Goal: Complete application form: Complete application form

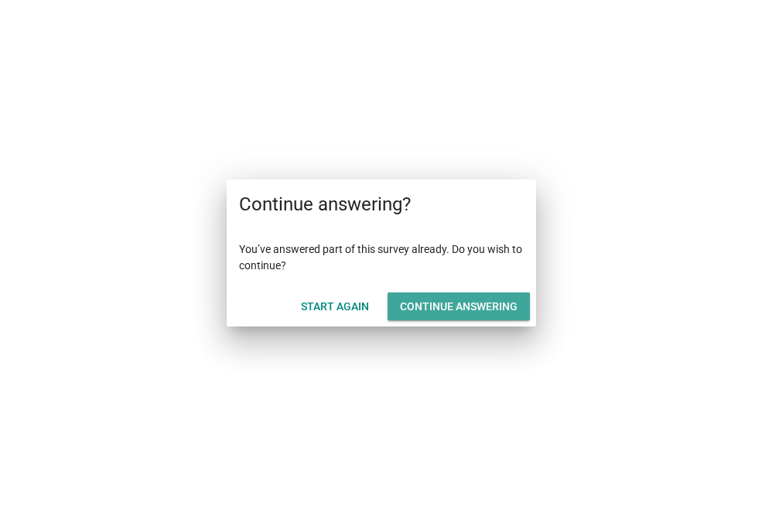
click at [485, 300] on div "Continue answering" at bounding box center [459, 307] width 118 height 16
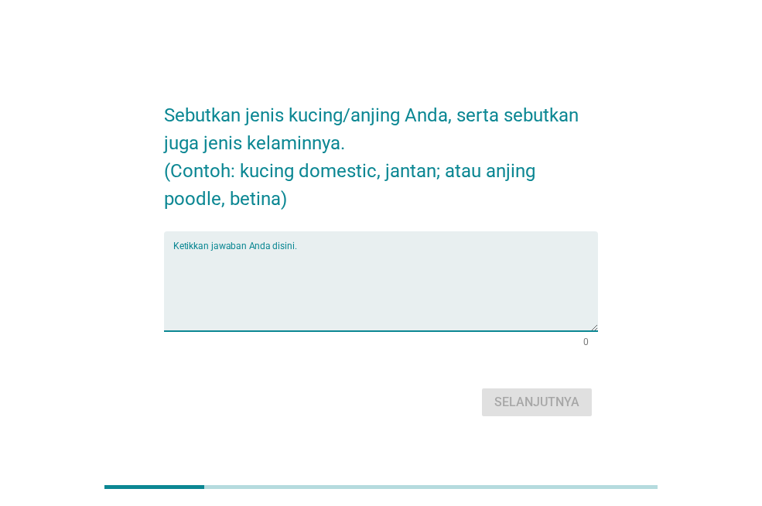
click at [258, 276] on textarea "Ketikkan jawaban Anda disini." at bounding box center [385, 290] width 425 height 81
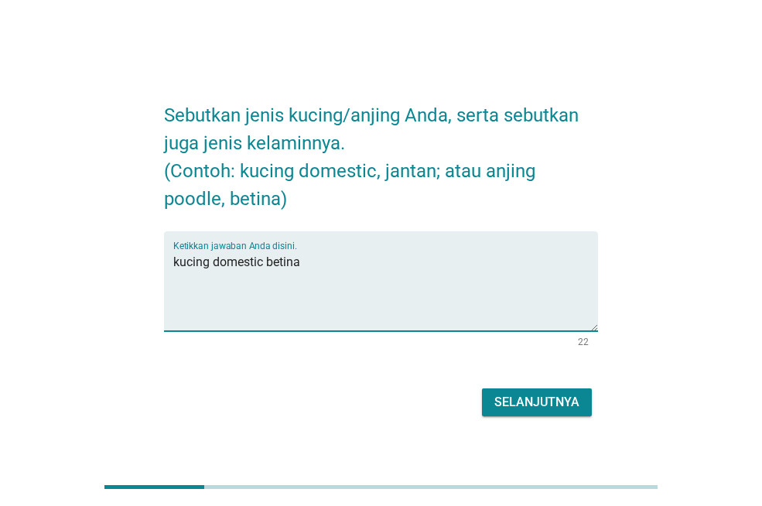
type textarea "kucing domestic betina"
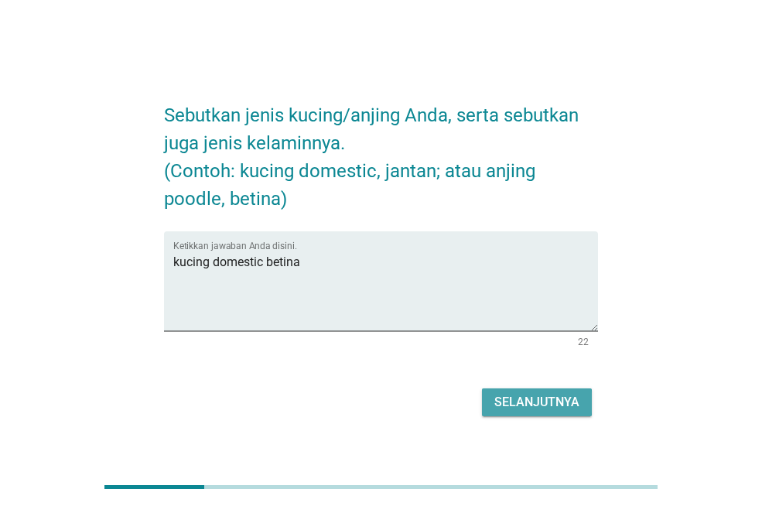
click at [504, 409] on div "Selanjutnya" at bounding box center [537, 402] width 85 height 19
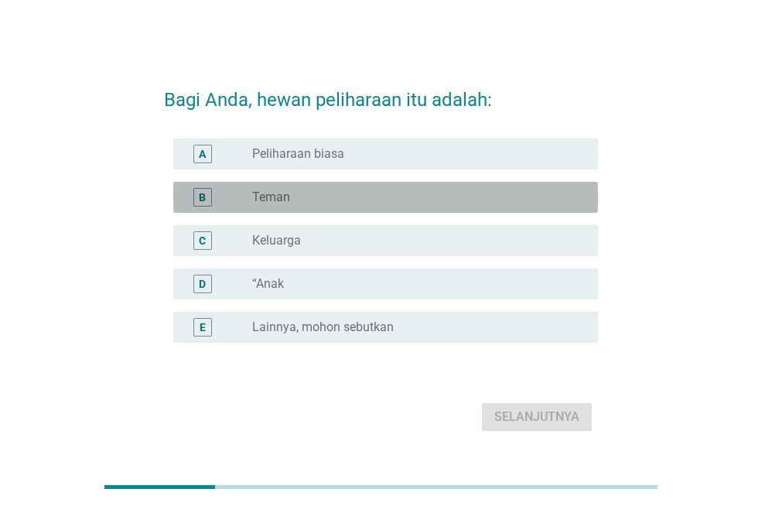
click at [293, 193] on div "radio_button_unchecked Teman" at bounding box center [412, 197] width 321 height 15
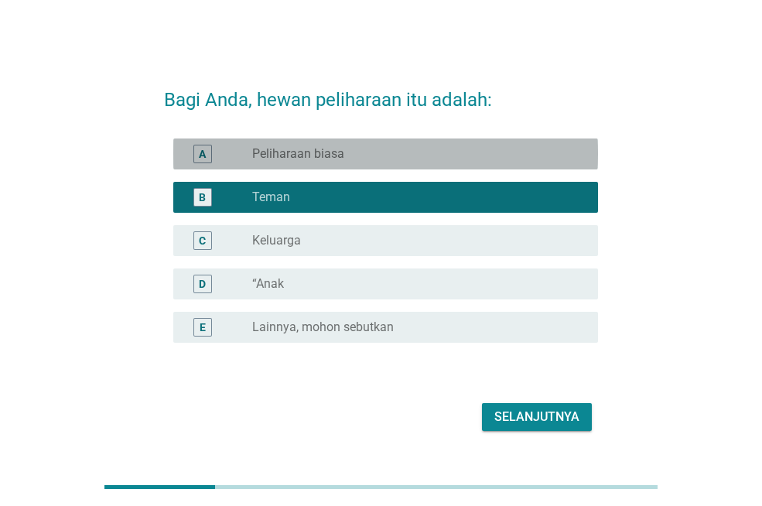
click at [338, 160] on label "Peliharaan biasa" at bounding box center [298, 153] width 92 height 15
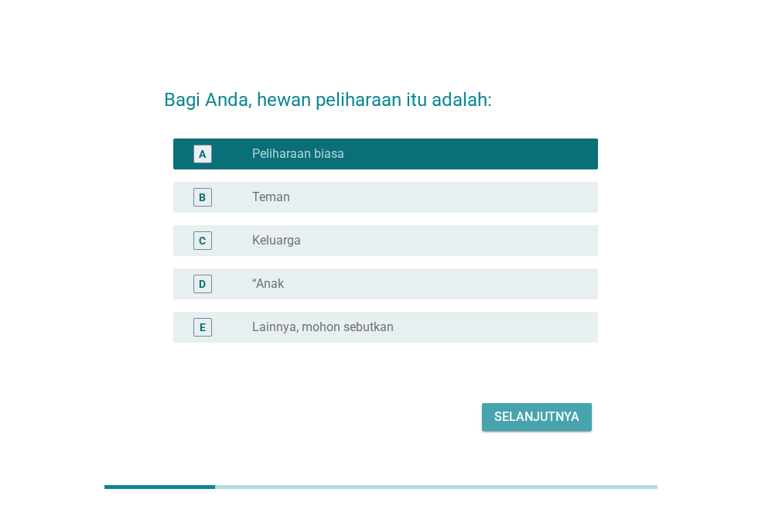
click at [522, 417] on div "Selanjutnya" at bounding box center [537, 417] width 85 height 19
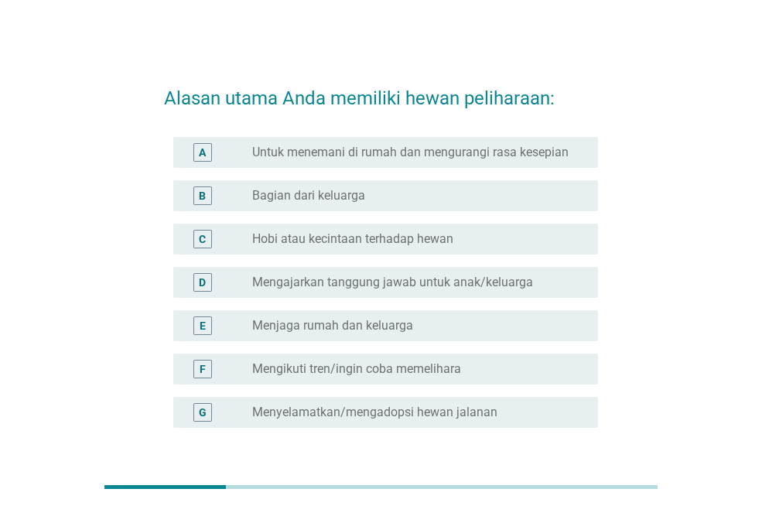
click at [462, 286] on label "Mengajarkan tanggung jawab untuk anak/keluarga" at bounding box center [392, 282] width 281 height 15
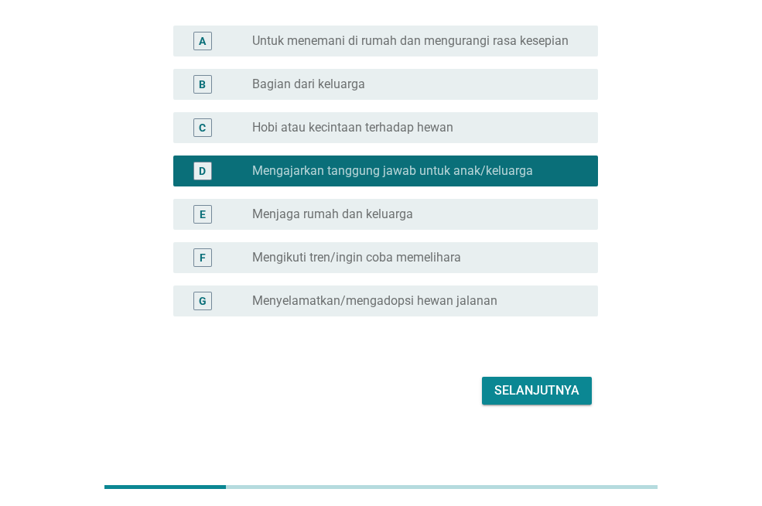
scroll to position [121, 0]
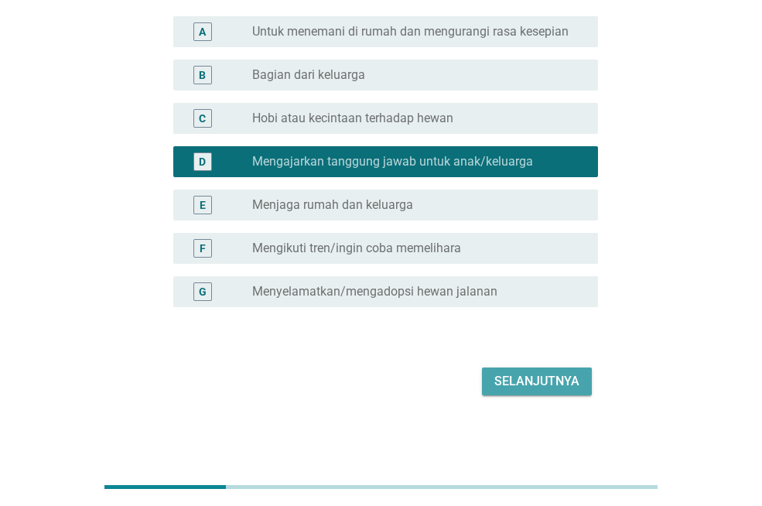
click at [526, 387] on div "Selanjutnya" at bounding box center [537, 381] width 85 height 19
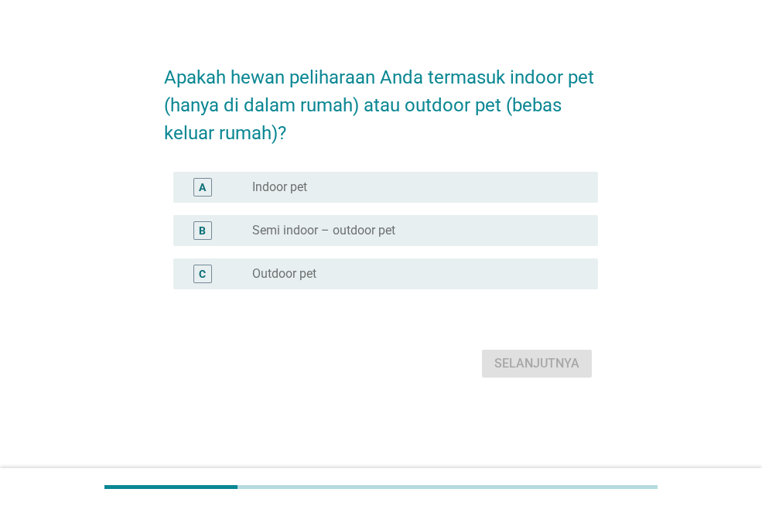
scroll to position [0, 0]
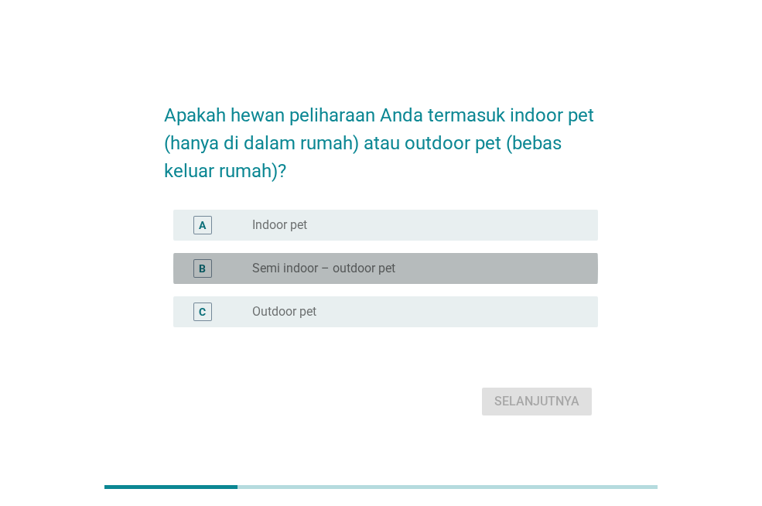
click at [335, 277] on div "radio_button_unchecked Semi indoor – outdoor pet" at bounding box center [419, 268] width 334 height 19
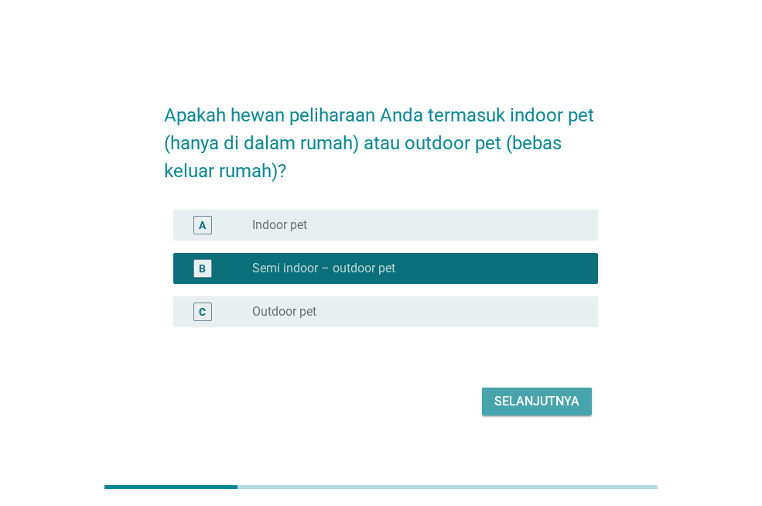
click at [516, 397] on div "Selanjutnya" at bounding box center [537, 401] width 85 height 19
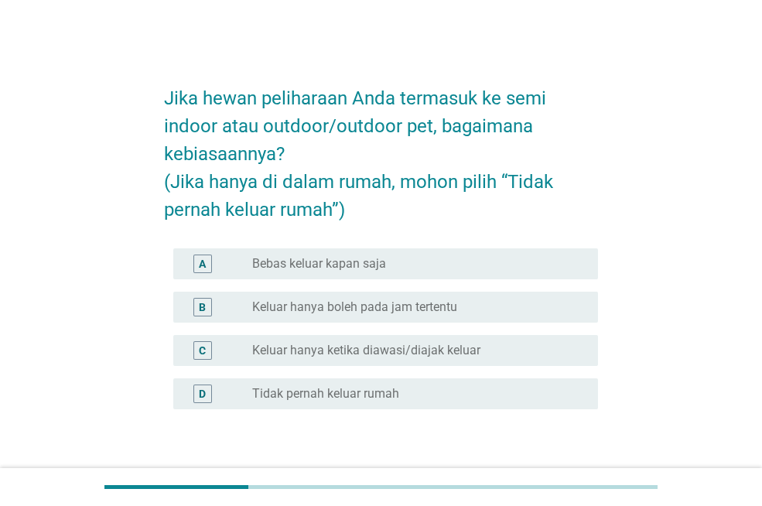
click at [373, 259] on label "Bebas keluar kapan saja" at bounding box center [319, 263] width 134 height 15
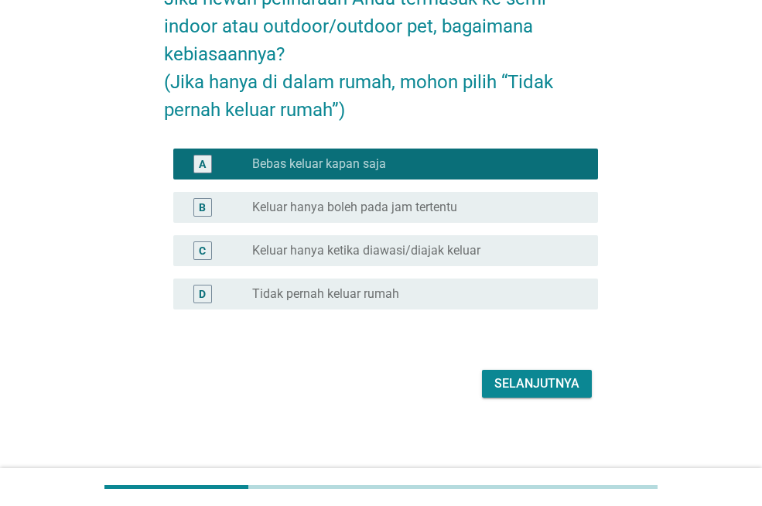
scroll to position [102, 0]
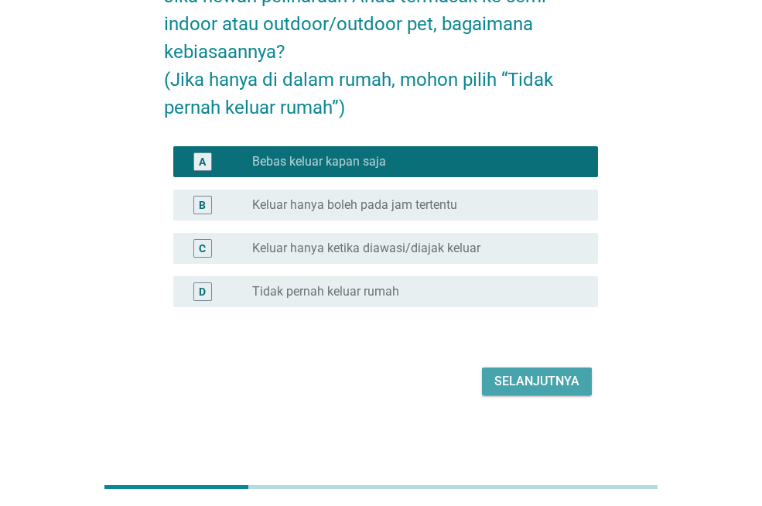
click at [527, 384] on div "Selanjutnya" at bounding box center [537, 381] width 85 height 19
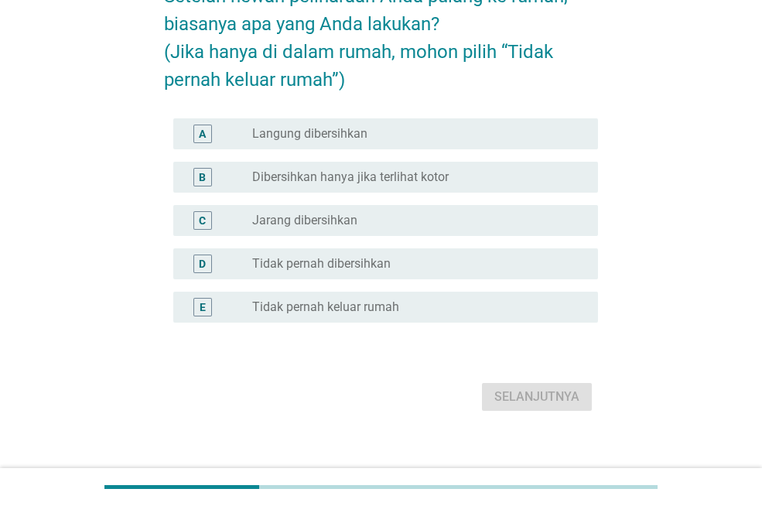
scroll to position [0, 0]
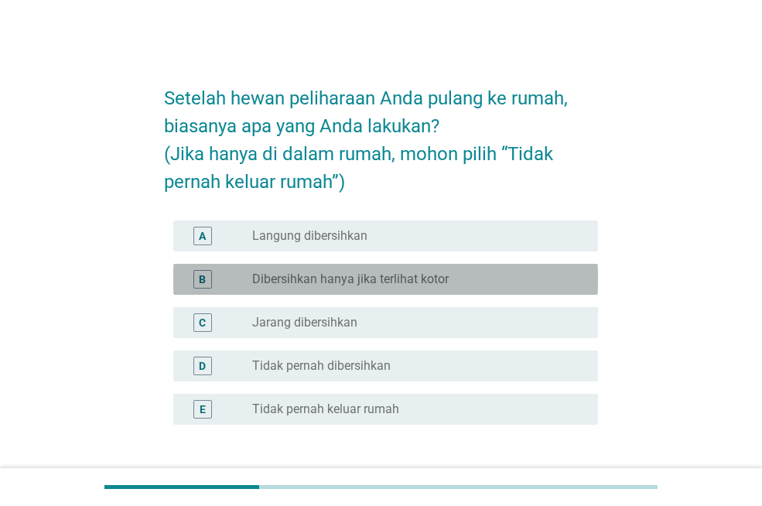
click at [369, 276] on label "Dibersihkan hanya jika terlihat kotor" at bounding box center [350, 279] width 197 height 15
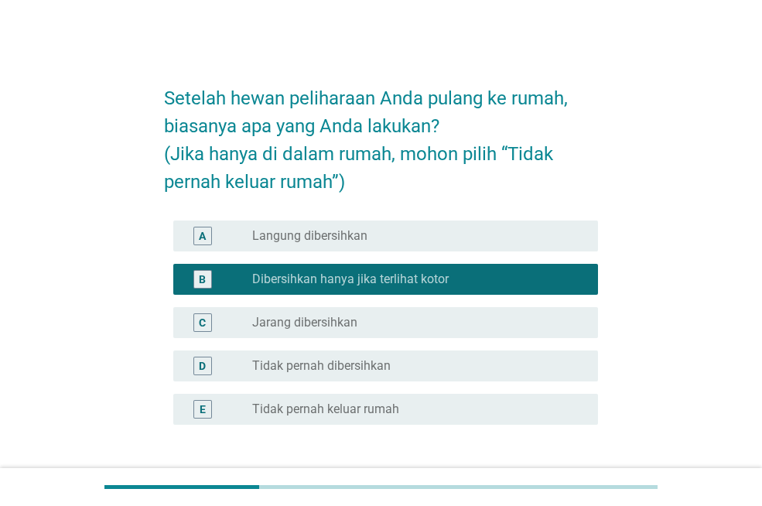
scroll to position [118, 0]
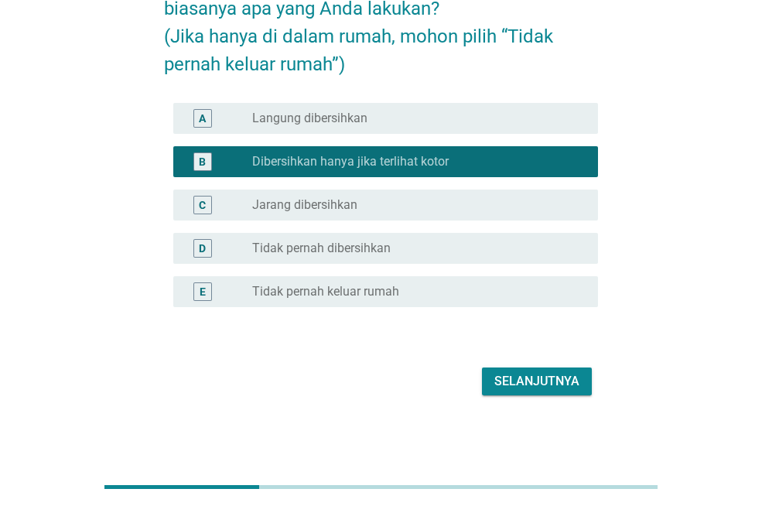
click at [538, 391] on button "Selanjutnya" at bounding box center [537, 382] width 110 height 28
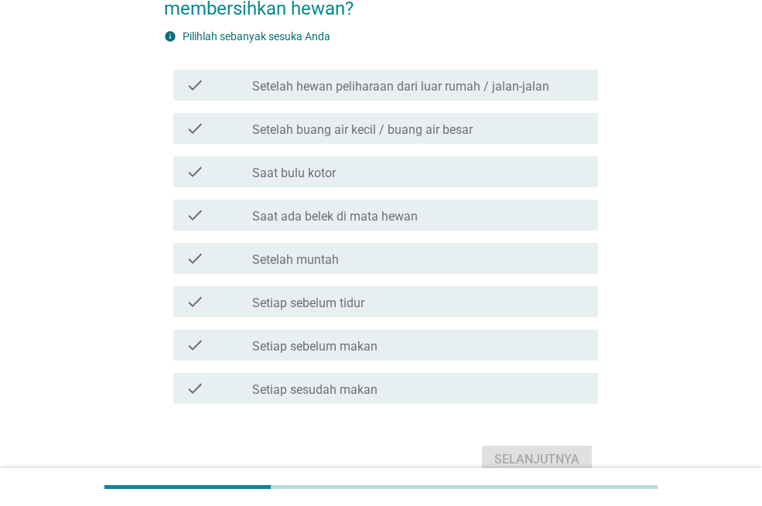
scroll to position [0, 0]
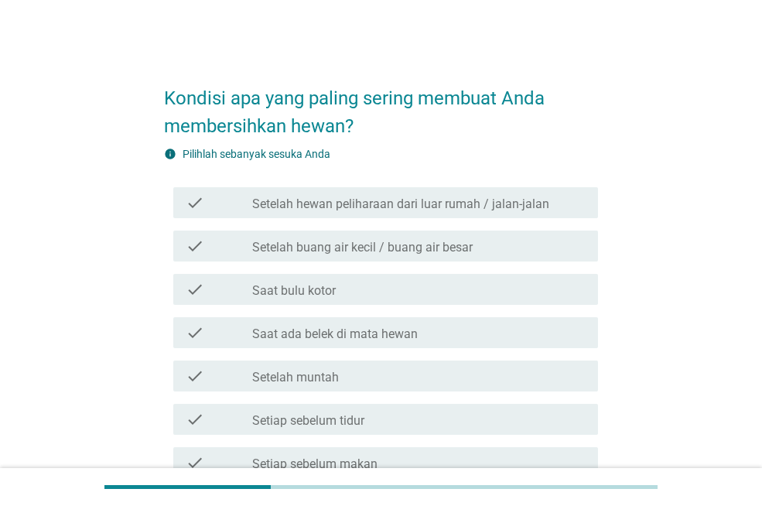
click at [358, 214] on div "check check_box_outline_blank Setelah hewan peliharaan dari luar rumah / jalan-…" at bounding box center [385, 202] width 425 height 31
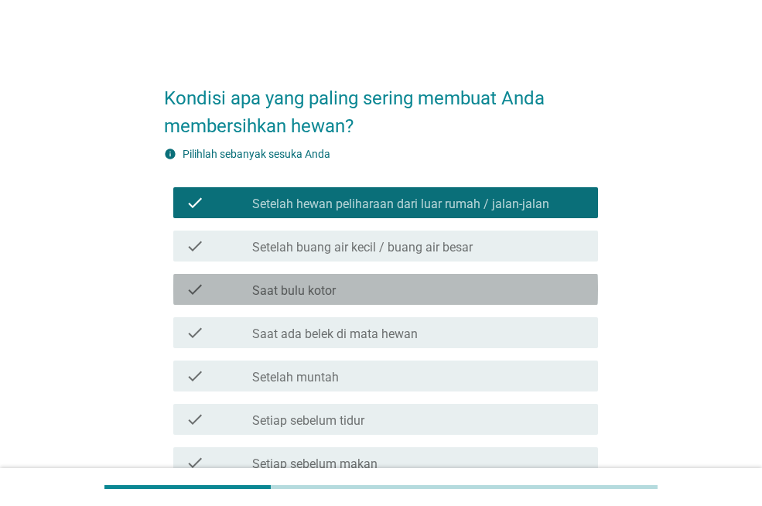
click at [358, 294] on div "check_box_outline_blank Saat bulu kotor" at bounding box center [419, 289] width 334 height 19
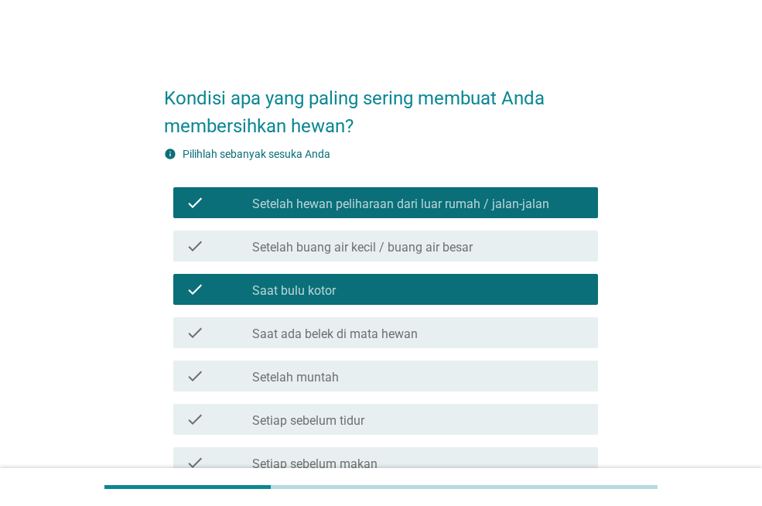
click at [364, 338] on label "Saat ada belek di mata hewan" at bounding box center [335, 334] width 166 height 15
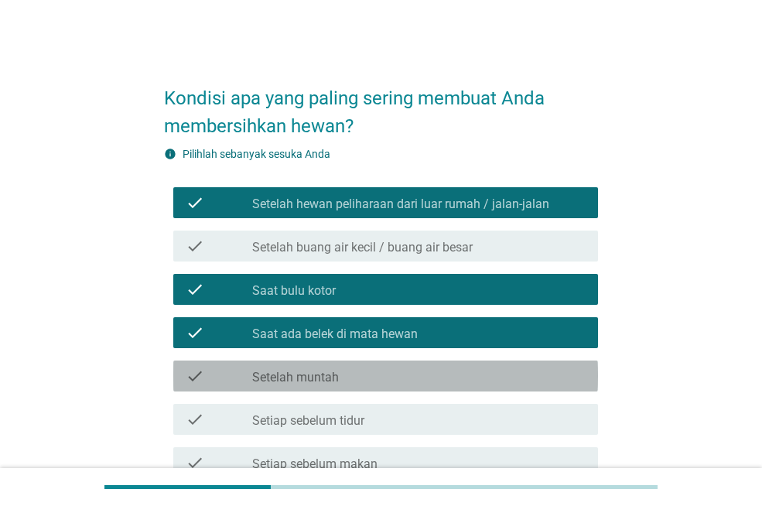
click at [364, 374] on div "check_box_outline_blank Setelah muntah" at bounding box center [419, 376] width 334 height 19
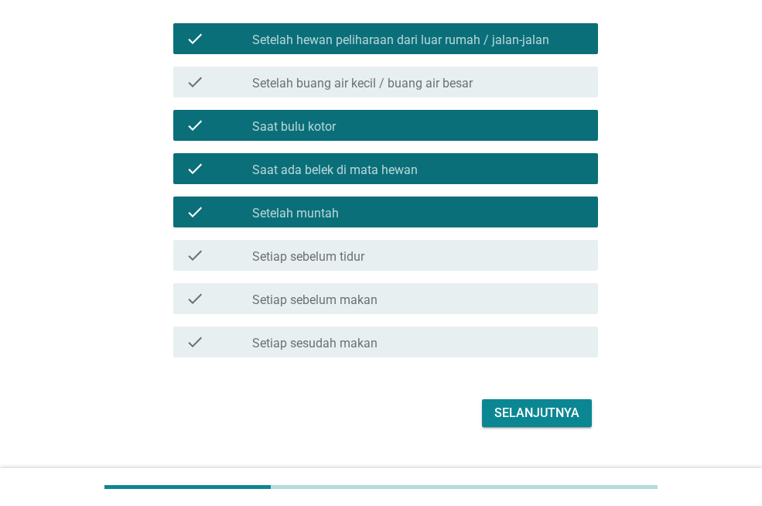
scroll to position [196, 0]
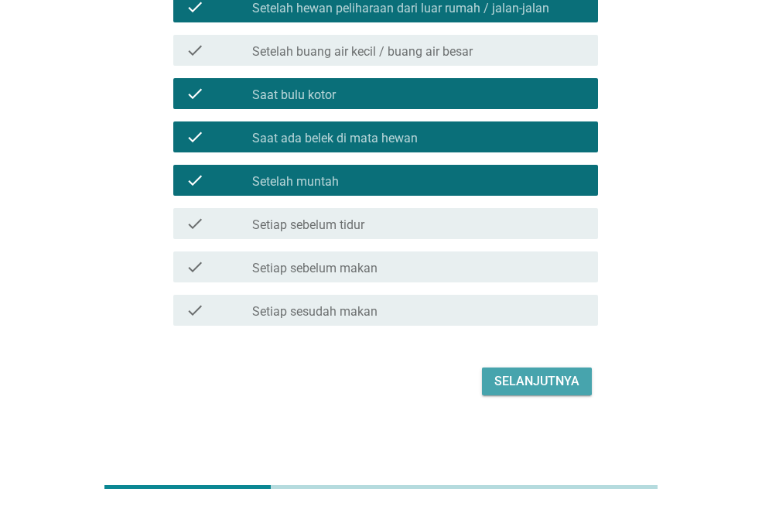
click at [513, 386] on div "Selanjutnya" at bounding box center [537, 381] width 85 height 19
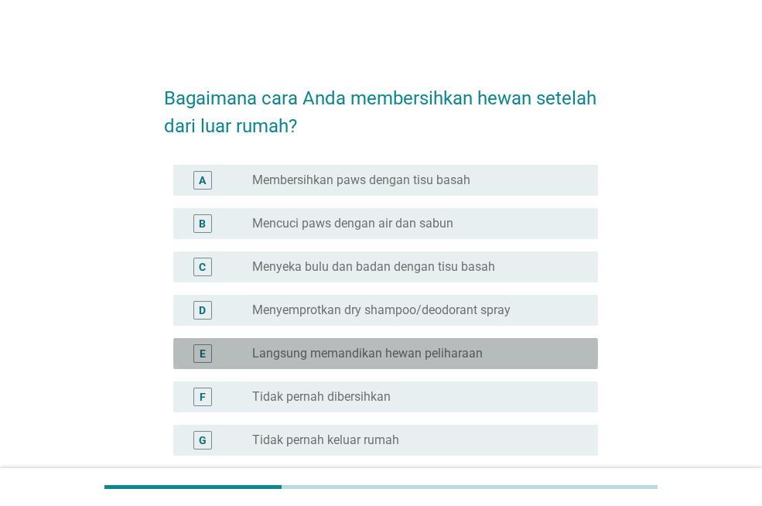
click at [440, 351] on label "Langsung memandikan hewan peliharaan" at bounding box center [367, 353] width 231 height 15
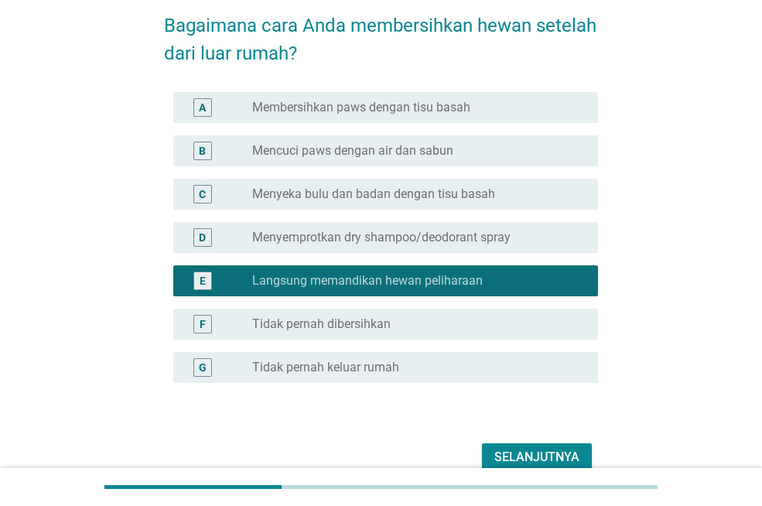
scroll to position [149, 0]
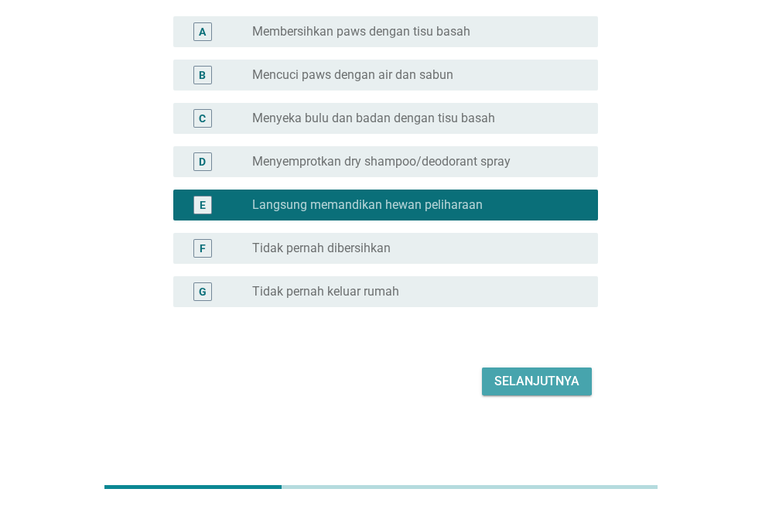
click at [517, 382] on div "Selanjutnya" at bounding box center [537, 381] width 85 height 19
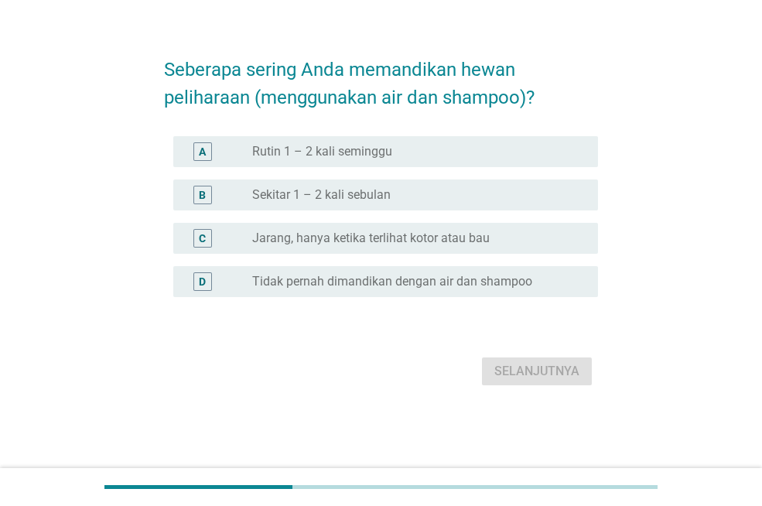
scroll to position [0, 0]
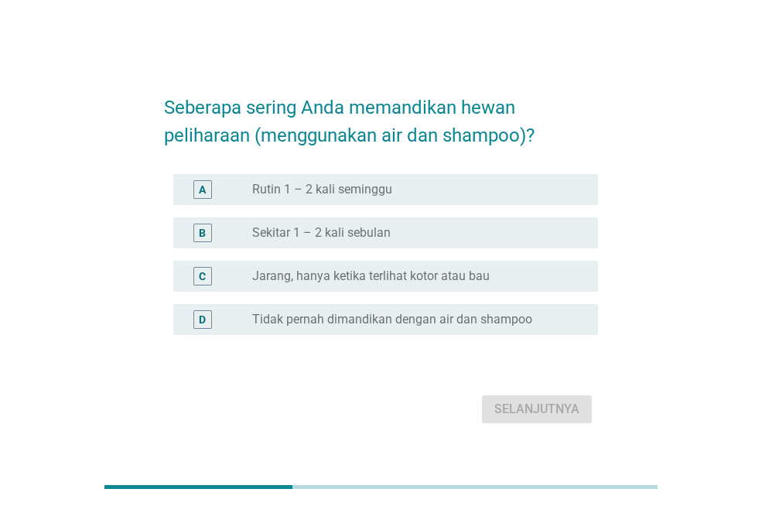
click at [358, 193] on label "Rutin 1 – 2 kali seminggu" at bounding box center [322, 189] width 140 height 15
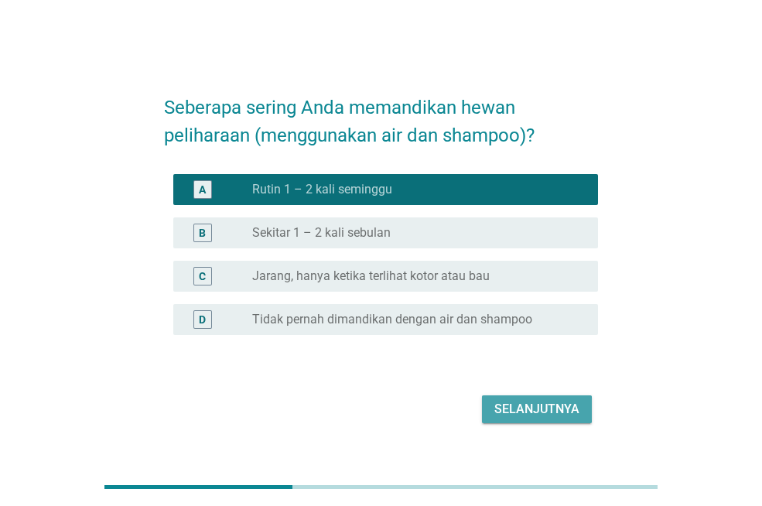
click at [535, 408] on div "Selanjutnya" at bounding box center [537, 409] width 85 height 19
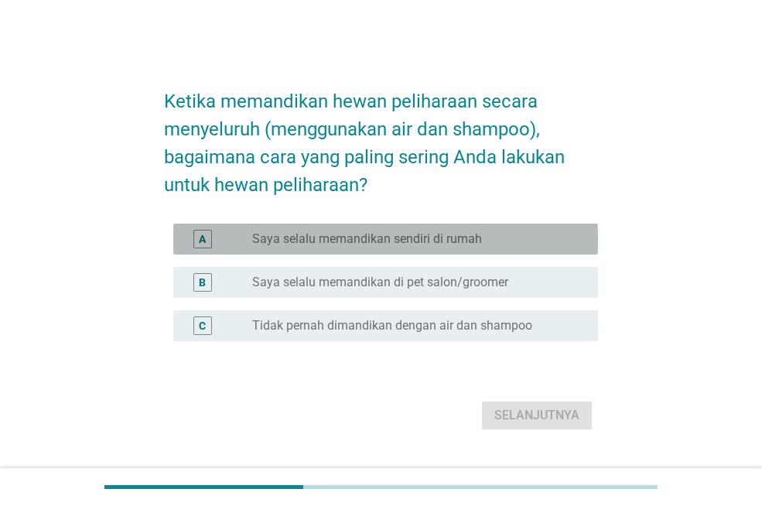
click at [433, 241] on label "Saya selalu memandikan sendiri di rumah" at bounding box center [367, 238] width 230 height 15
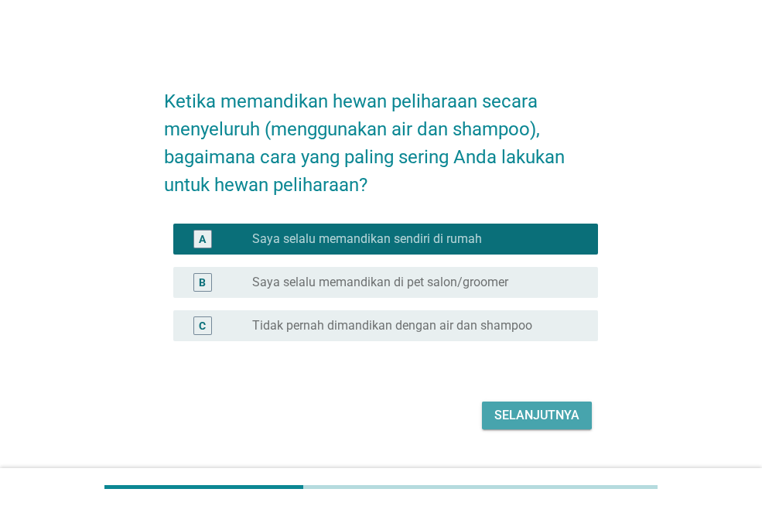
click at [525, 427] on button "Selanjutnya" at bounding box center [537, 416] width 110 height 28
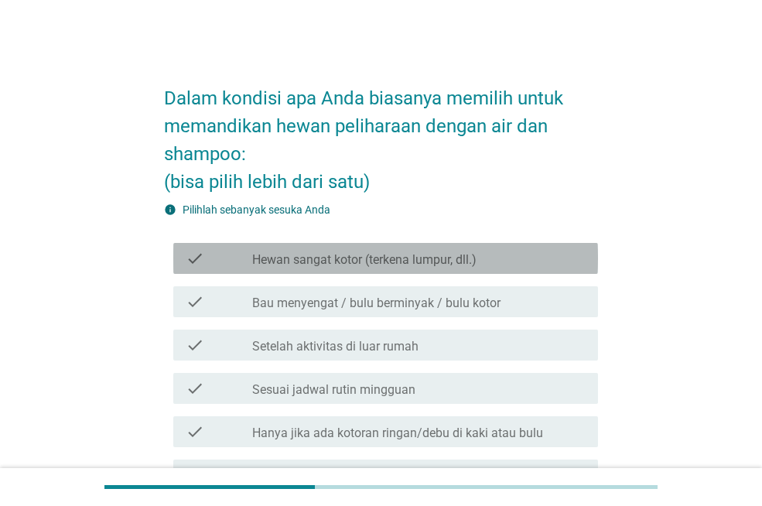
click at [455, 255] on label "Hewan sangat kotor (terkena lumpur, dll.)" at bounding box center [364, 259] width 224 height 15
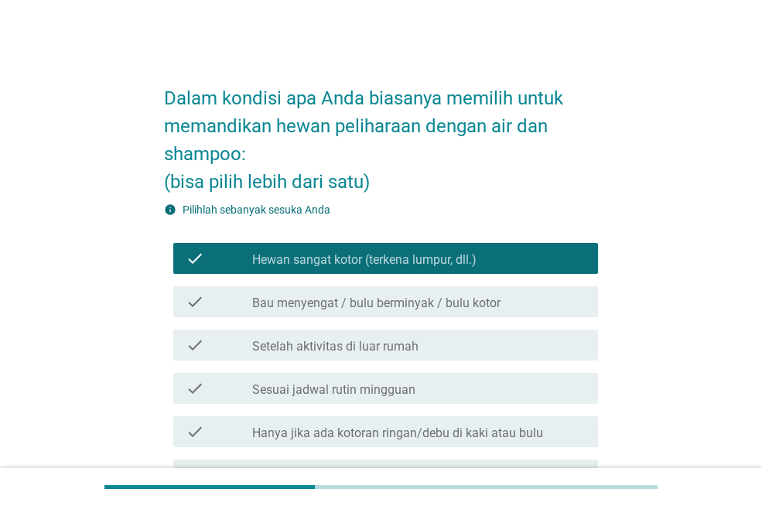
click at [456, 305] on label "Bau menyengat / bulu berminyak / bulu kotor" at bounding box center [376, 303] width 248 height 15
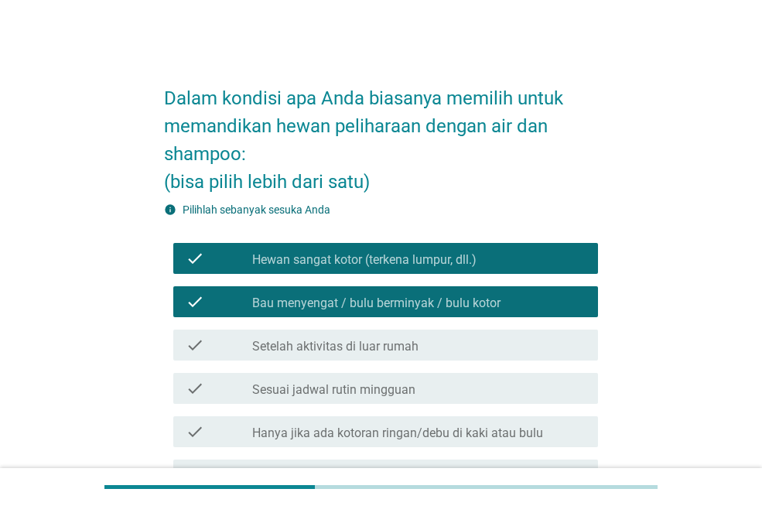
click at [448, 396] on div "check_box_outline_blank Sesuai jadwal rutin mingguan" at bounding box center [419, 388] width 334 height 19
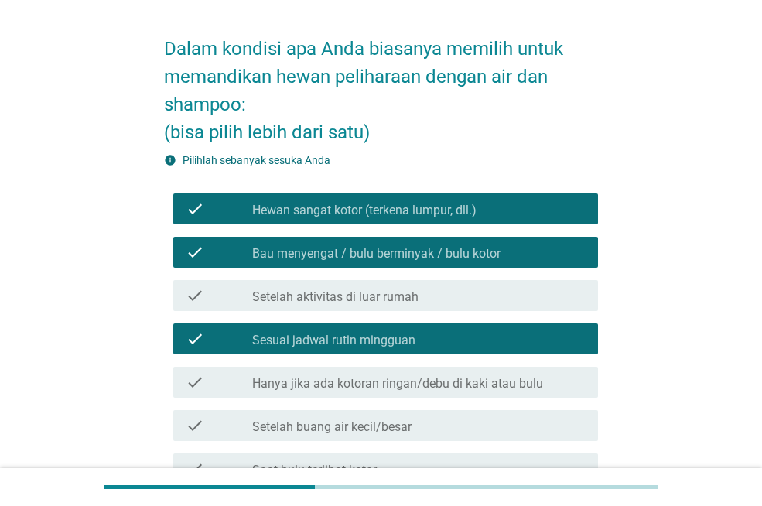
scroll to position [77, 0]
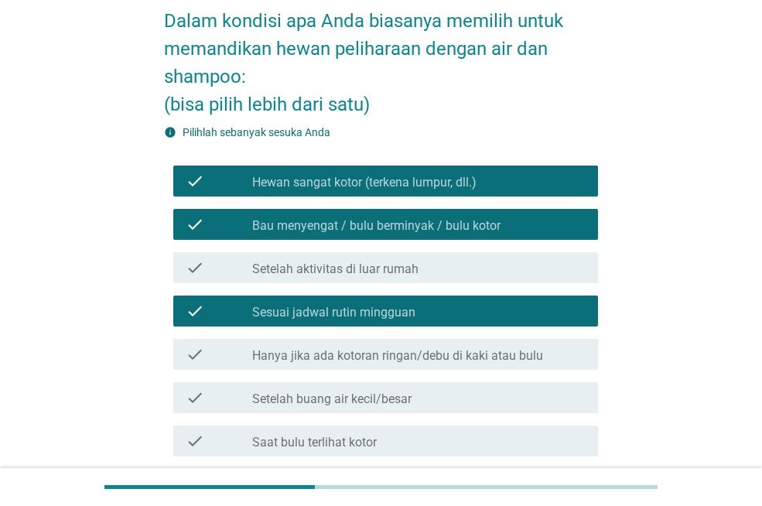
click at [488, 356] on label "Hanya jika ada kotoran ringan/debu di kaki atau bulu" at bounding box center [397, 355] width 291 height 15
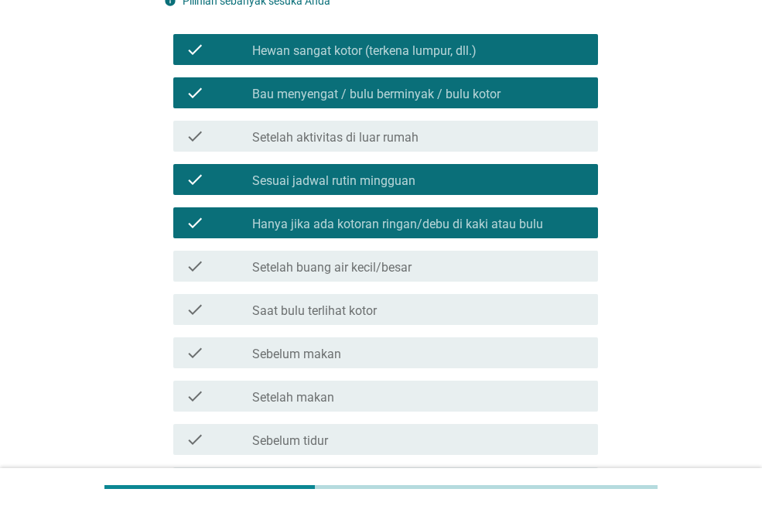
scroll to position [232, 0]
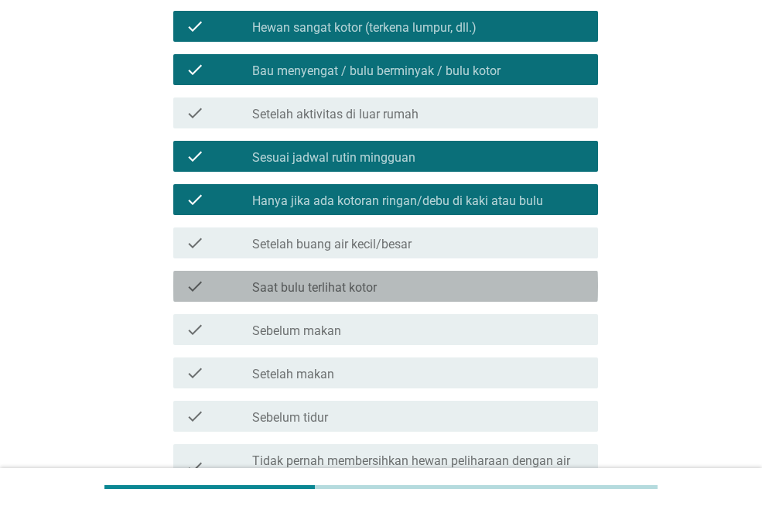
click at [447, 290] on div "check_box_outline_blank Saat bulu terlihat kotor" at bounding box center [419, 286] width 334 height 19
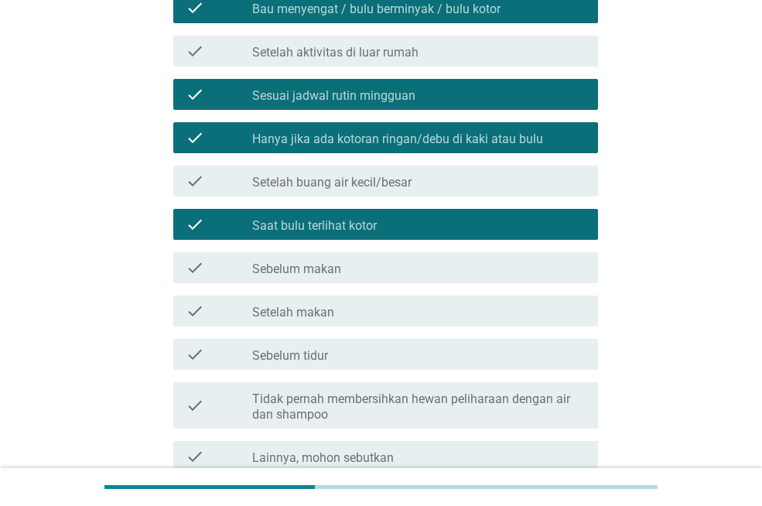
scroll to position [387, 0]
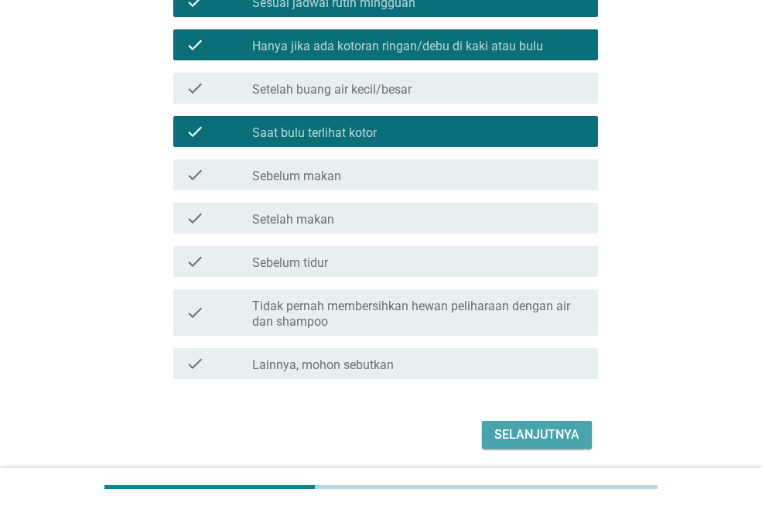
drag, startPoint x: 499, startPoint y: 440, endPoint x: 368, endPoint y: 442, distance: 130.8
click at [499, 440] on div "Selanjutnya" at bounding box center [537, 435] width 85 height 19
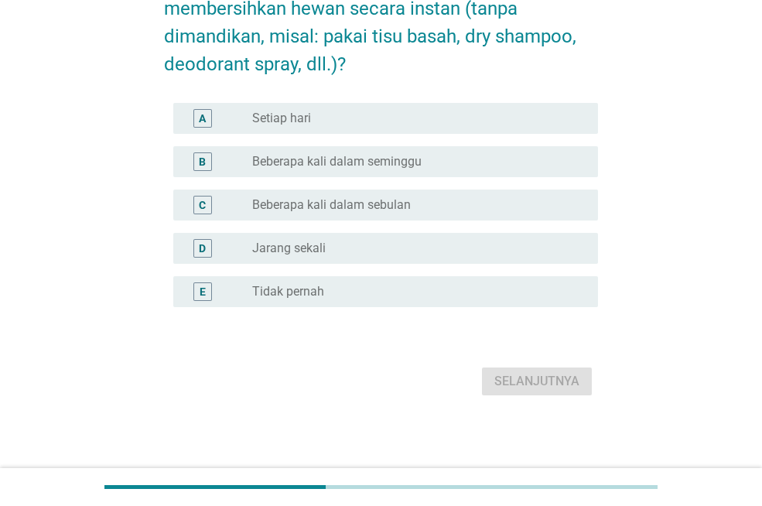
scroll to position [0, 0]
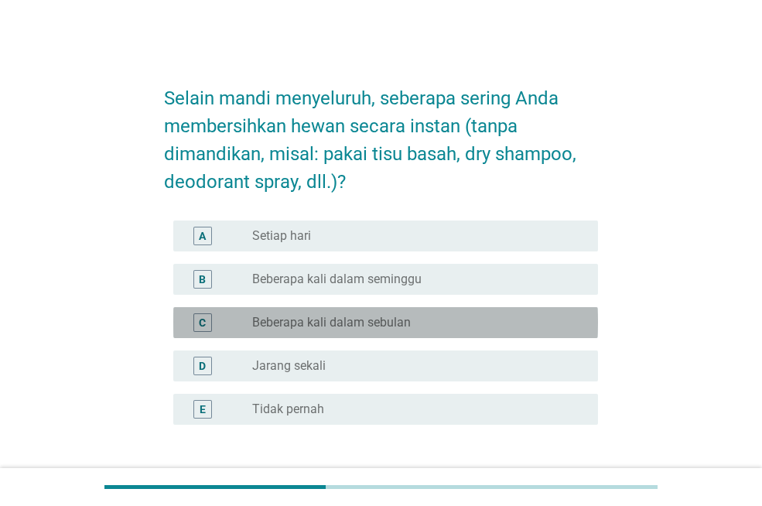
click at [382, 322] on label "Beberapa kali dalam sebulan" at bounding box center [331, 322] width 159 height 15
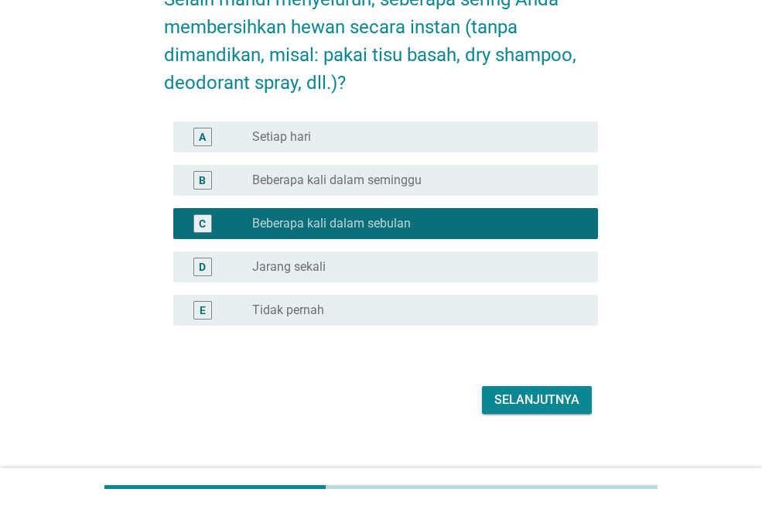
scroll to position [118, 0]
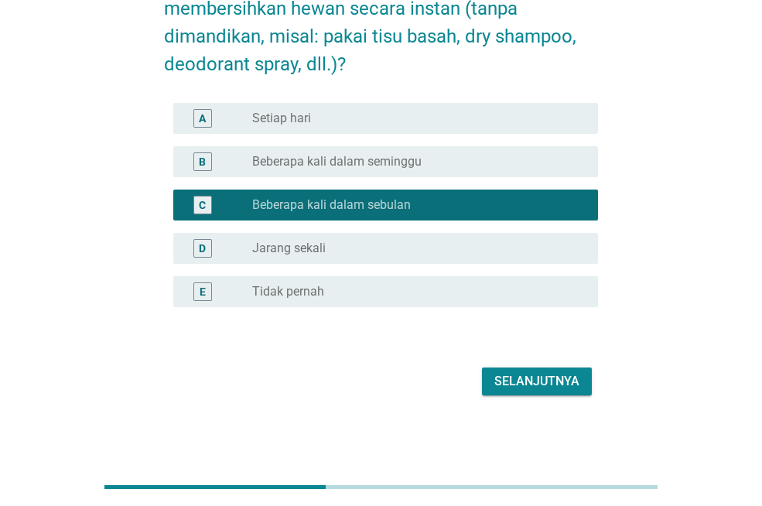
click at [503, 386] on div "Selanjutnya" at bounding box center [537, 381] width 85 height 19
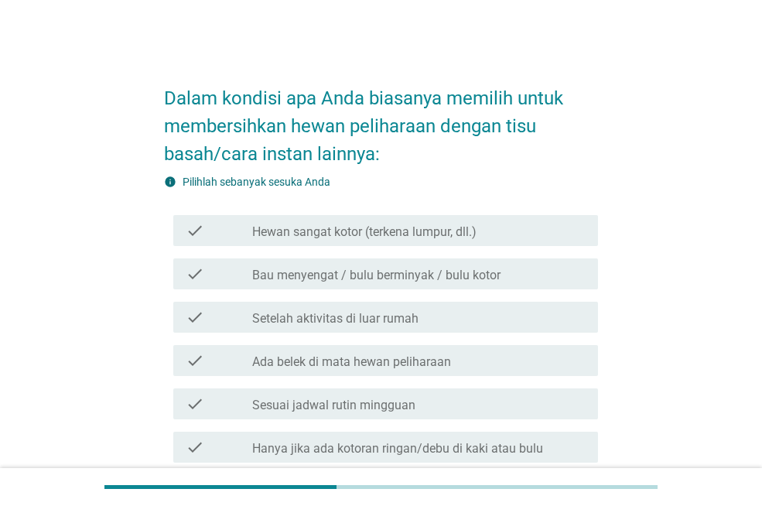
click at [426, 372] on div "check check_box_outline_blank Ada belek di mata hewan peliharaan" at bounding box center [385, 360] width 425 height 31
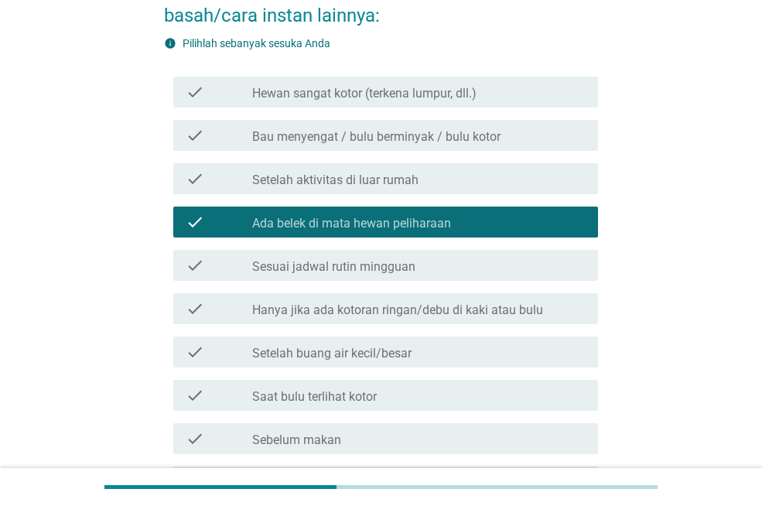
scroll to position [155, 0]
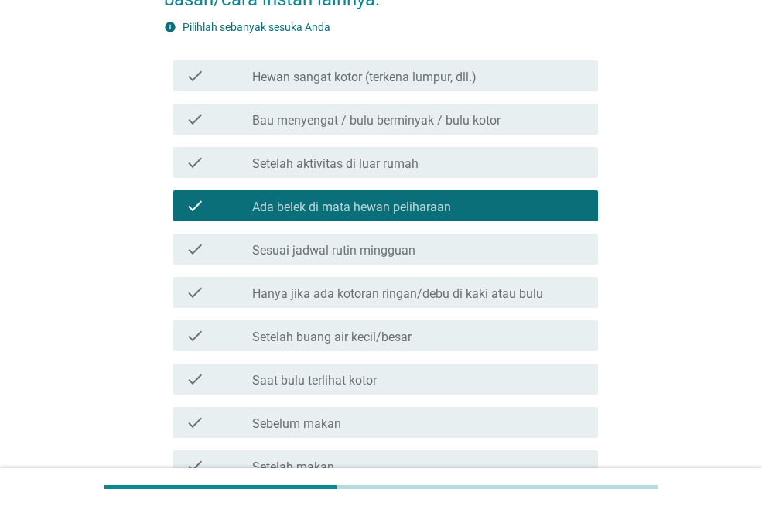
click at [475, 309] on div "check check_box_outline_blank Hanya jika ada kotoran ringan/debu di kaki atau b…" at bounding box center [381, 292] width 434 height 43
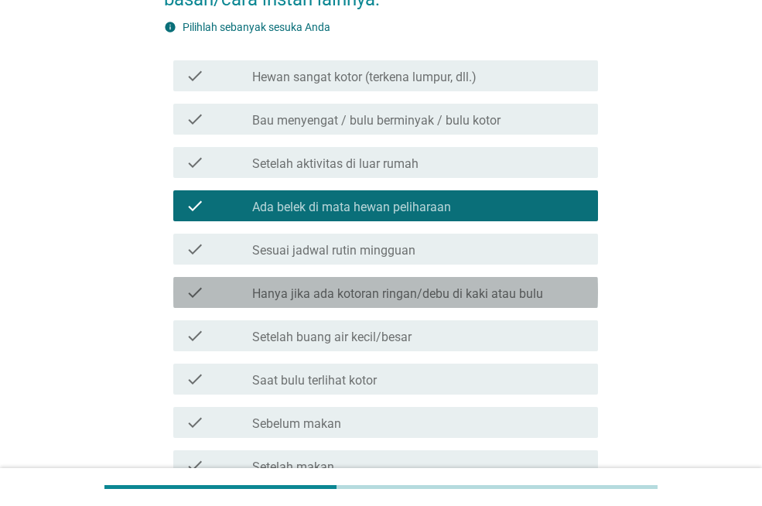
click at [474, 293] on label "Hanya jika ada kotoran ringan/debu di kaki atau bulu" at bounding box center [397, 293] width 291 height 15
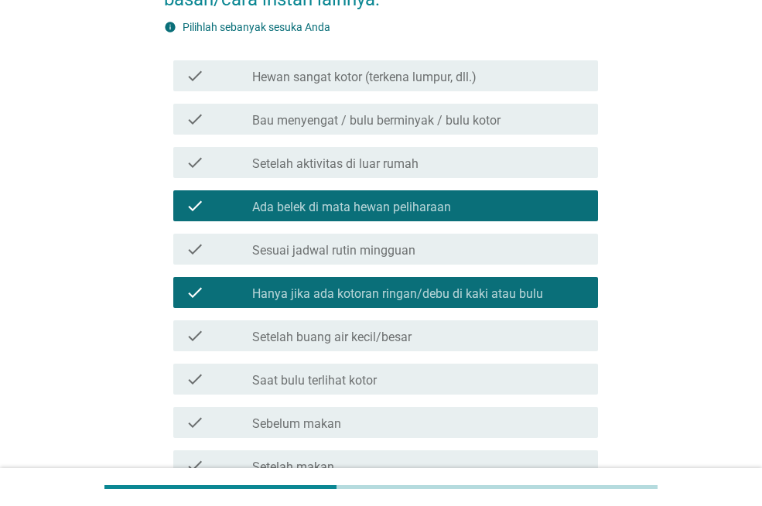
click at [457, 358] on div "check check_box_outline_blank Saat bulu terlihat kotor" at bounding box center [381, 379] width 434 height 43
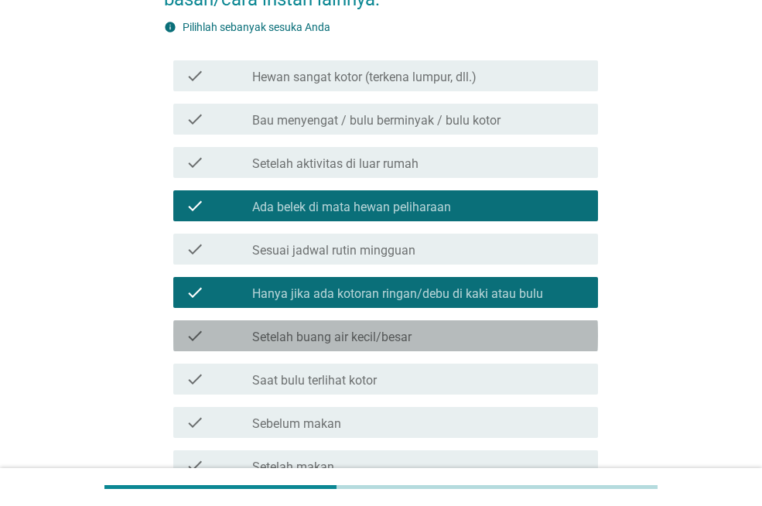
click at [456, 346] on div "check check_box_outline_blank Setelah buang air kecil/besar" at bounding box center [385, 335] width 425 height 31
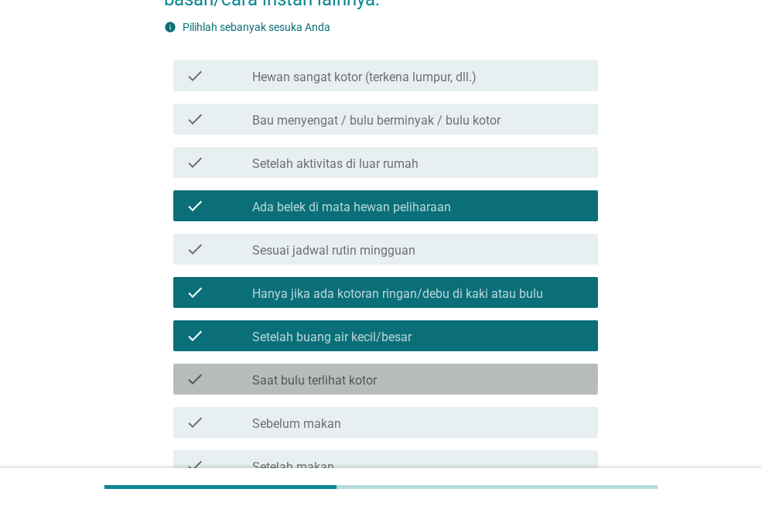
click at [451, 379] on div "check_box_outline_blank Saat bulu terlihat kotor" at bounding box center [419, 379] width 334 height 19
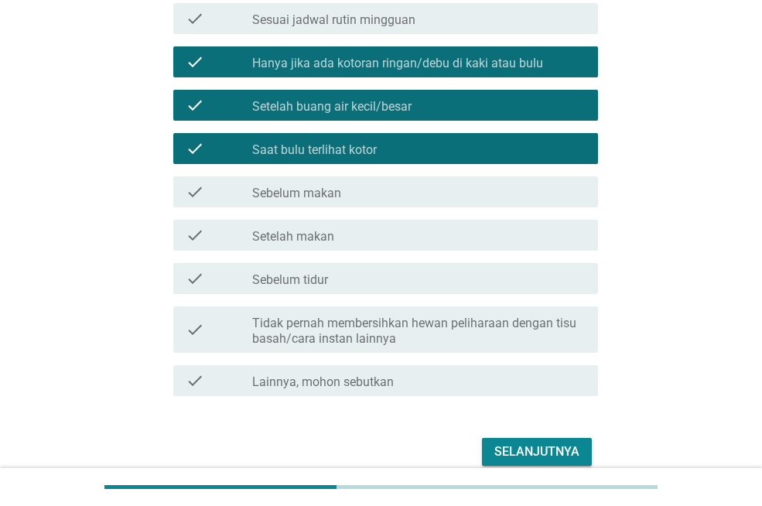
scroll to position [387, 0]
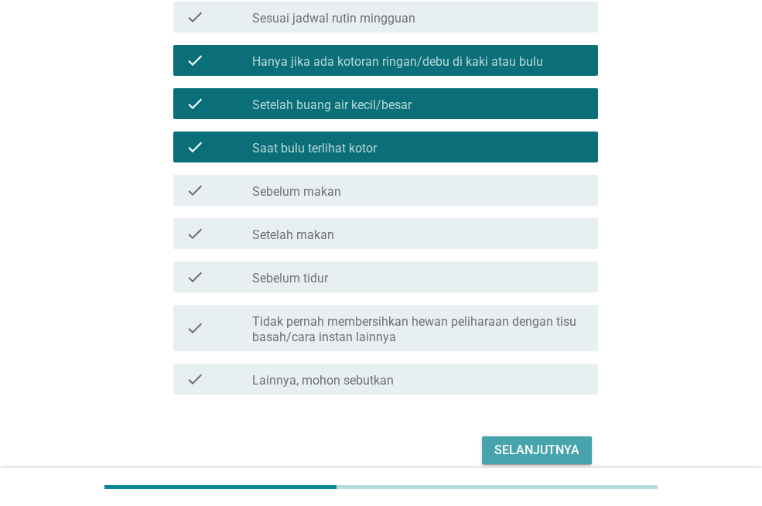
click at [519, 453] on div "Selanjutnya" at bounding box center [537, 450] width 85 height 19
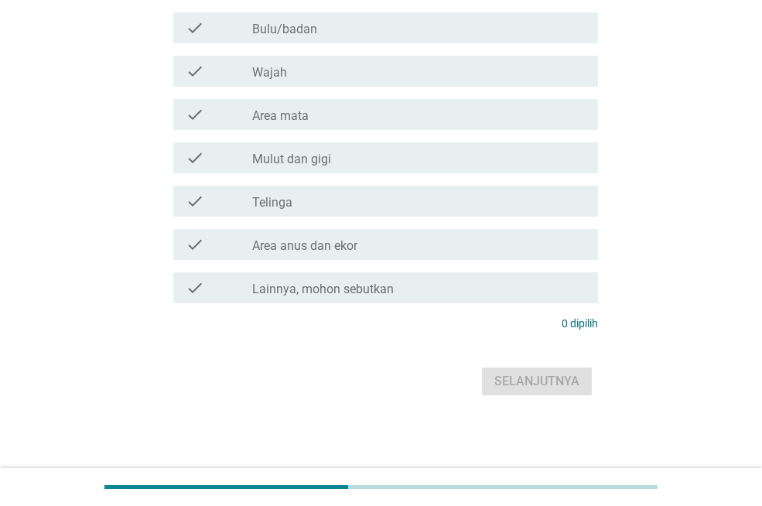
scroll to position [0, 0]
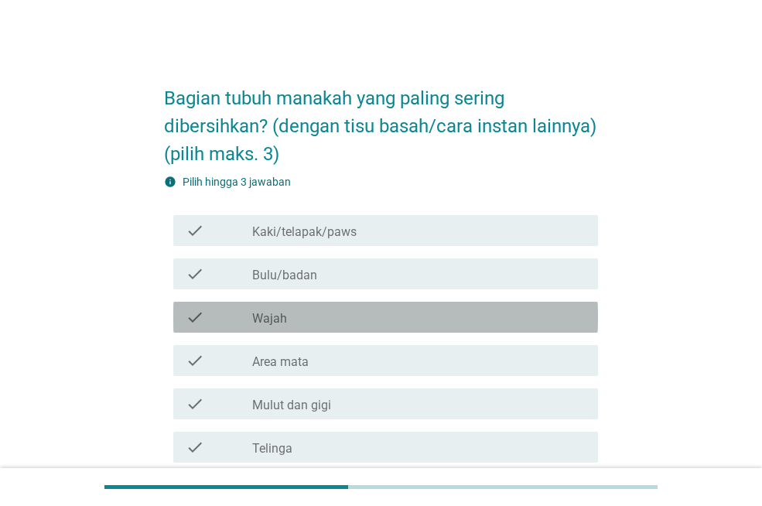
click at [339, 327] on div "check check_box_outline_blank Wajah" at bounding box center [385, 317] width 425 height 31
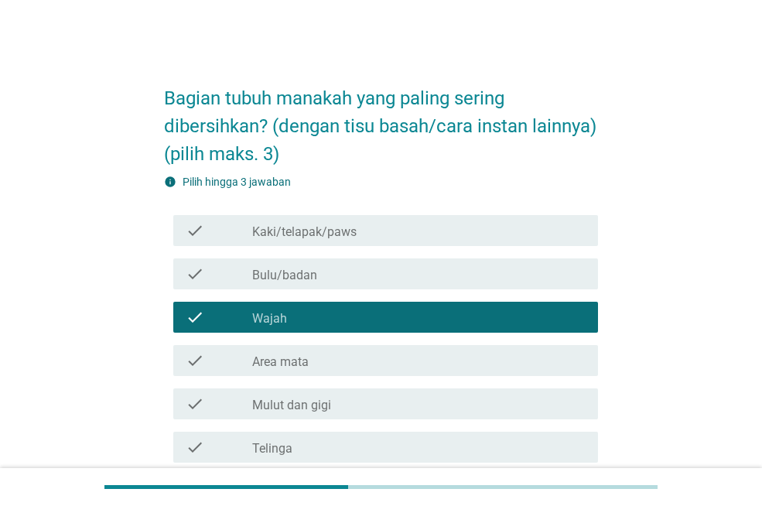
click at [334, 367] on div "check_box_outline_blank Area mata" at bounding box center [419, 360] width 334 height 19
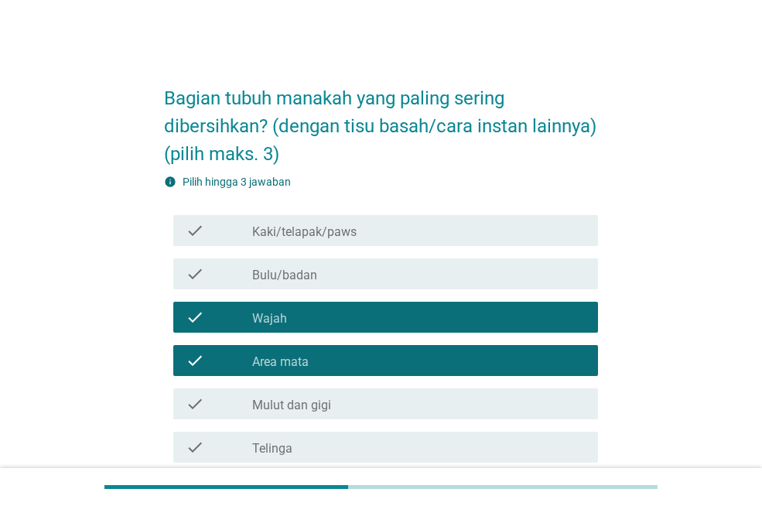
click at [347, 453] on div "check_box_outline_blank Telinga" at bounding box center [419, 447] width 334 height 19
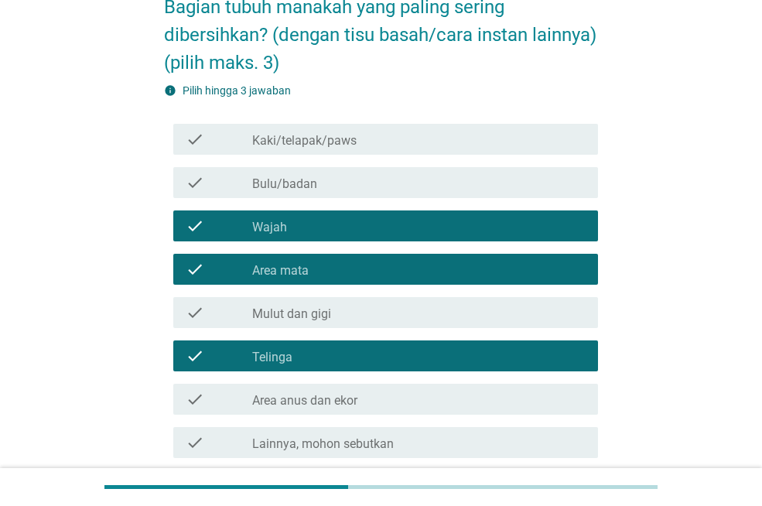
scroll to position [246, 0]
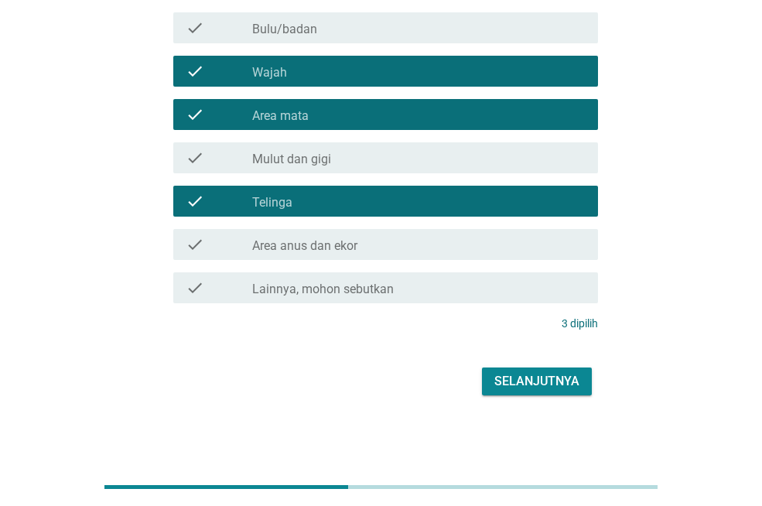
click at [457, 242] on div "check_box_outline_blank Area anus dan ekor" at bounding box center [419, 244] width 334 height 19
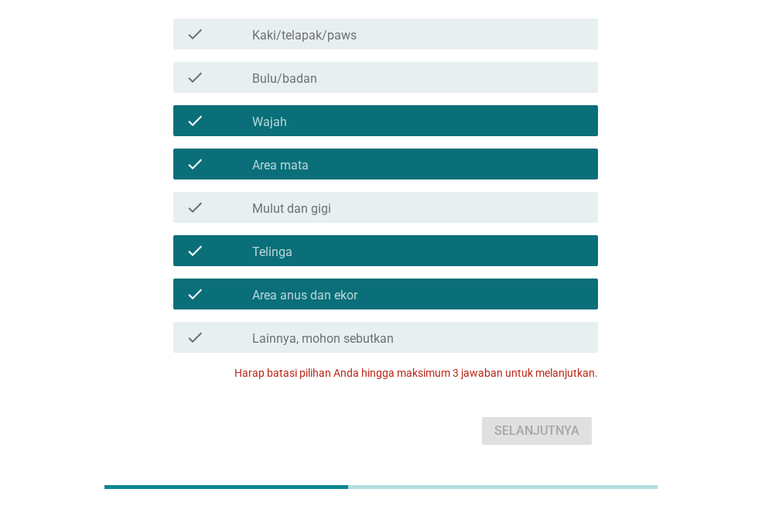
scroll to position [169, 0]
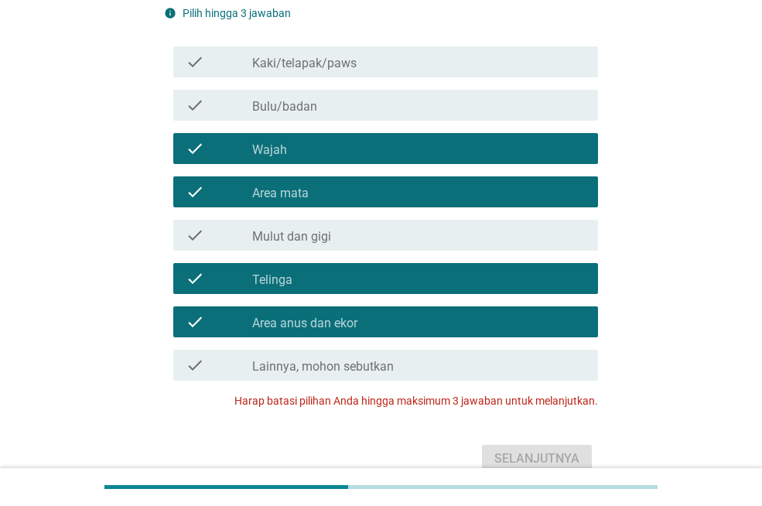
click at [379, 150] on div "check_box_outline_blank Wajah" at bounding box center [419, 148] width 334 height 19
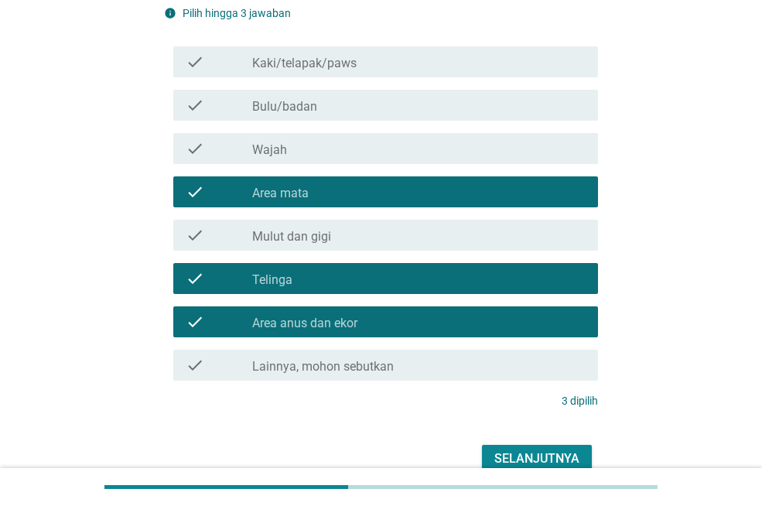
click at [526, 452] on div "Selanjutnya" at bounding box center [537, 459] width 85 height 19
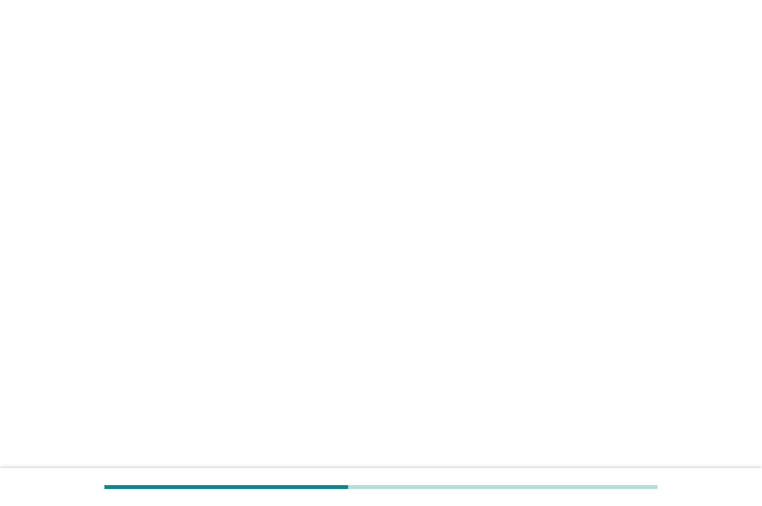
scroll to position [0, 0]
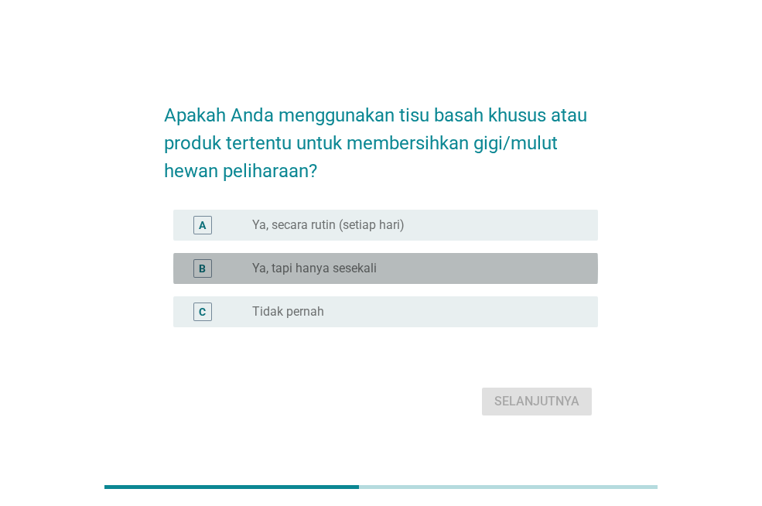
click at [367, 272] on label "Ya, tapi hanya sesekali" at bounding box center [314, 268] width 125 height 15
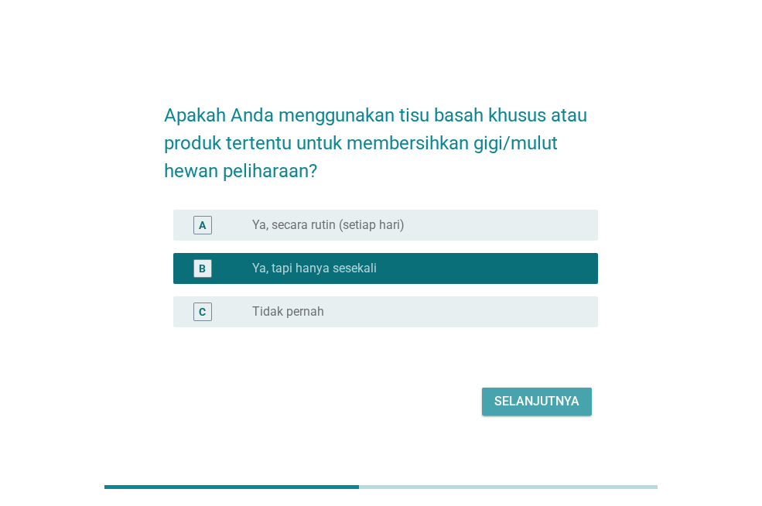
click at [516, 399] on div "Selanjutnya" at bounding box center [537, 401] width 85 height 19
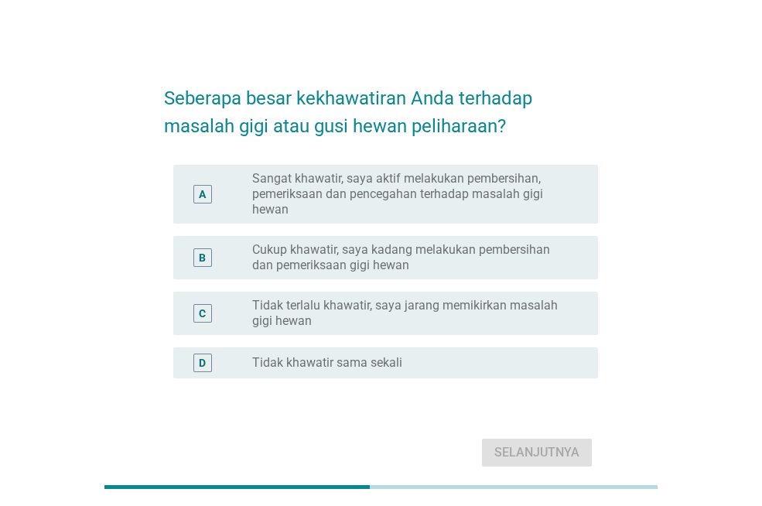
click at [461, 298] on label "Tidak terlalu khawatir, saya jarang memikirkan masalah gigi hewan" at bounding box center [412, 313] width 321 height 31
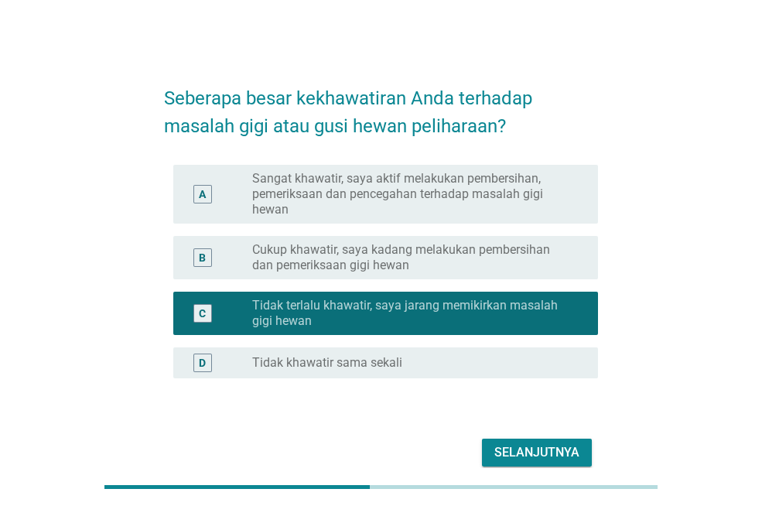
click at [546, 444] on div "Selanjutnya" at bounding box center [537, 453] width 85 height 19
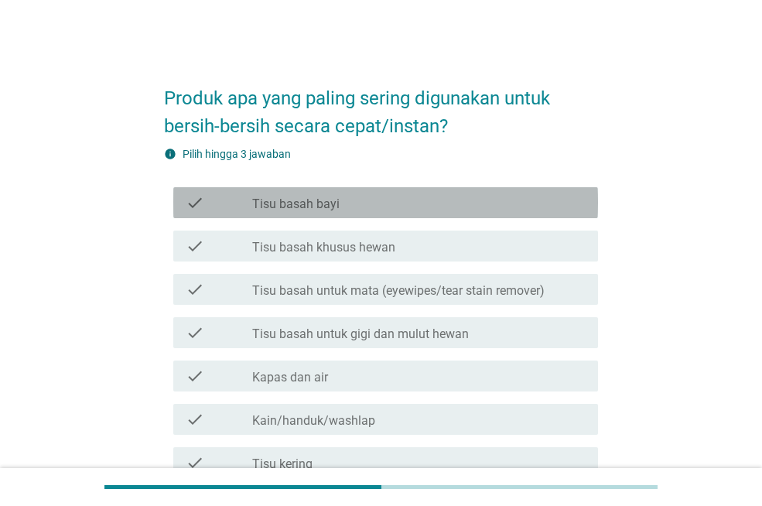
click at [351, 215] on div "check check_box_outline_blank Tisu basah bayi" at bounding box center [385, 202] width 425 height 31
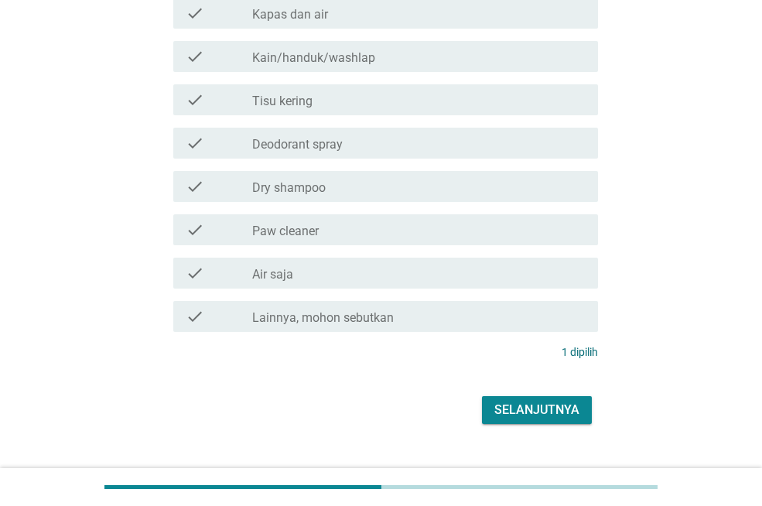
scroll to position [392, 0]
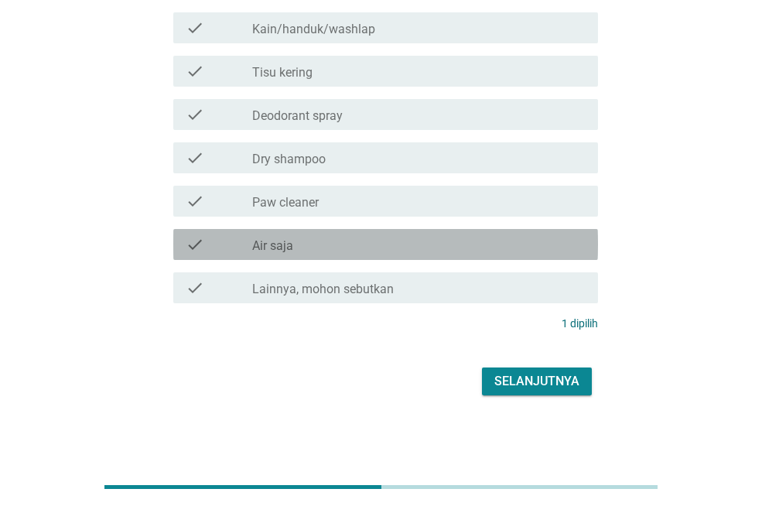
click at [337, 247] on div "check_box_outline_blank Air saja" at bounding box center [419, 244] width 334 height 19
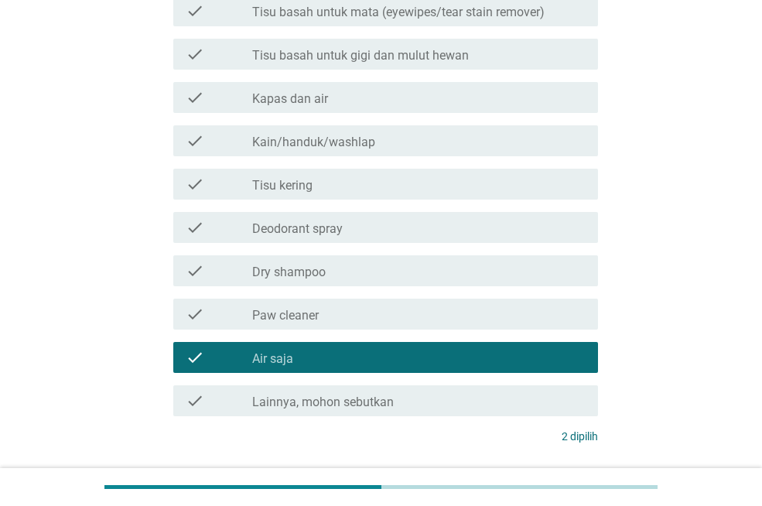
scroll to position [314, 0]
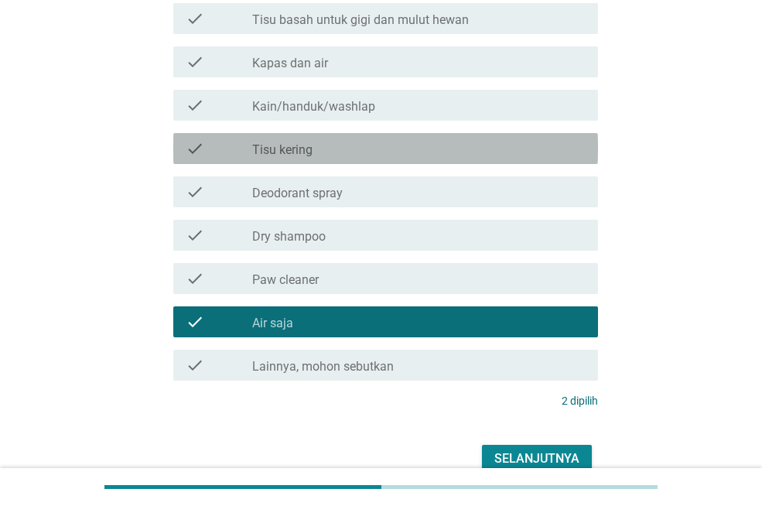
click at [393, 146] on div "check_box_outline_blank Tisu kering" at bounding box center [419, 148] width 334 height 19
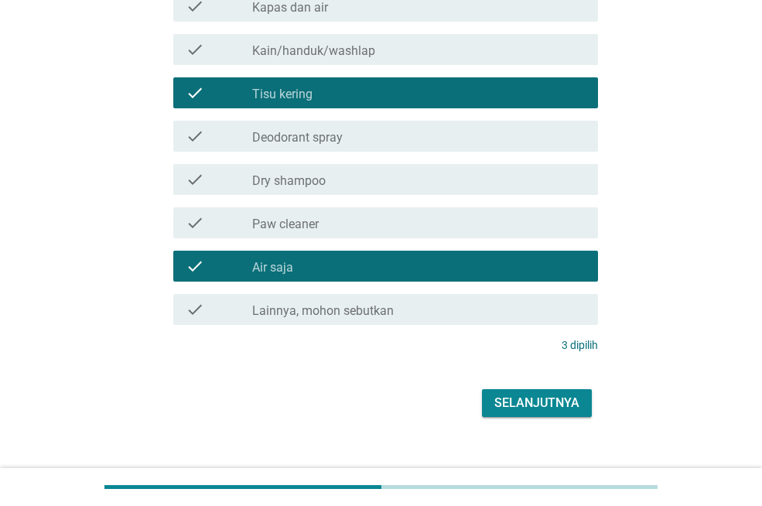
scroll to position [392, 0]
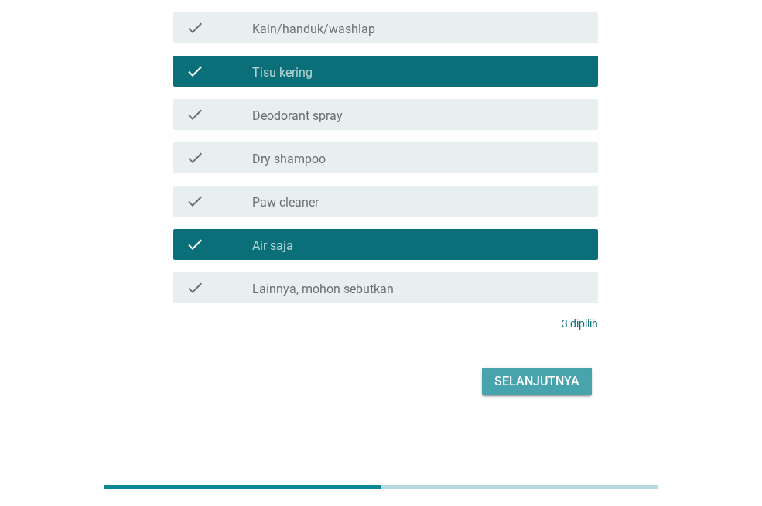
click at [539, 379] on div "Selanjutnya" at bounding box center [537, 381] width 85 height 19
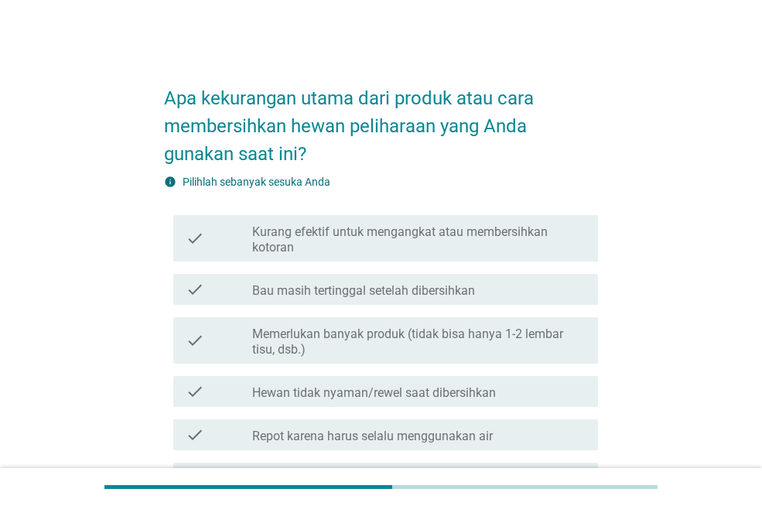
click at [452, 296] on label "Bau masih tertinggal setelah dibersihkan" at bounding box center [363, 290] width 223 height 15
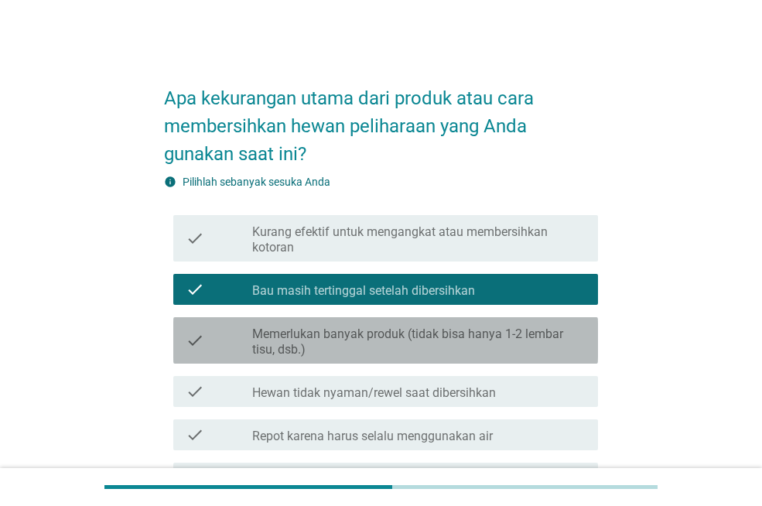
click at [490, 341] on label "Memerlukan banyak produk (tidak bisa hanya 1-2 lembar tisu, dsb.)" at bounding box center [419, 342] width 334 height 31
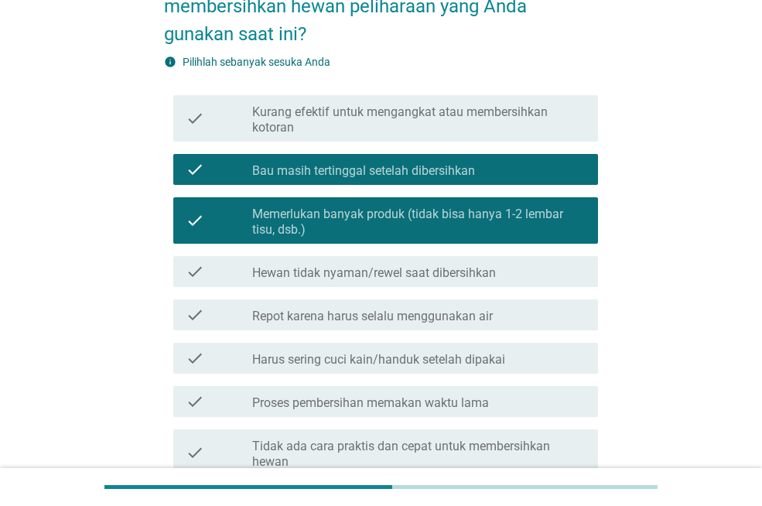
scroll to position [155, 0]
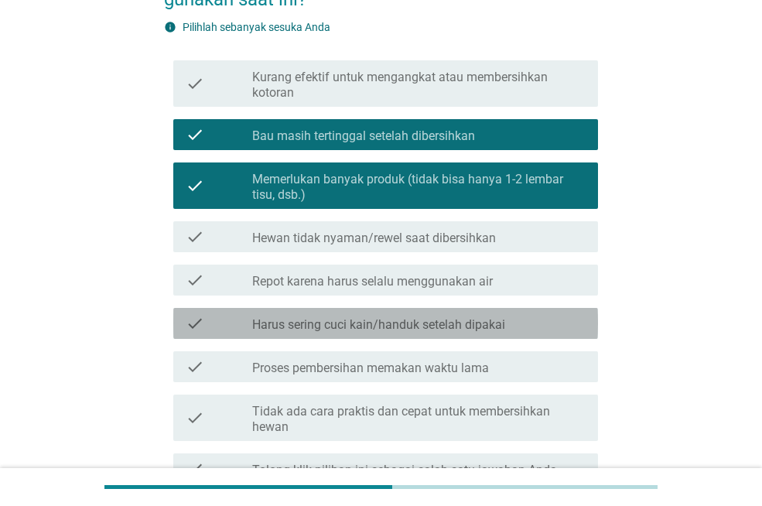
click at [496, 334] on div "check check_box_outline_blank Harus sering cuci kain/handuk setelah dipakai" at bounding box center [385, 323] width 425 height 31
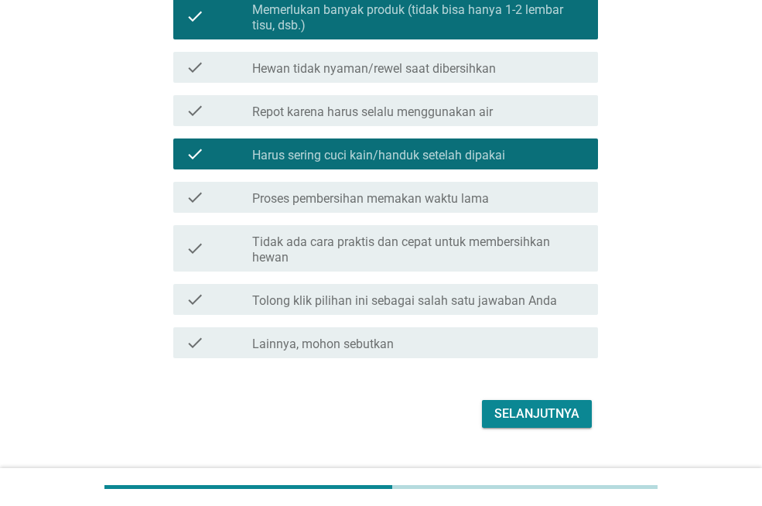
scroll to position [357, 0]
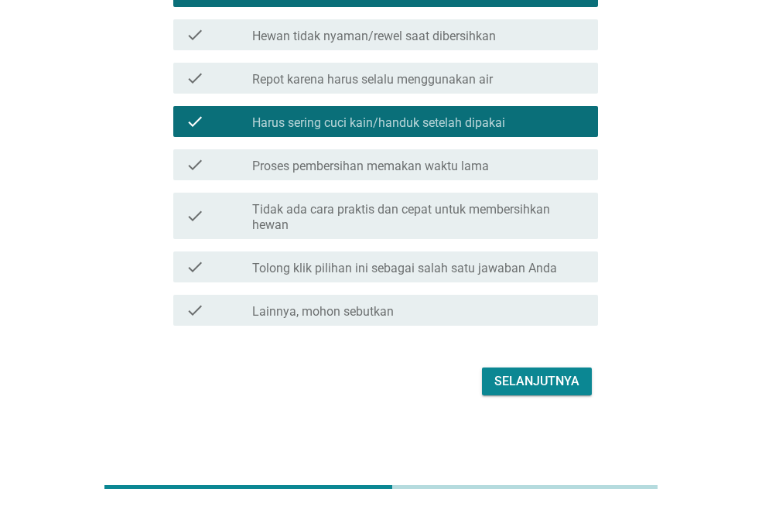
click at [479, 231] on label "Tidak ada cara praktis dan cepat untuk membersihkan hewan" at bounding box center [419, 217] width 334 height 31
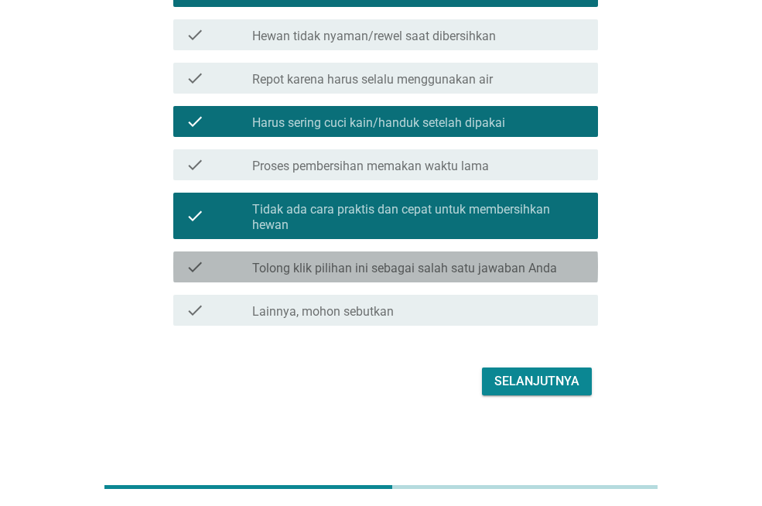
click at [505, 272] on label "Tolong klik pilihan ini sebagai salah satu jawaban Anda" at bounding box center [404, 268] width 305 height 15
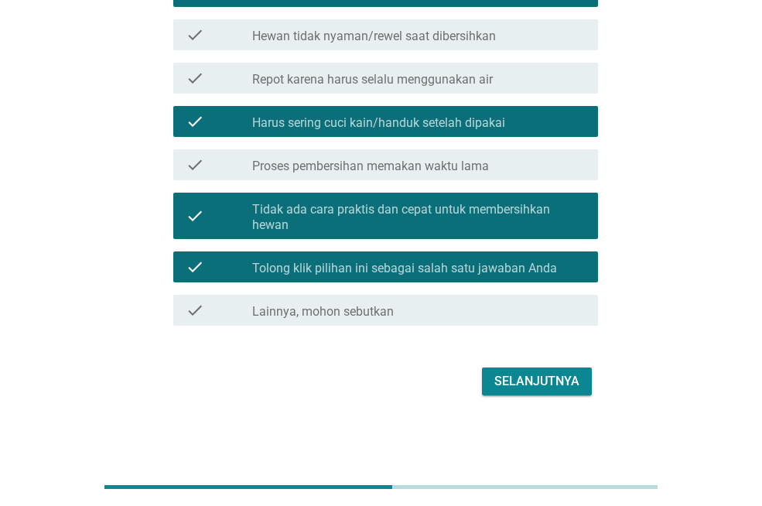
click at [524, 382] on div "Selanjutnya" at bounding box center [537, 381] width 85 height 19
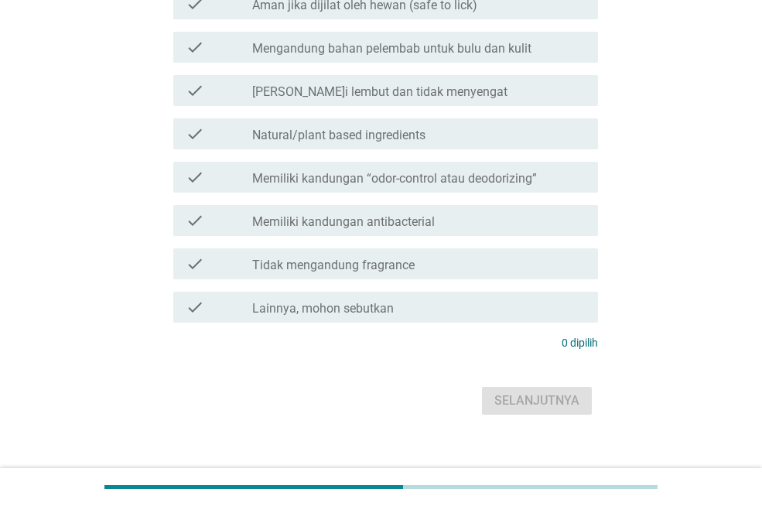
scroll to position [0, 0]
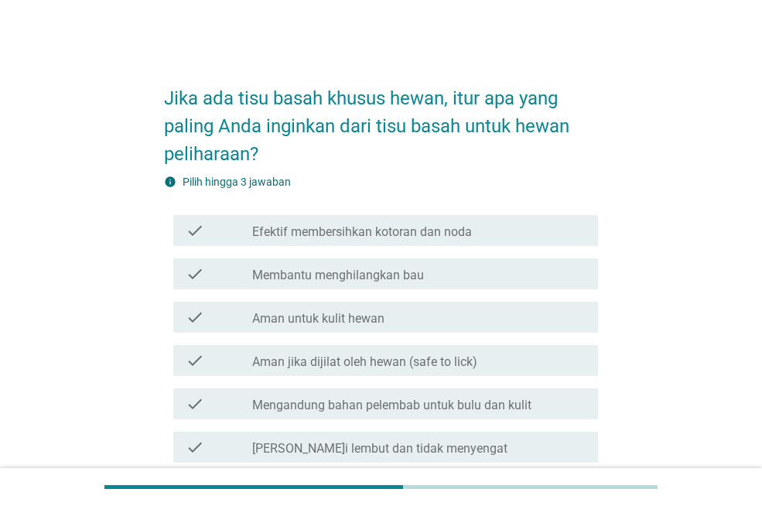
click at [390, 276] on label "Membantu menghilangkan bau" at bounding box center [338, 275] width 172 height 15
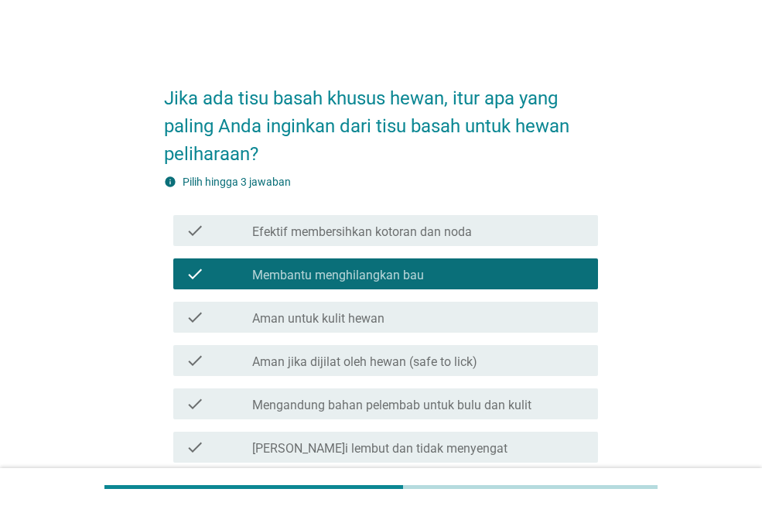
click at [413, 240] on div "check check_box_outline_blank Efektif membersihkan kotoran dan noda" at bounding box center [385, 230] width 425 height 31
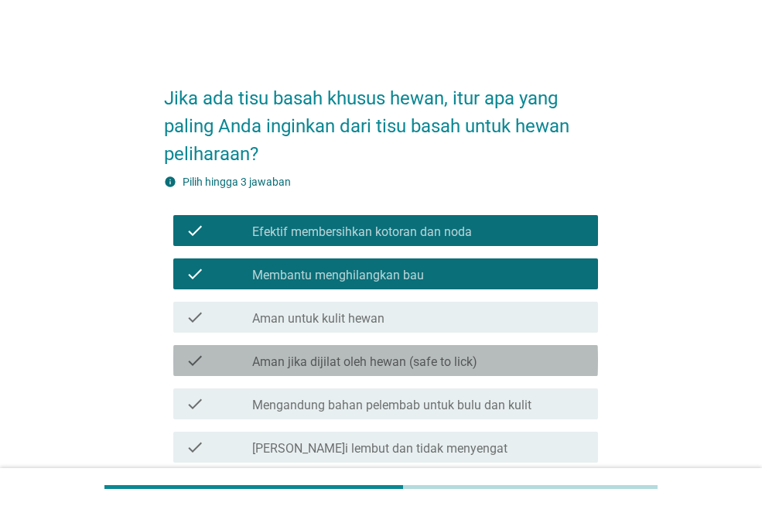
click at [435, 355] on label "Aman jika dijilat oleh hewan (safe to lick)" at bounding box center [364, 362] width 225 height 15
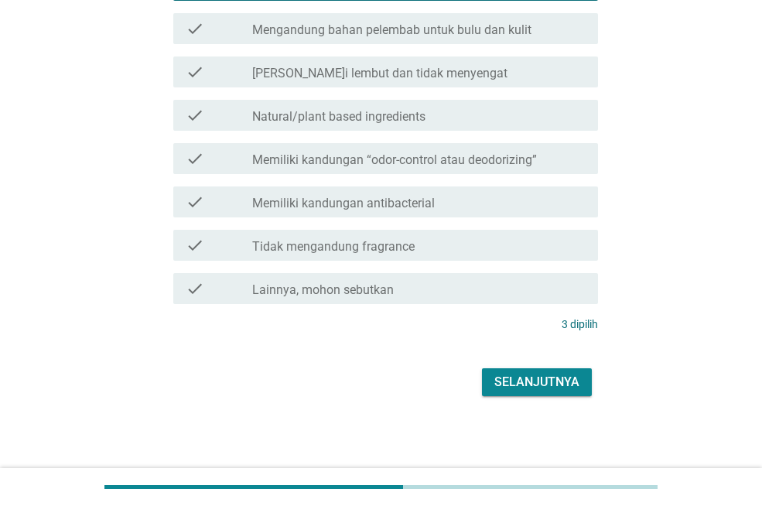
scroll to position [376, 0]
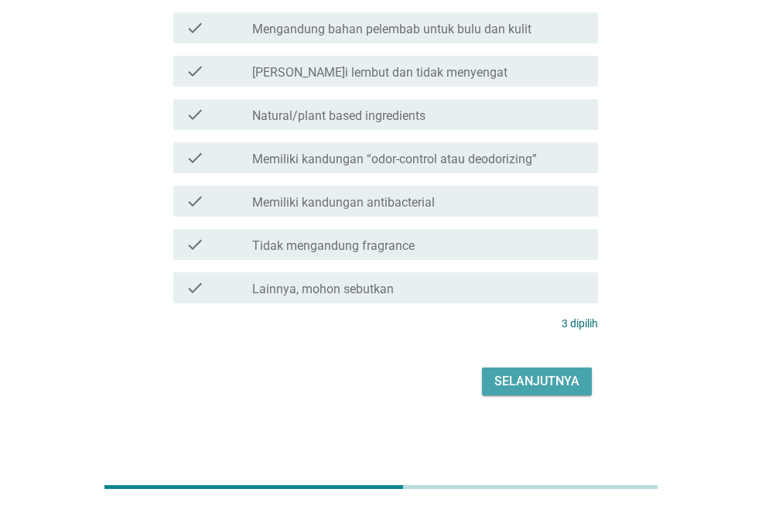
click at [516, 382] on div "Selanjutnya" at bounding box center [537, 381] width 85 height 19
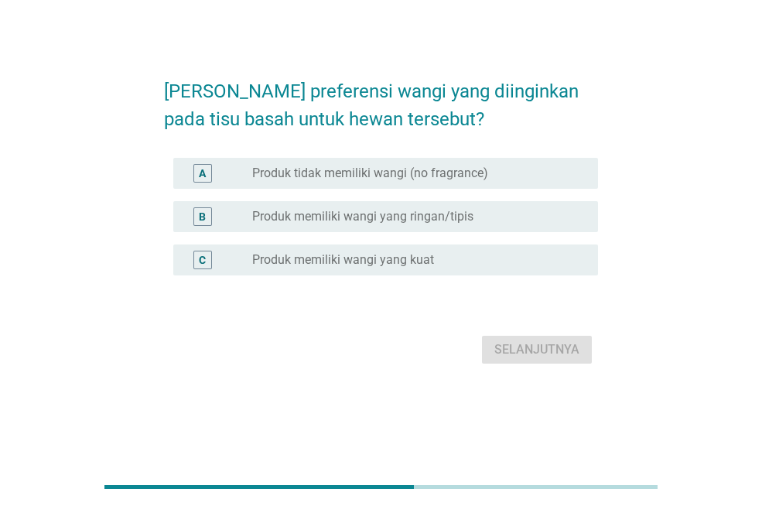
scroll to position [0, 0]
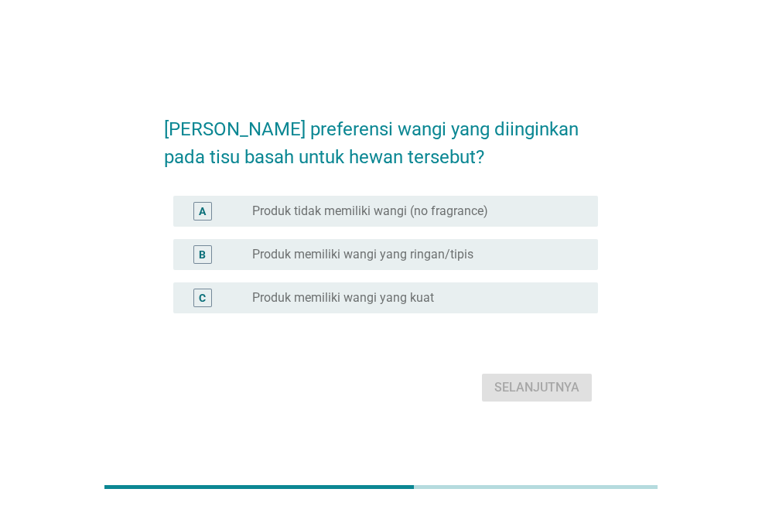
click at [486, 262] on div "radio_button_unchecked Produk memiliki wangi yang ringan/tipis" at bounding box center [412, 254] width 321 height 15
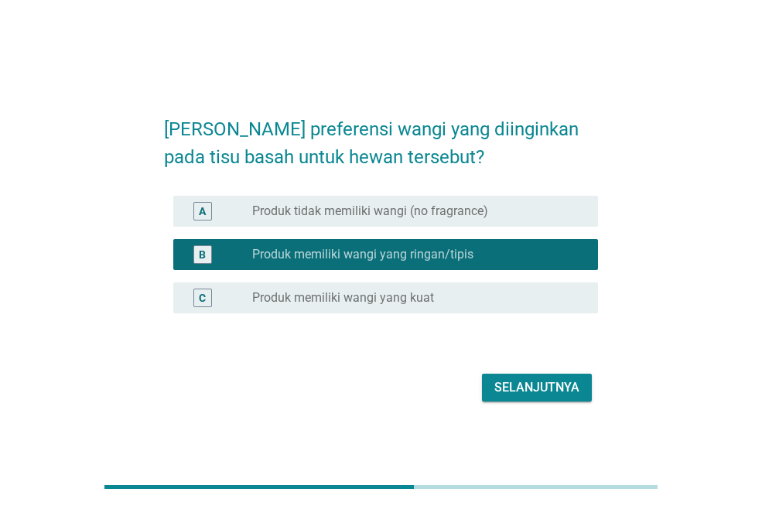
click at [509, 387] on div "Selanjutnya" at bounding box center [537, 388] width 85 height 19
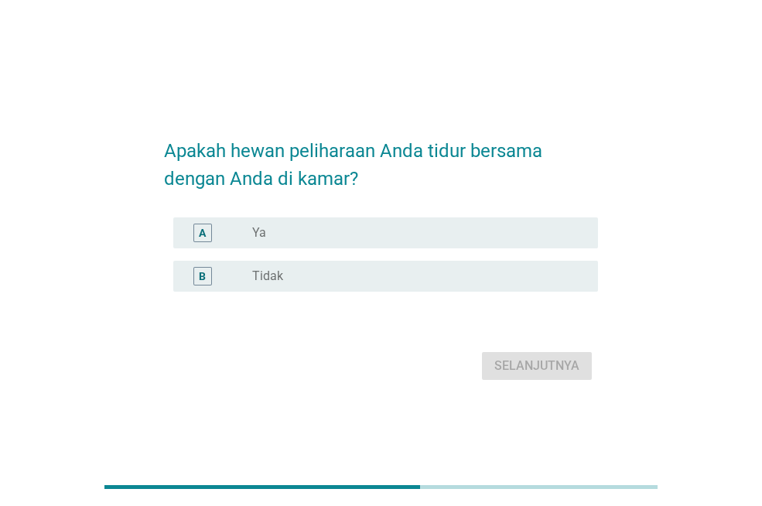
click at [403, 286] on div "B radio_button_unchecked Tidak" at bounding box center [385, 276] width 425 height 31
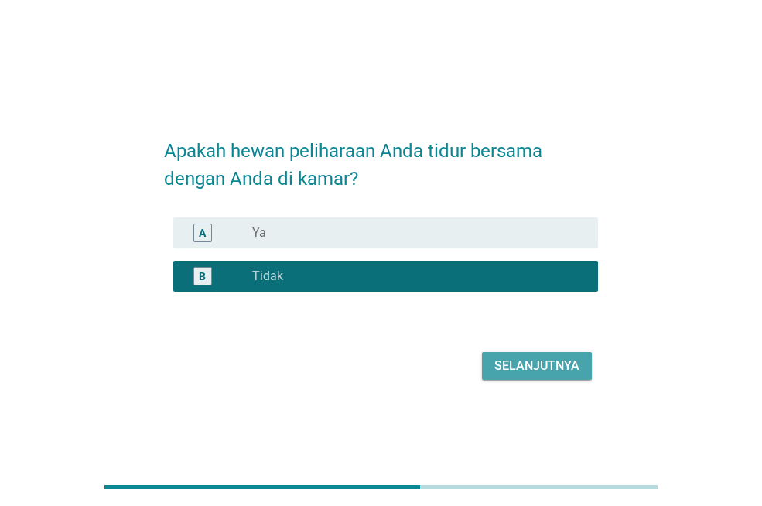
click at [511, 369] on div "Selanjutnya" at bounding box center [537, 366] width 85 height 19
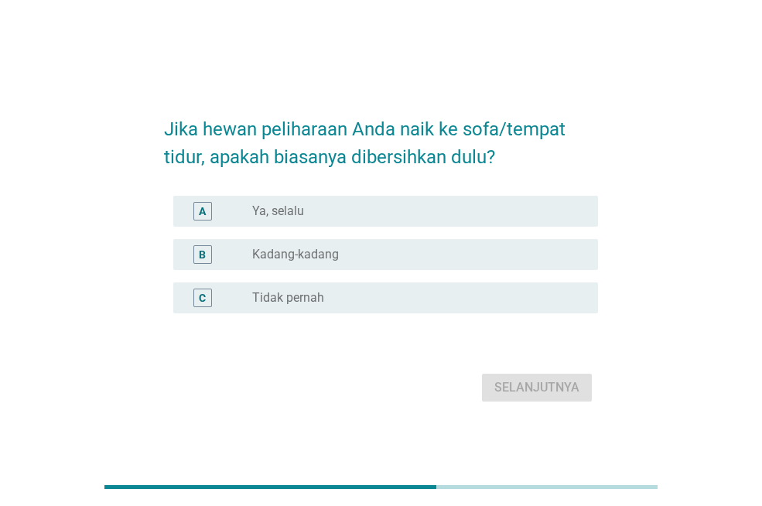
click at [394, 257] on div "radio_button_unchecked Kadang-kadang" at bounding box center [412, 254] width 321 height 15
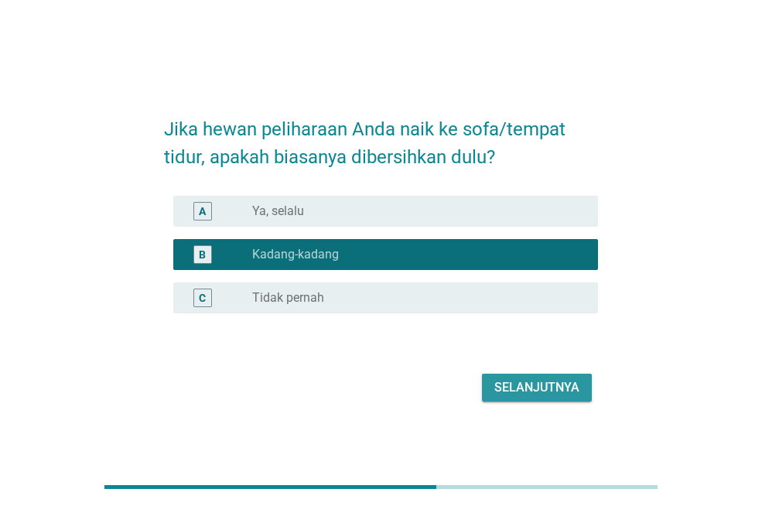
click at [514, 389] on div "Selanjutnya" at bounding box center [537, 388] width 85 height 19
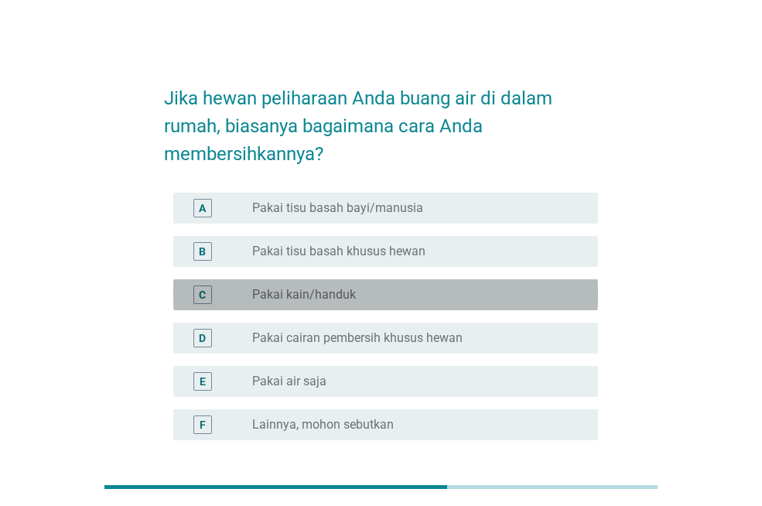
click at [362, 284] on div "C radio_button_unchecked Pakai kain/handuk" at bounding box center [385, 294] width 425 height 31
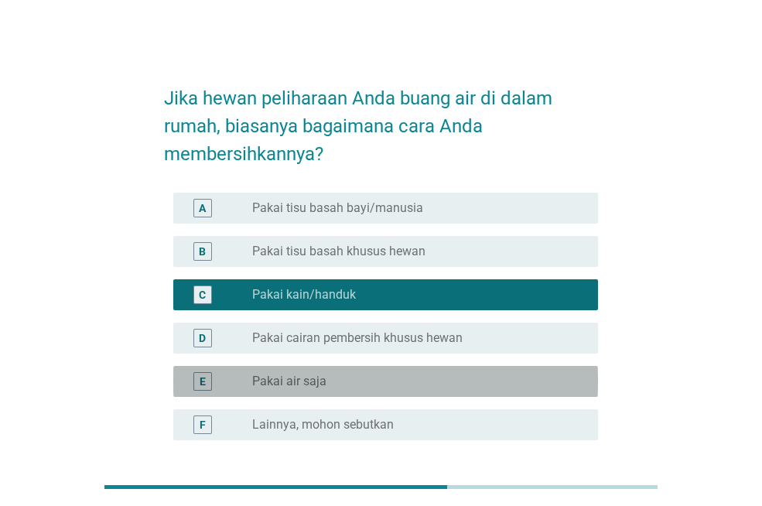
click at [368, 370] on div "E radio_button_unchecked Pakai air saja" at bounding box center [385, 381] width 425 height 31
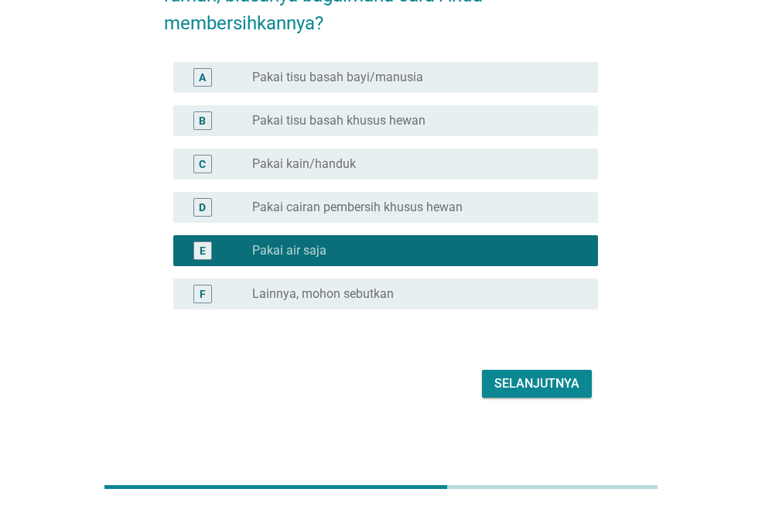
scroll to position [133, 0]
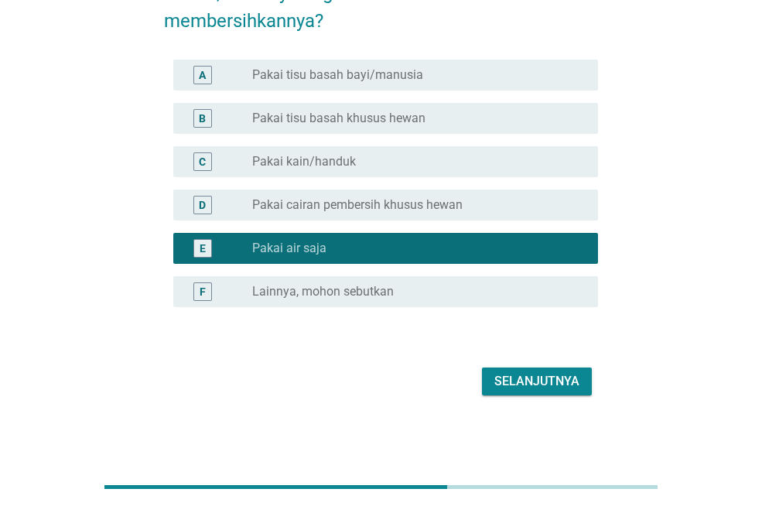
click at [493, 386] on button "Selanjutnya" at bounding box center [537, 382] width 110 height 28
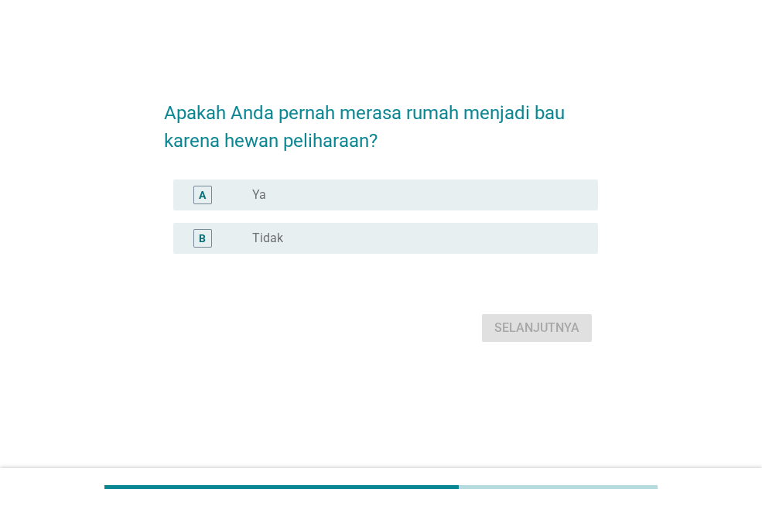
scroll to position [0, 0]
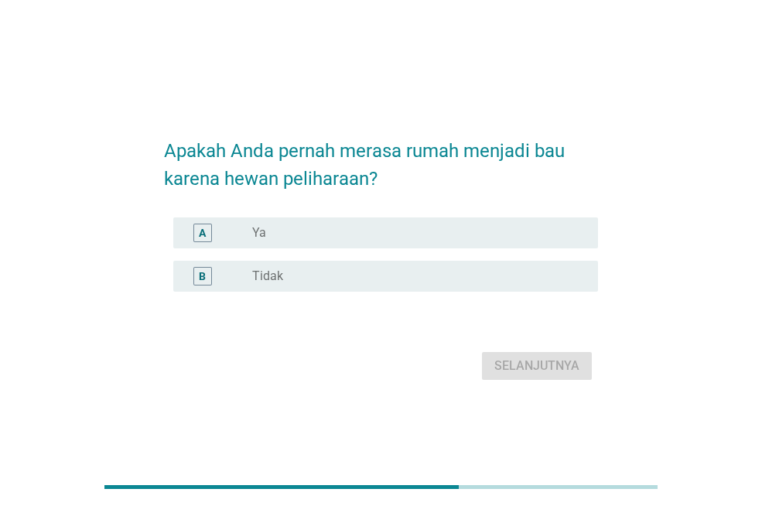
click at [386, 238] on div "radio_button_unchecked Ya" at bounding box center [412, 232] width 321 height 15
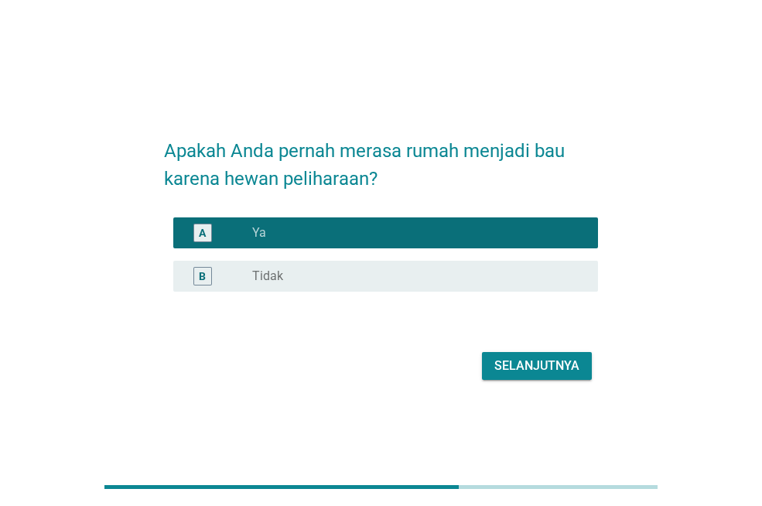
click at [529, 370] on div "Selanjutnya" at bounding box center [537, 366] width 85 height 19
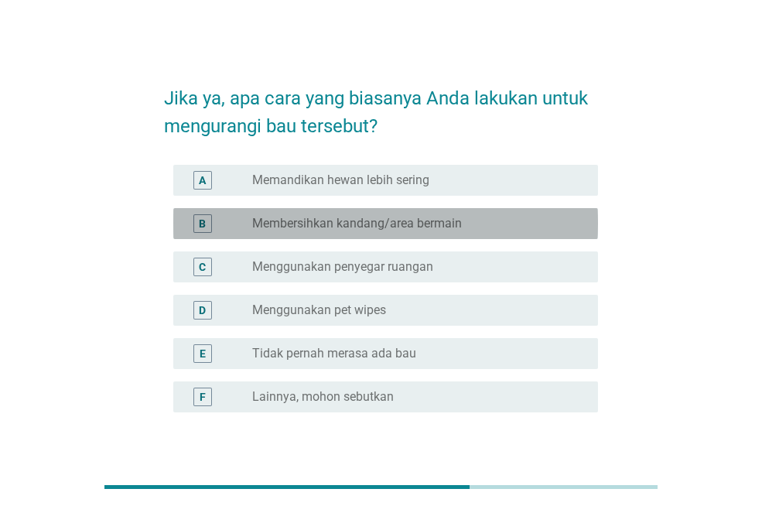
click at [466, 227] on div "radio_button_unchecked Membersihkan kandang/area bermain" at bounding box center [412, 223] width 321 height 15
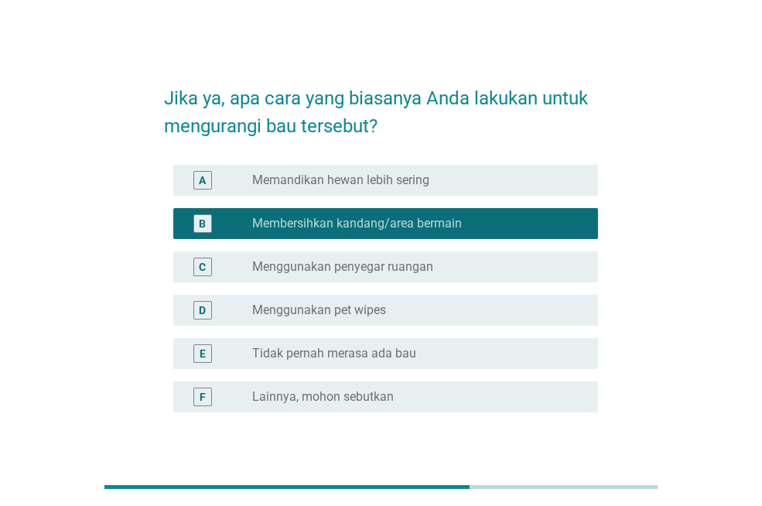
click at [454, 270] on div "radio_button_unchecked Menggunakan penyegar ruangan" at bounding box center [412, 266] width 321 height 15
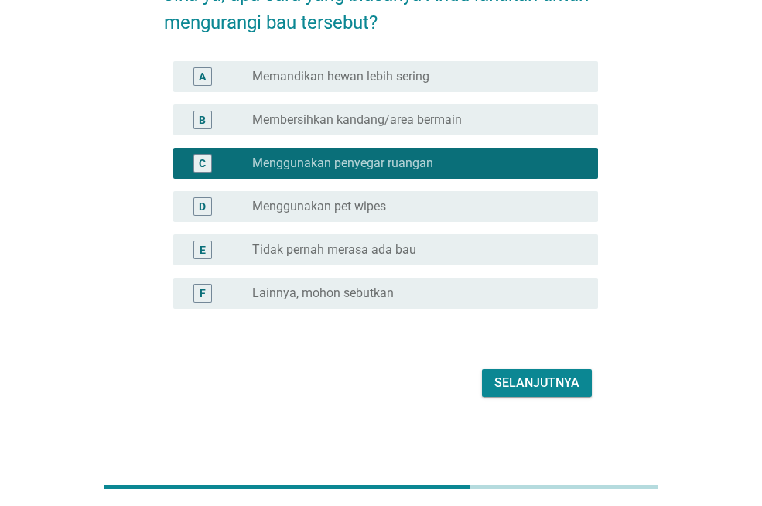
scroll to position [105, 0]
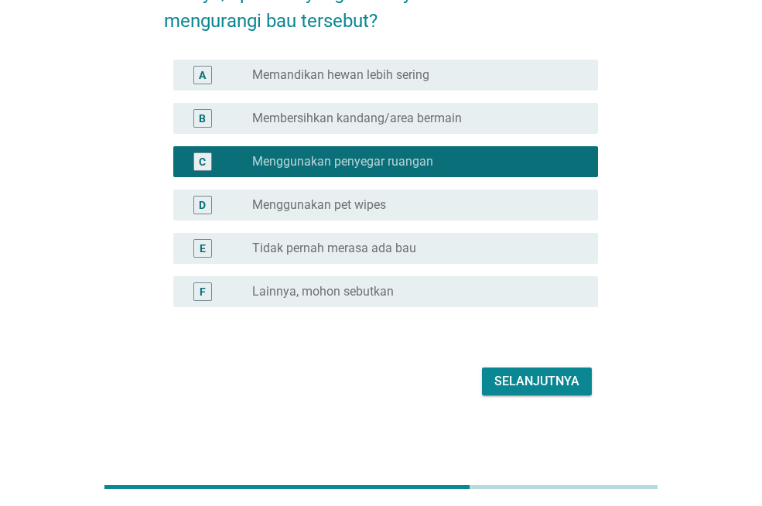
click at [539, 381] on div "Selanjutnya" at bounding box center [537, 381] width 85 height 19
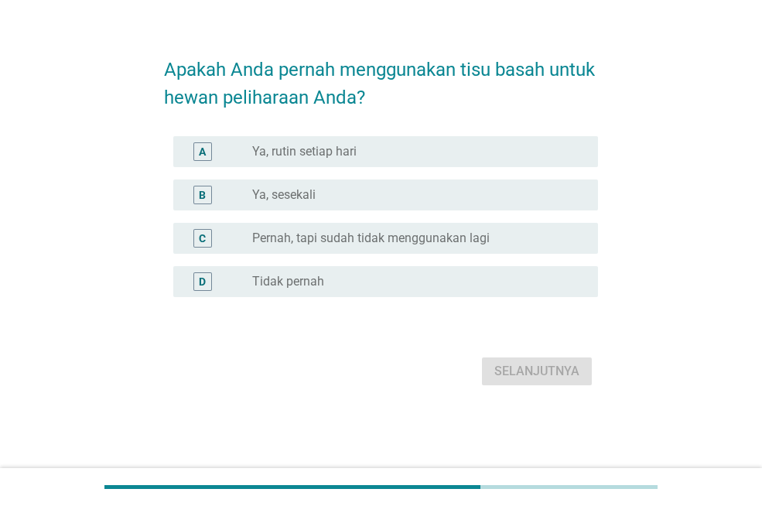
scroll to position [0, 0]
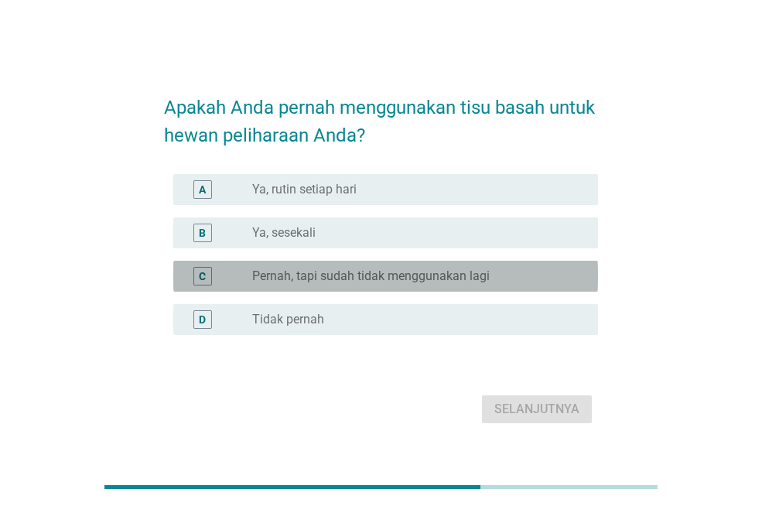
click at [406, 285] on div "radio_button_unchecked Pernah, tapi sudah tidak menggunakan lagi" at bounding box center [419, 276] width 334 height 19
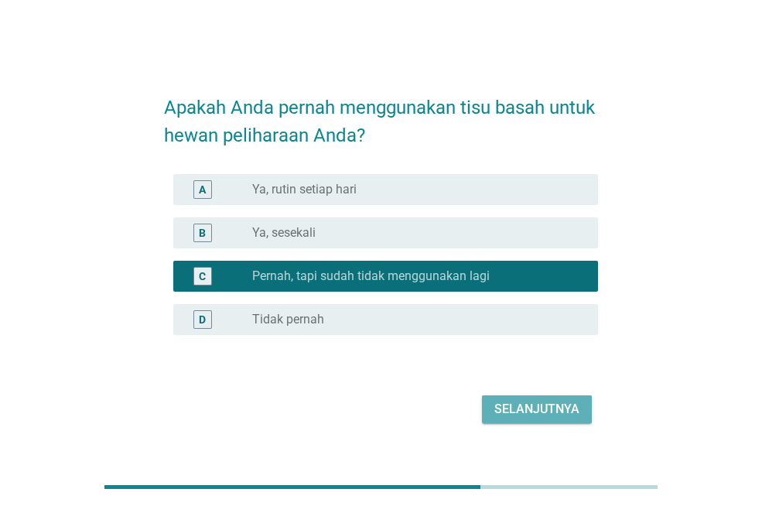
drag, startPoint x: 519, startPoint y: 405, endPoint x: 509, endPoint y: 398, distance: 11.6
click at [519, 406] on div "Selanjutnya" at bounding box center [537, 409] width 85 height 19
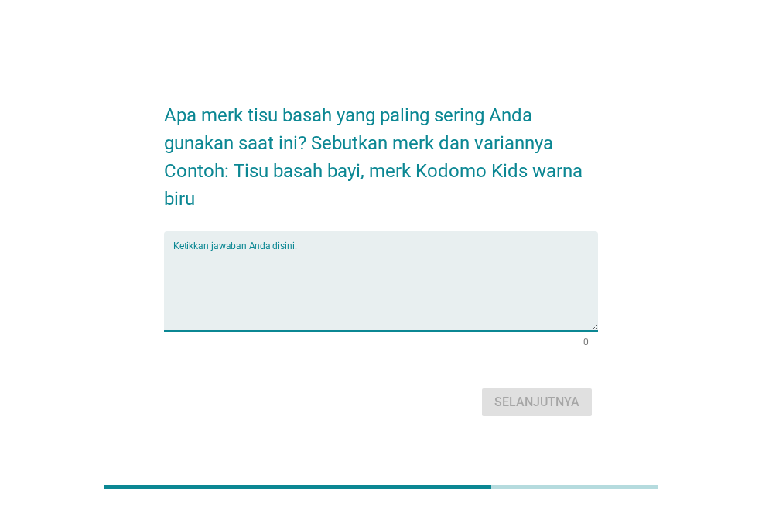
click at [348, 266] on textarea "Ketikkan jawaban Anda disini." at bounding box center [385, 290] width 425 height 81
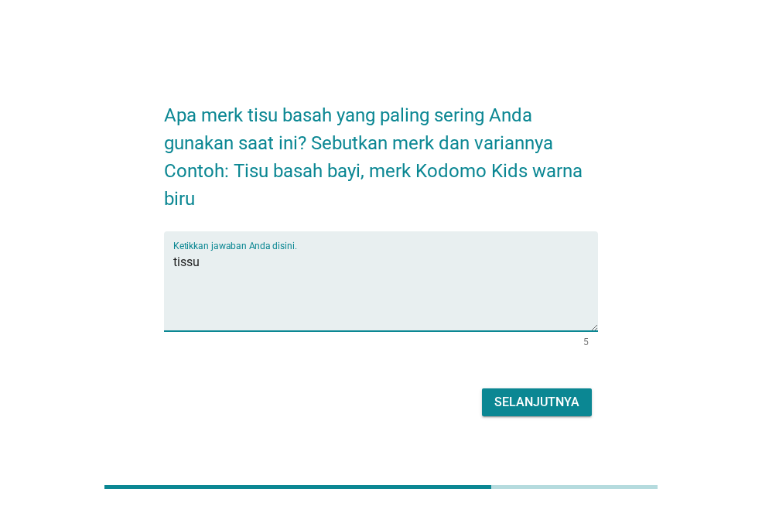
type textarea "tissu"
click at [549, 403] on div "Selanjutnya" at bounding box center [537, 402] width 85 height 19
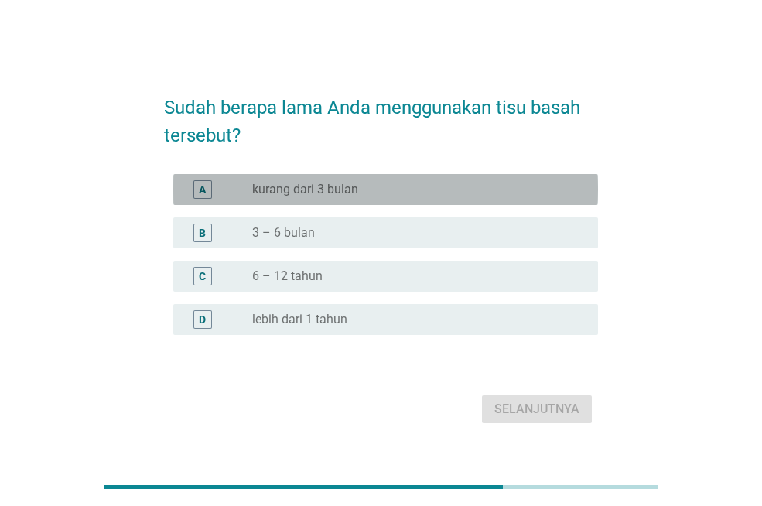
click at [382, 194] on div "radio_button_unchecked kurang dari 3 bulan" at bounding box center [412, 189] width 321 height 15
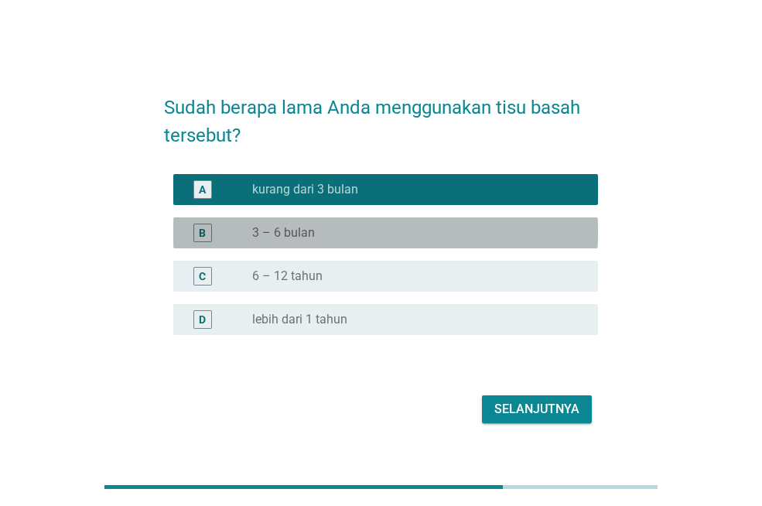
click at [464, 240] on div "radio_button_unchecked 3 – 6 bulan" at bounding box center [412, 232] width 321 height 15
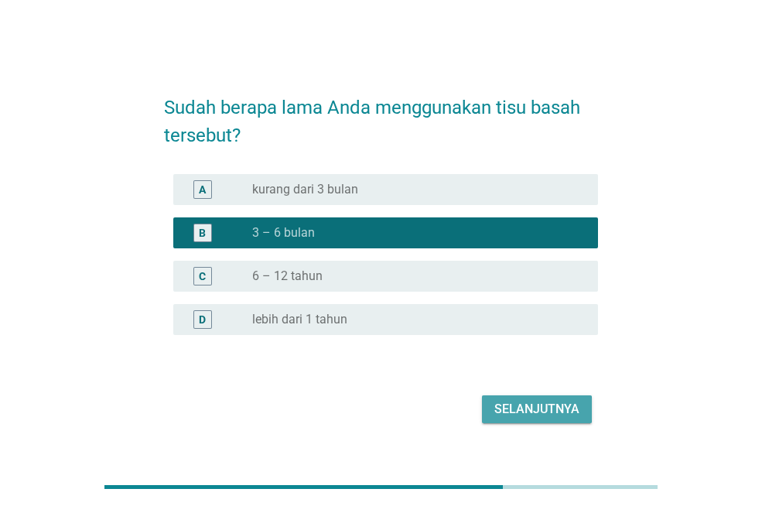
click at [526, 414] on div "Selanjutnya" at bounding box center [537, 409] width 85 height 19
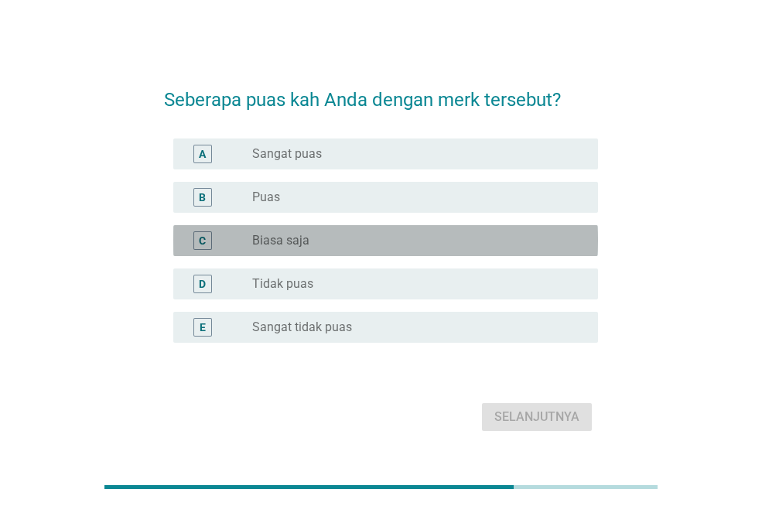
click at [368, 247] on div "radio_button_unchecked Biasa saja" at bounding box center [412, 240] width 321 height 15
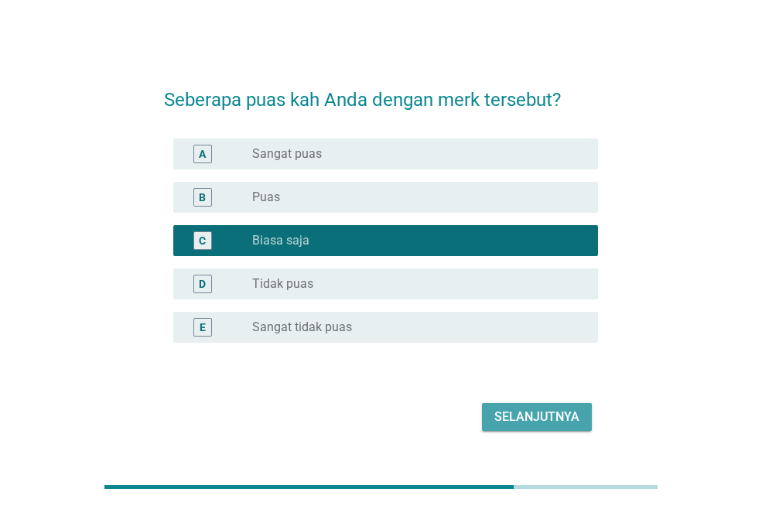
click at [527, 416] on div "Selanjutnya" at bounding box center [537, 417] width 85 height 19
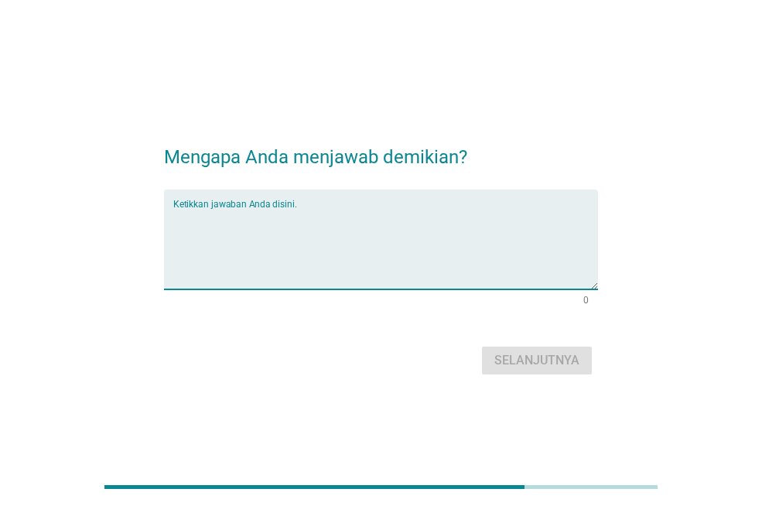
click at [326, 234] on textarea "Ketikkan jawaban Anda disini." at bounding box center [385, 248] width 425 height 81
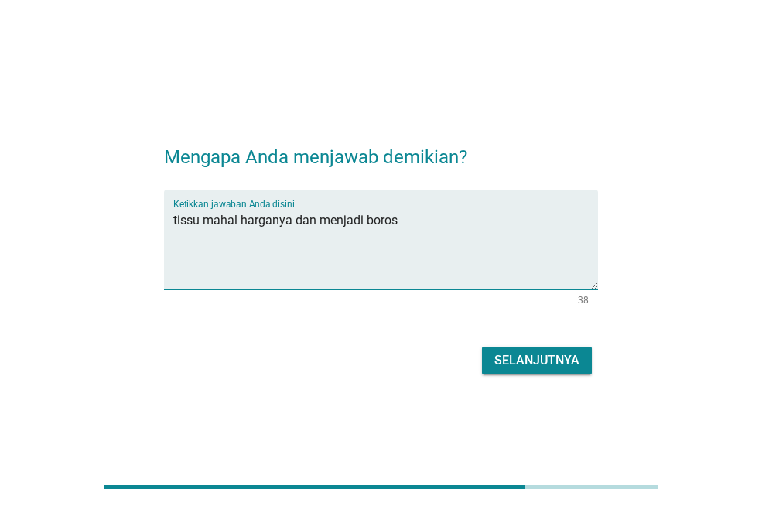
type textarea "tissu mahal harganya dan menjadi boros"
click at [519, 360] on div "Selanjutnya" at bounding box center [537, 360] width 85 height 19
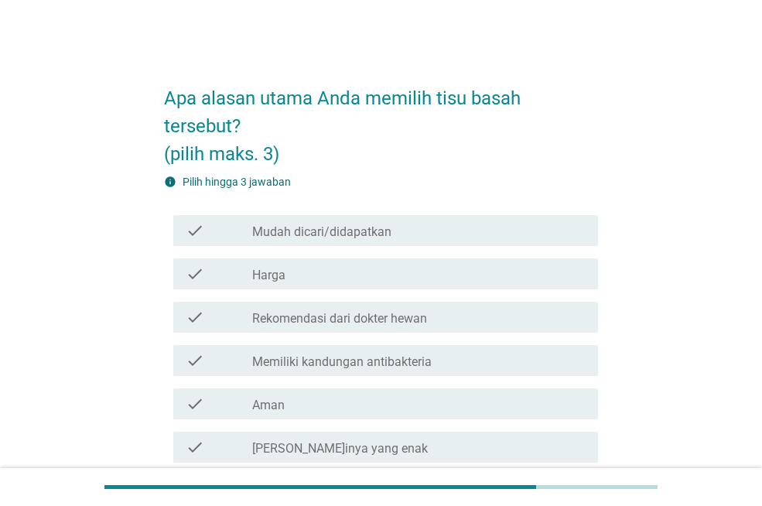
click at [381, 279] on div "check_box_outline_blank Harga" at bounding box center [419, 274] width 334 height 19
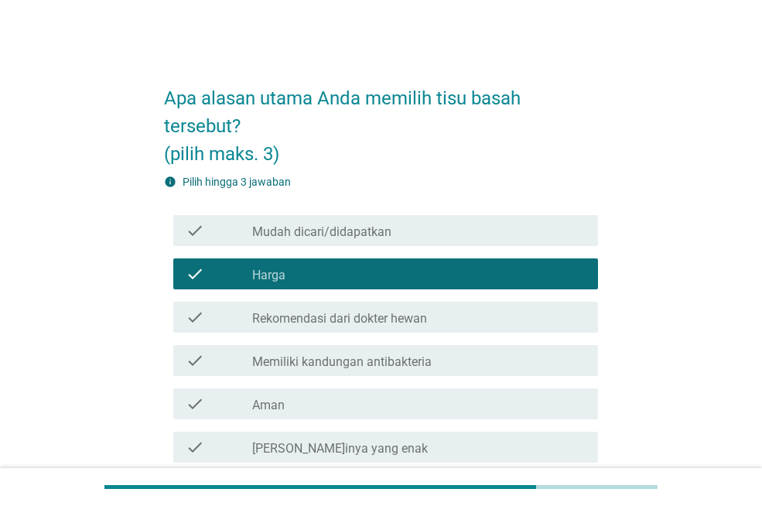
click at [417, 245] on div "check check_box_outline_blank Mudah dicari/didapatkan" at bounding box center [385, 230] width 425 height 31
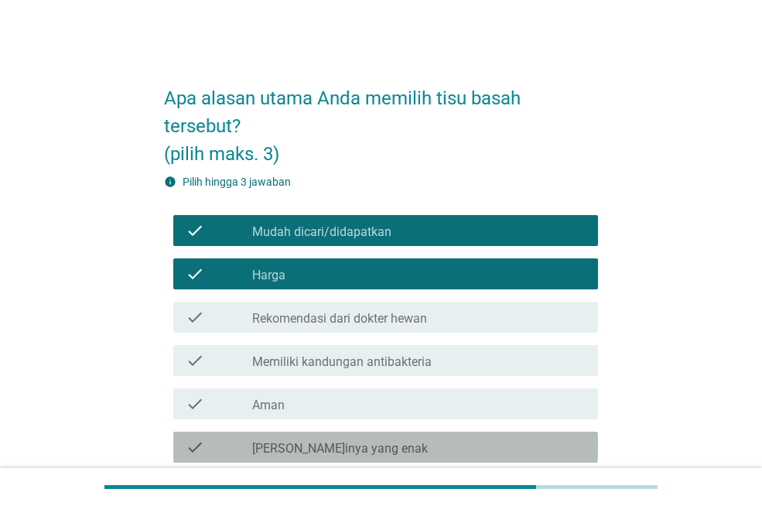
click at [454, 446] on div "check_box_outline_blank [PERSON_NAME]inya yang enak" at bounding box center [419, 447] width 334 height 19
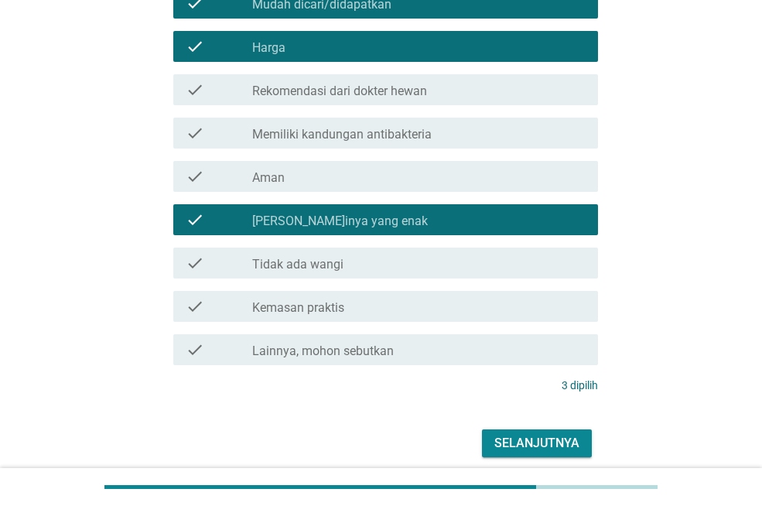
scroll to position [232, 0]
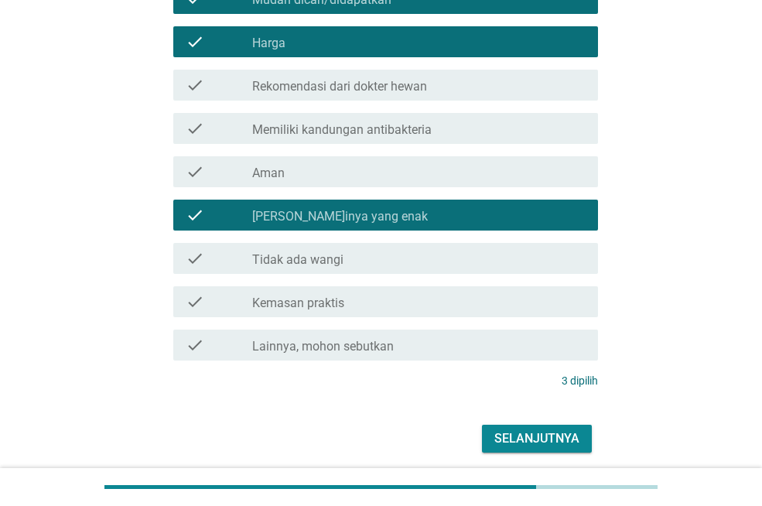
click at [513, 439] on div "Selanjutnya" at bounding box center [537, 439] width 85 height 19
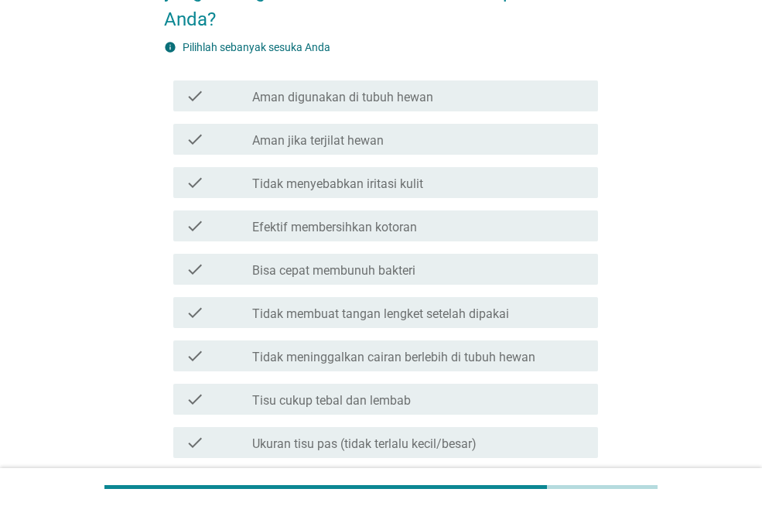
scroll to position [155, 0]
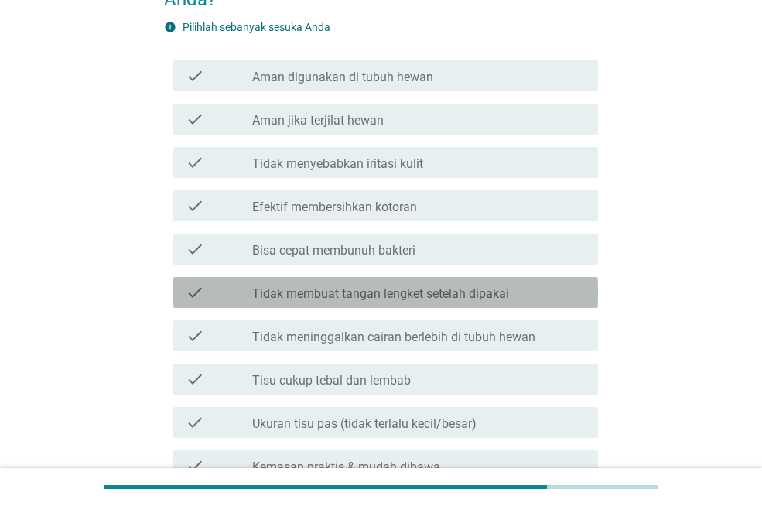
click at [485, 294] on label "Tidak membuat tangan lengket setelah dipakai" at bounding box center [380, 293] width 257 height 15
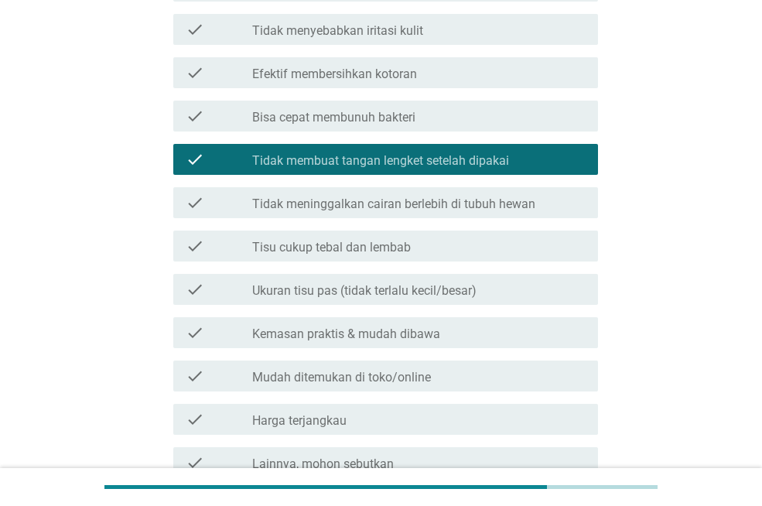
scroll to position [310, 0]
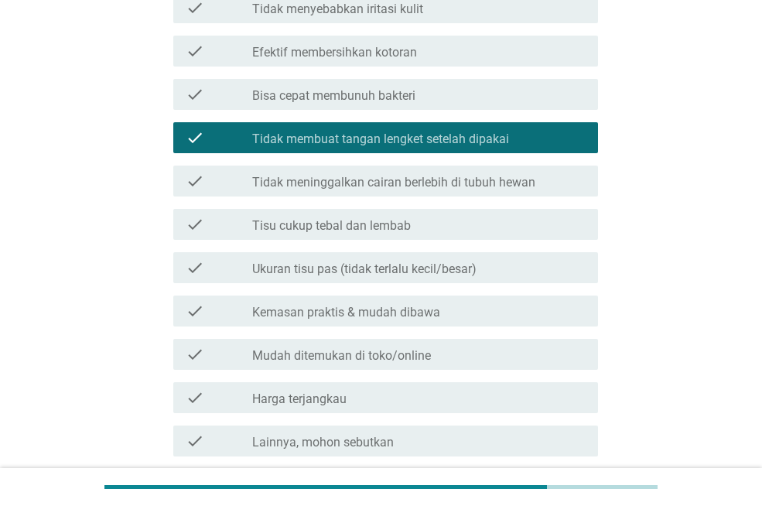
click at [466, 319] on div "check_box_outline_blank Kemasan praktis & mudah dibawa" at bounding box center [419, 311] width 334 height 19
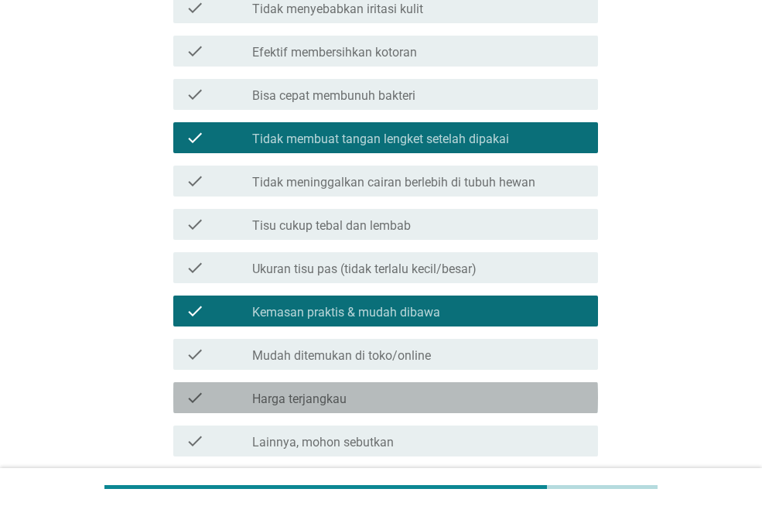
click at [459, 402] on div "check_box_outline_blank Harga terjangkau" at bounding box center [419, 398] width 334 height 19
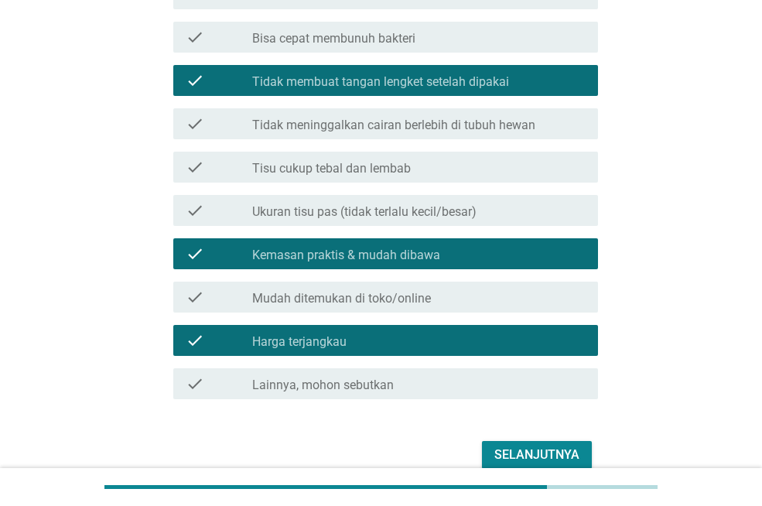
scroll to position [440, 0]
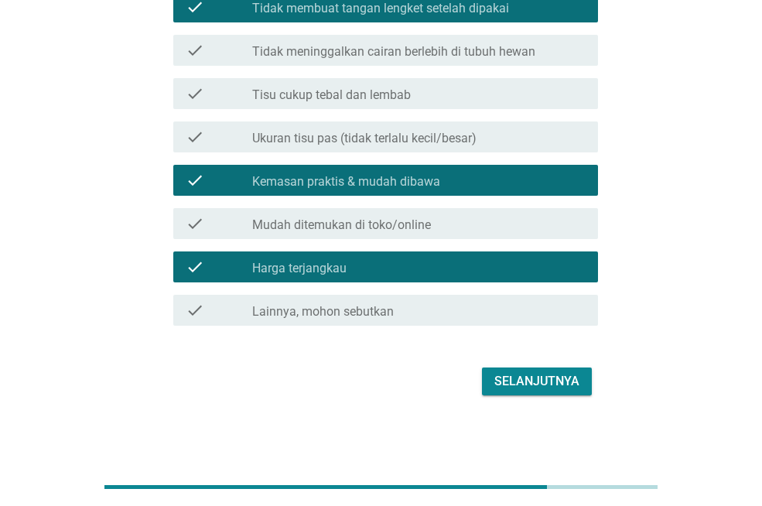
click at [514, 389] on div "Selanjutnya" at bounding box center [537, 381] width 85 height 19
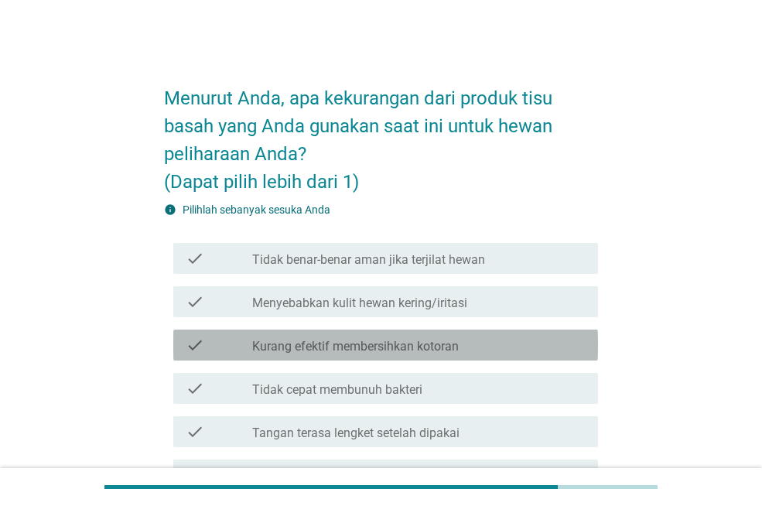
click at [475, 351] on div "check_box_outline_blank Kurang efektif membersihkan kotoran" at bounding box center [419, 345] width 334 height 19
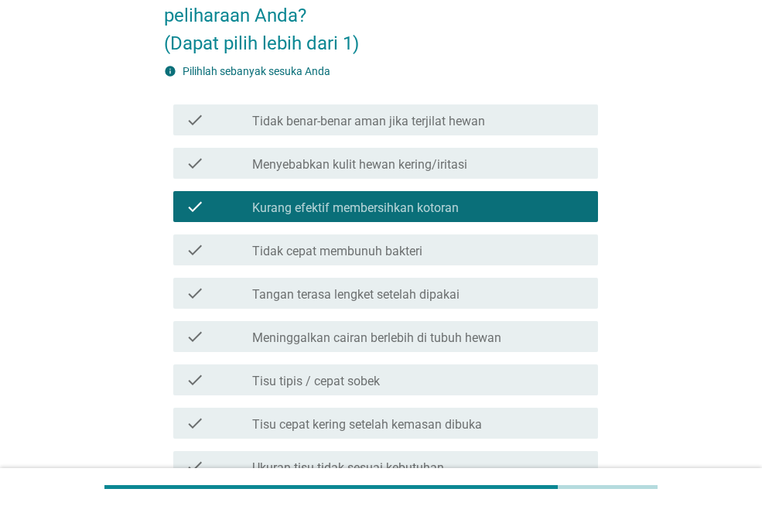
scroll to position [155, 0]
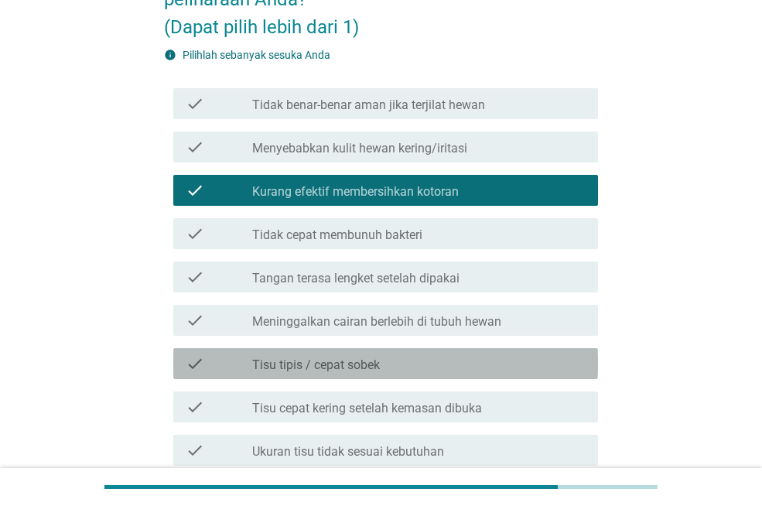
click at [507, 370] on div "check_box_outline_blank Tisu tipis / cepat sobek" at bounding box center [419, 364] width 334 height 19
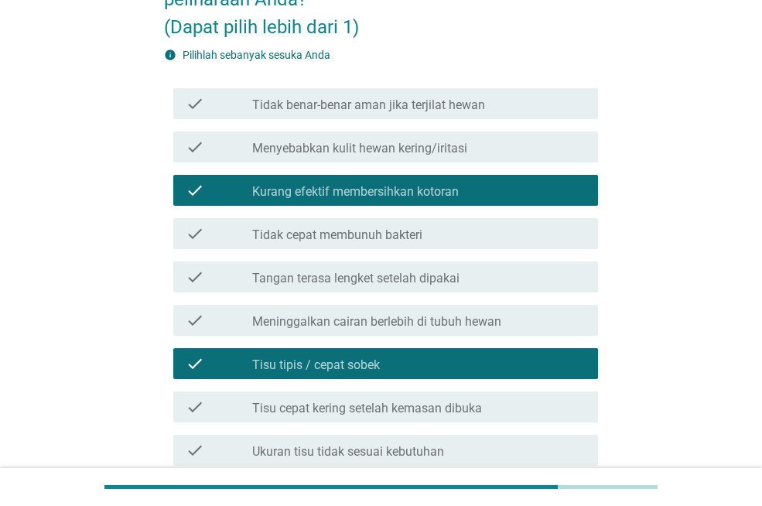
scroll to position [232, 0]
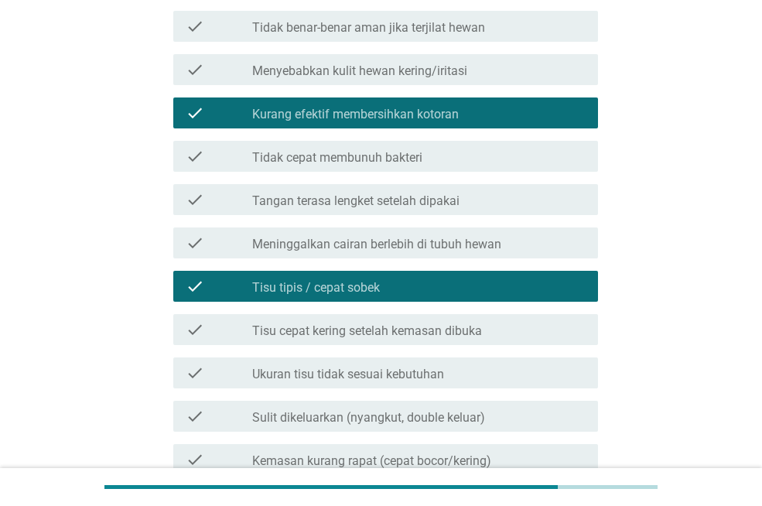
click at [505, 338] on div "check_box_outline_blank Tisu cepat kering setelah kemasan dibuka" at bounding box center [419, 329] width 334 height 19
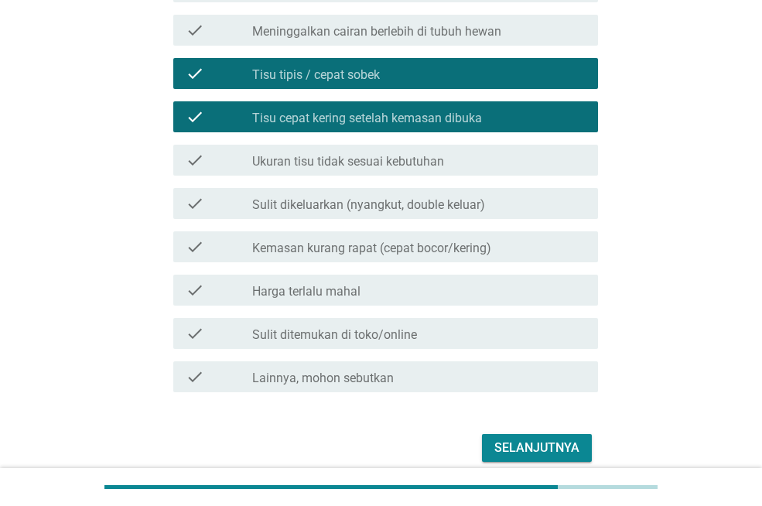
scroll to position [464, 0]
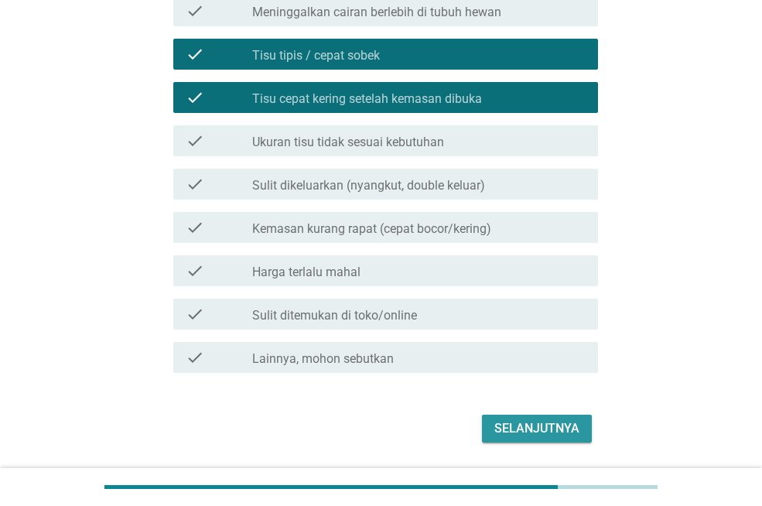
click at [544, 424] on div "Selanjutnya" at bounding box center [537, 429] width 85 height 19
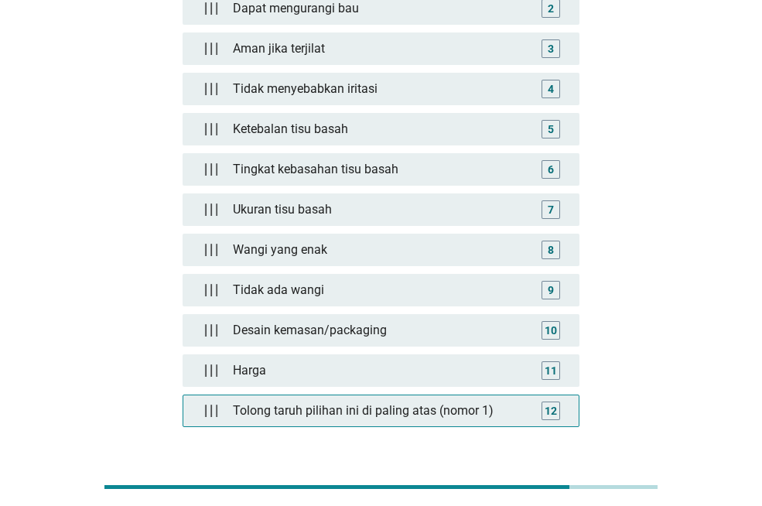
scroll to position [232, 0]
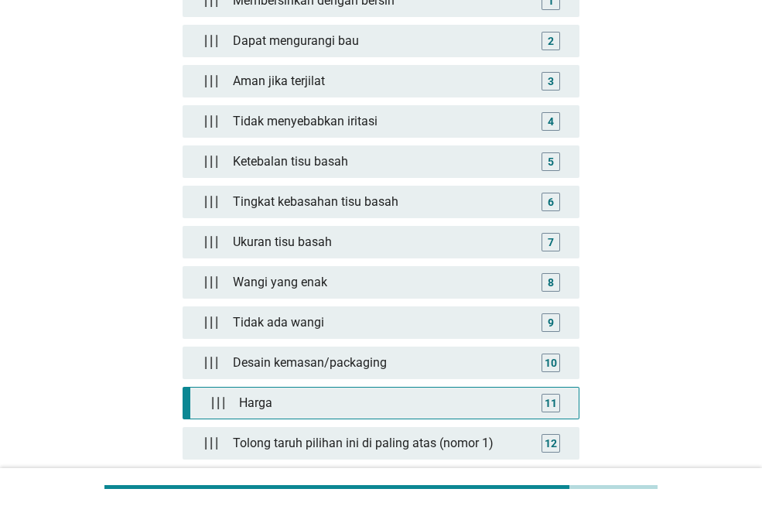
click at [425, 401] on div "Harga" at bounding box center [384, 403] width 303 height 31
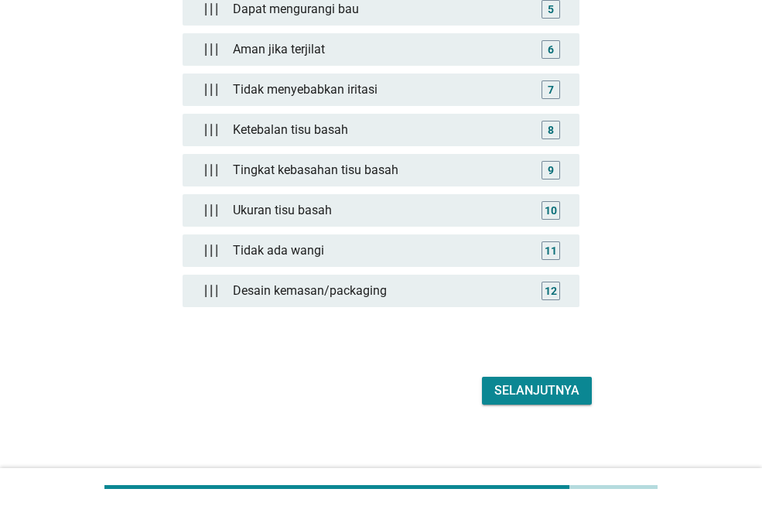
scroll to position [387, 0]
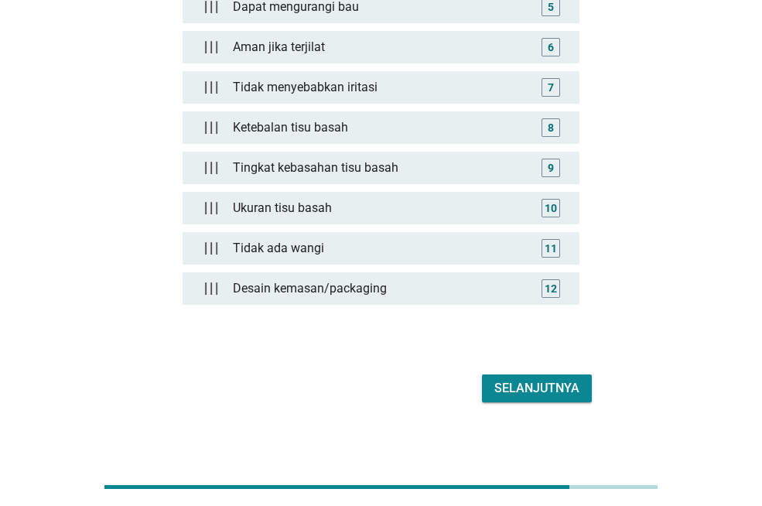
click at [543, 394] on div "Selanjutnya" at bounding box center [537, 388] width 85 height 19
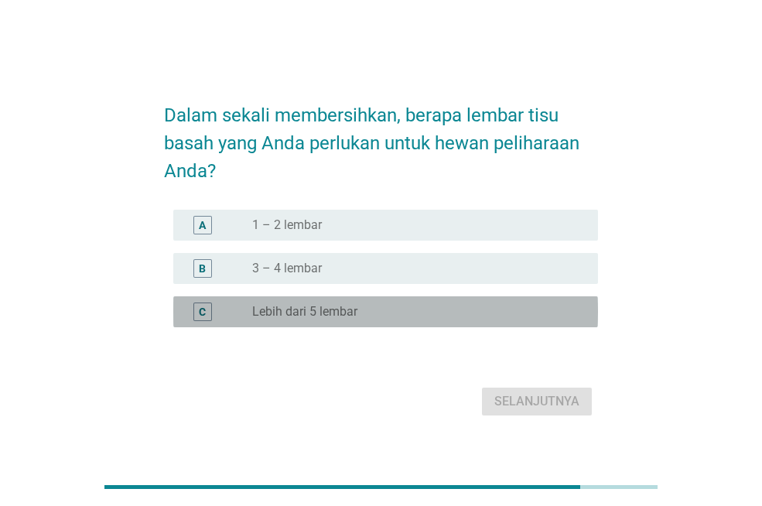
click at [386, 323] on div "C radio_button_unchecked Lebih dari 5 lembar" at bounding box center [385, 311] width 425 height 31
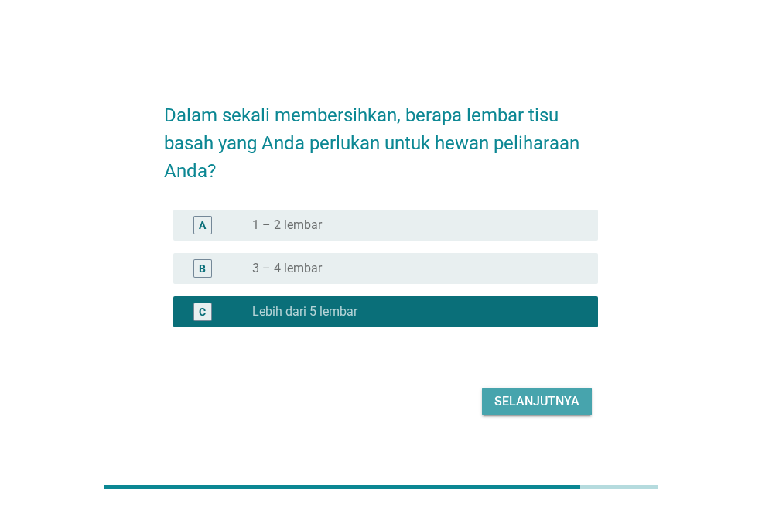
click at [518, 409] on div "Selanjutnya" at bounding box center [537, 401] width 85 height 19
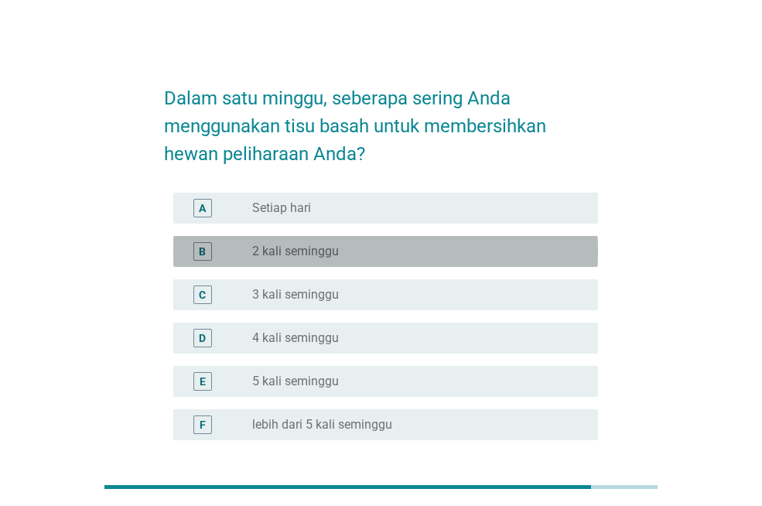
click at [368, 246] on div "radio_button_unchecked 2 kali seminggu" at bounding box center [412, 251] width 321 height 15
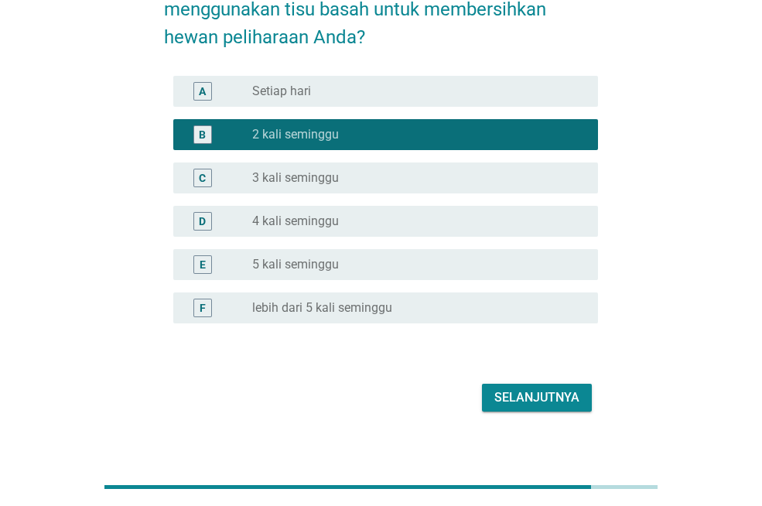
scroll to position [133, 0]
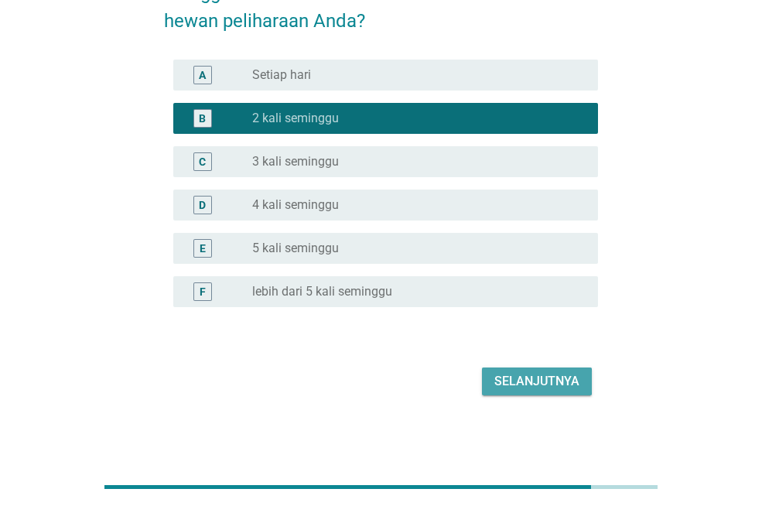
click at [544, 384] on div "Selanjutnya" at bounding box center [537, 381] width 85 height 19
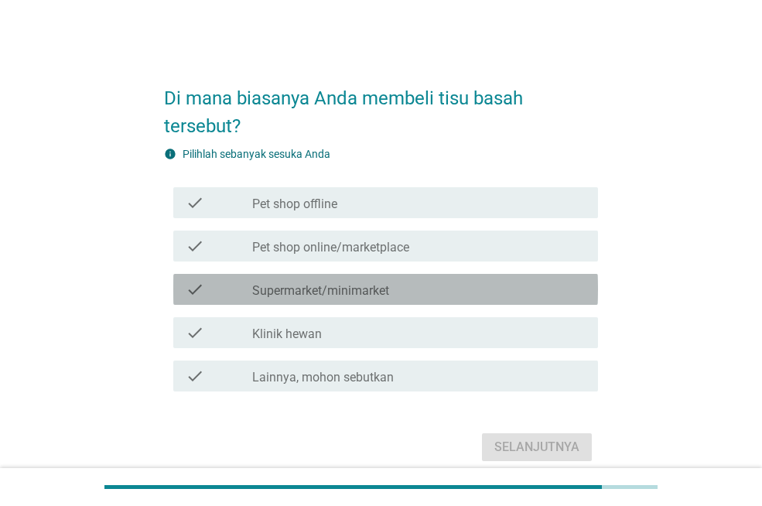
click at [379, 282] on div "check_box_outline_blank Supermarket/minimarket" at bounding box center [419, 289] width 334 height 19
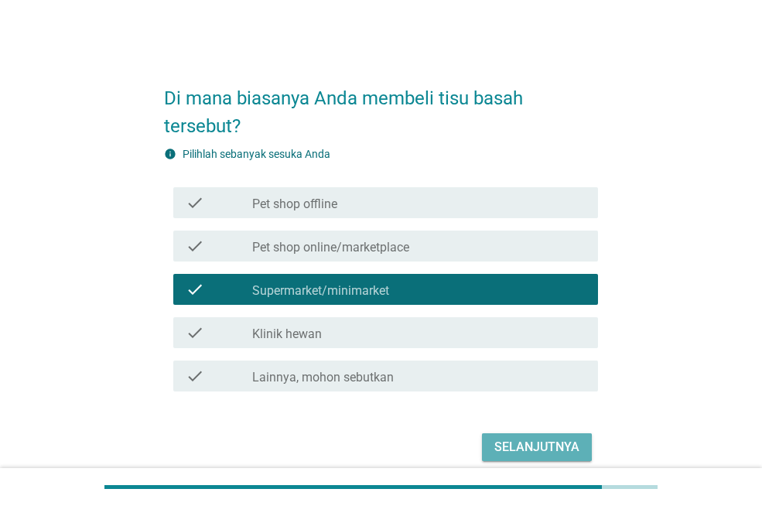
drag, startPoint x: 539, startPoint y: 447, endPoint x: 537, endPoint y: 440, distance: 7.9
click at [540, 447] on div "Selanjutnya" at bounding box center [537, 447] width 85 height 19
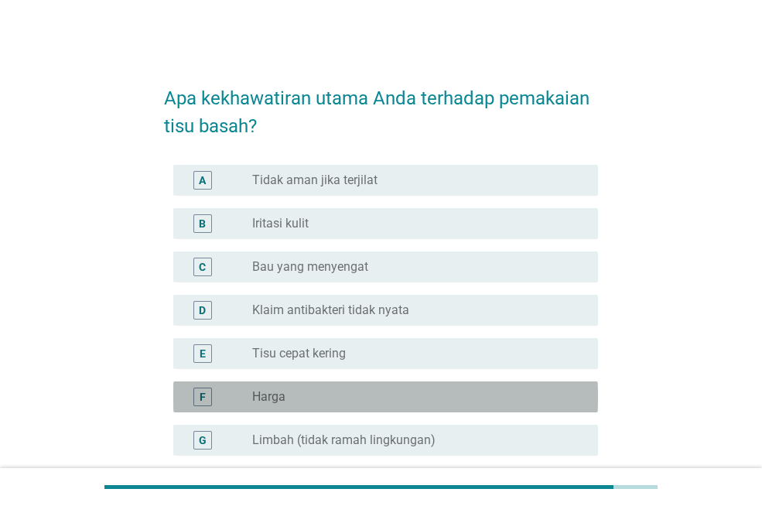
click at [384, 394] on div "radio_button_unchecked Harga" at bounding box center [412, 396] width 321 height 15
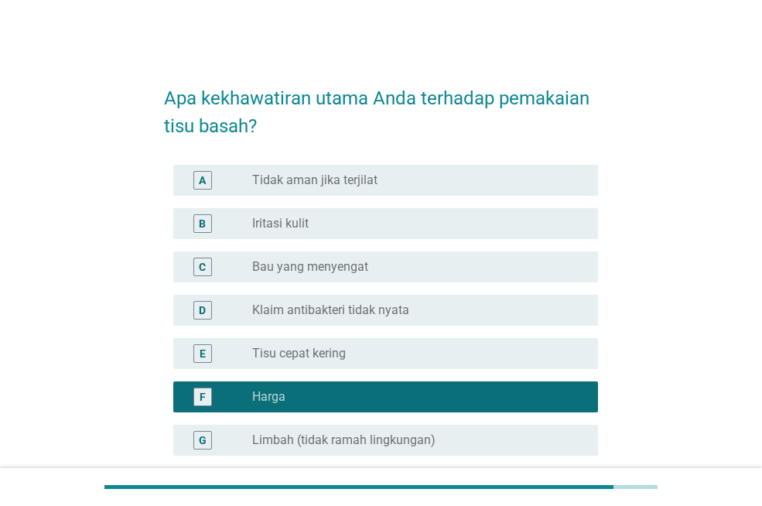
click at [414, 175] on div "radio_button_unchecked Tidak aman jika terjilat" at bounding box center [412, 180] width 321 height 15
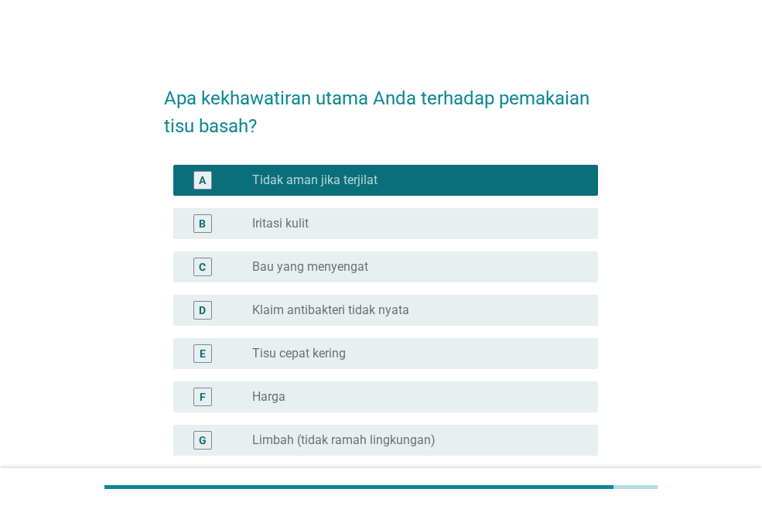
click at [379, 394] on div "radio_button_unchecked Harga" at bounding box center [412, 396] width 321 height 15
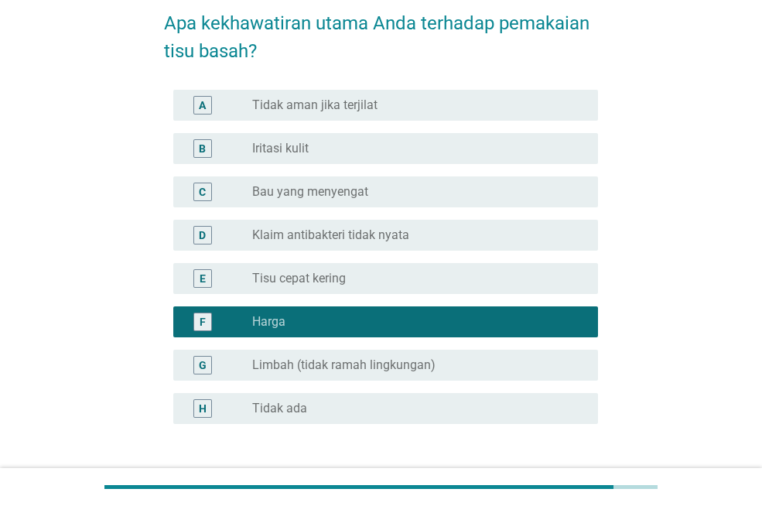
scroll to position [192, 0]
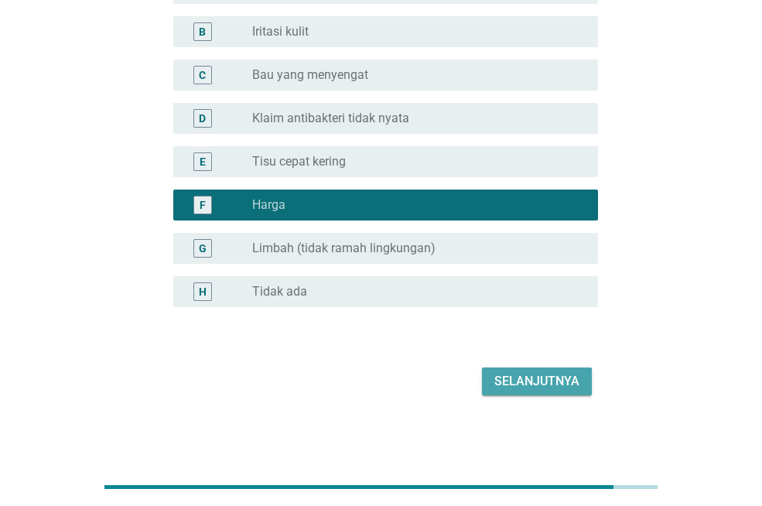
click at [499, 386] on div "Selanjutnya" at bounding box center [537, 381] width 85 height 19
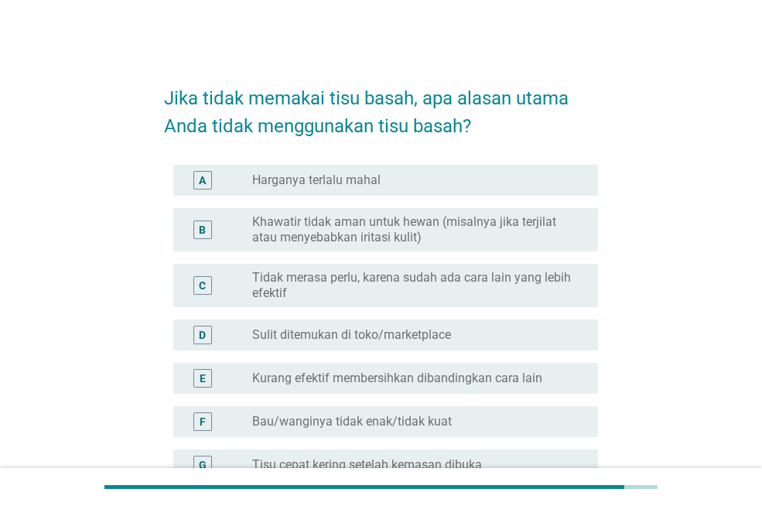
click at [389, 169] on div "A radio_button_unchecked Harganya terlalu mahal" at bounding box center [385, 180] width 425 height 31
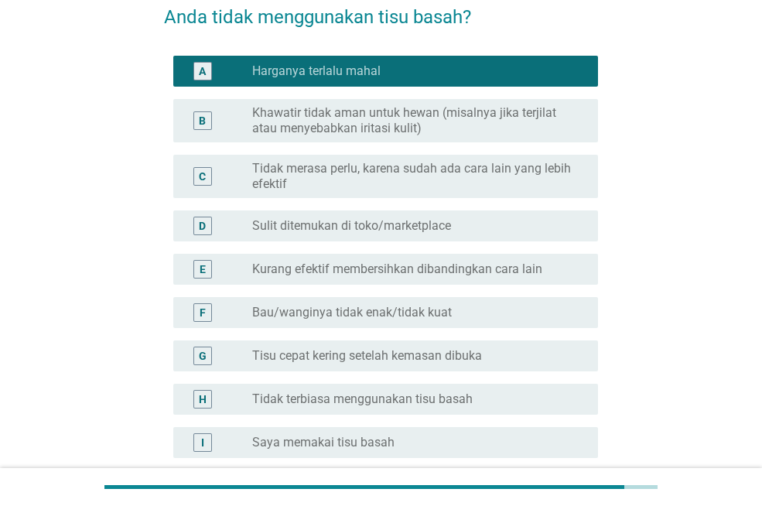
scroll to position [303, 0]
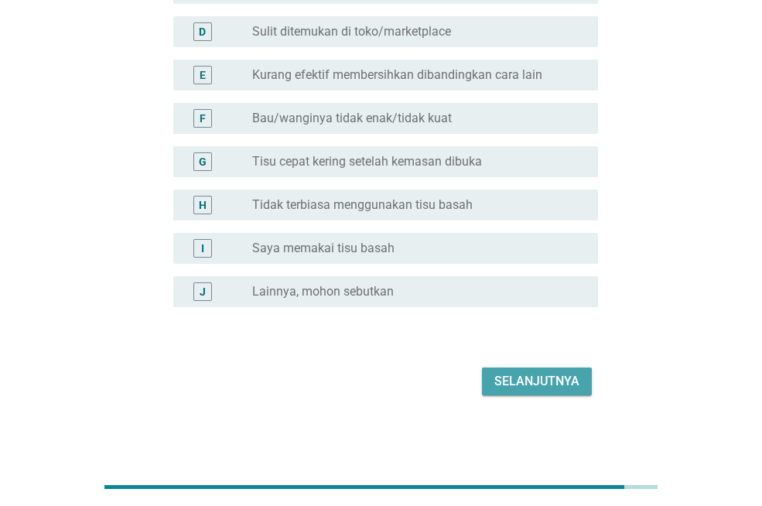
click at [554, 379] on div "Selanjutnya" at bounding box center [537, 381] width 85 height 19
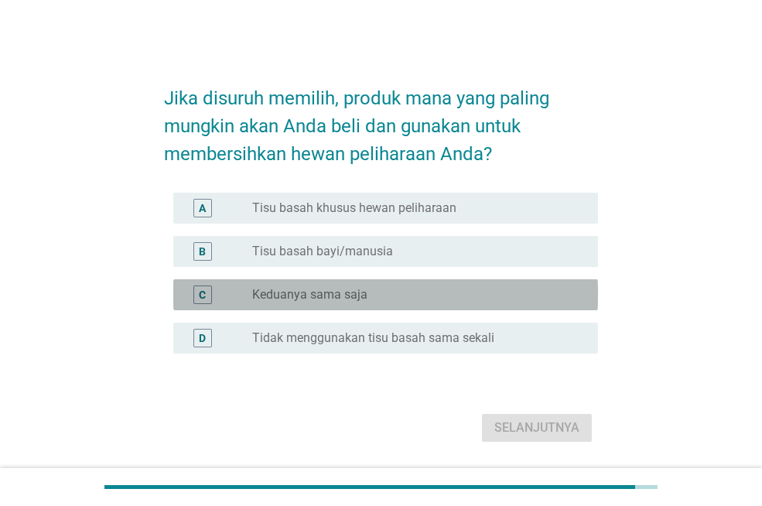
click at [420, 288] on div "radio_button_unchecked Keduanya sama saja" at bounding box center [412, 294] width 321 height 15
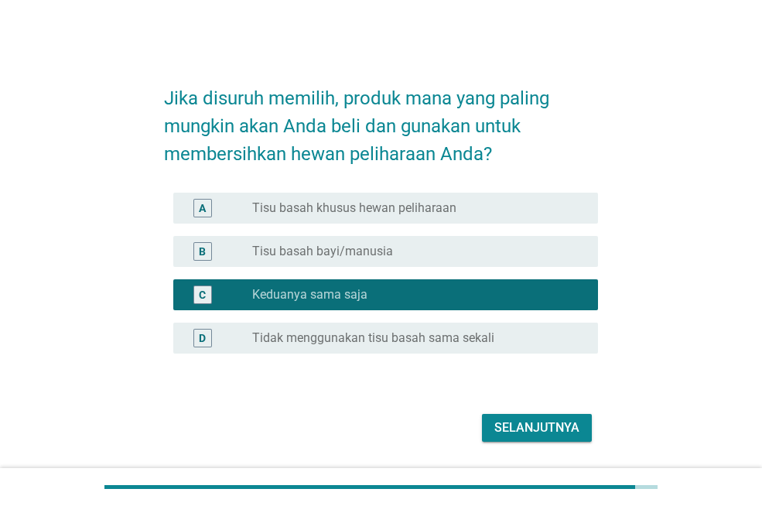
click at [529, 427] on div "Selanjutnya" at bounding box center [537, 428] width 85 height 19
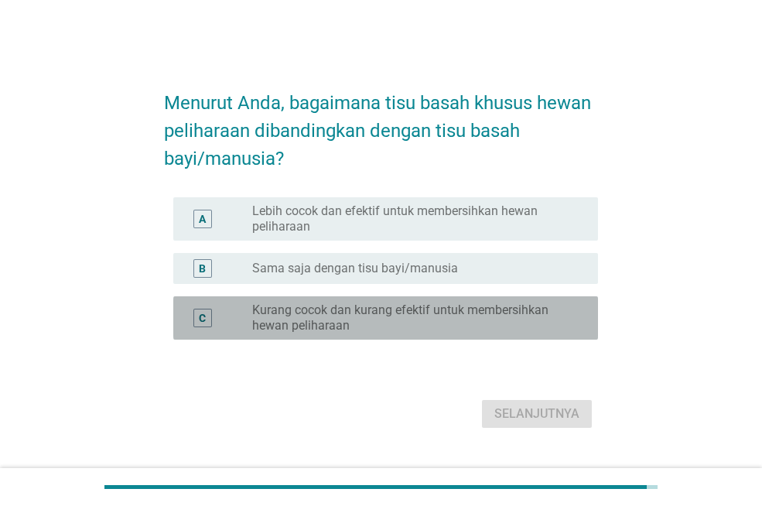
click at [477, 320] on label "Kurang cocok dan kurang efektif untuk membersihkan hewan peliharaan" at bounding box center [412, 318] width 321 height 31
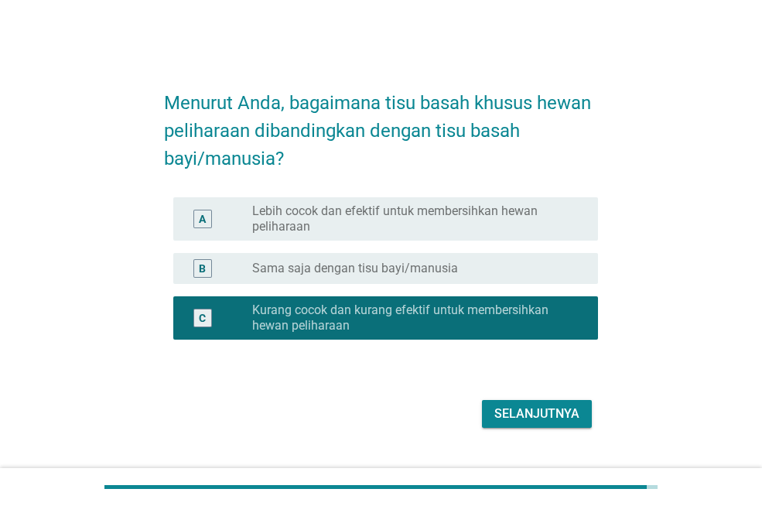
click at [526, 415] on div "Selanjutnya" at bounding box center [537, 414] width 85 height 19
